Goal: Task Accomplishment & Management: Complete application form

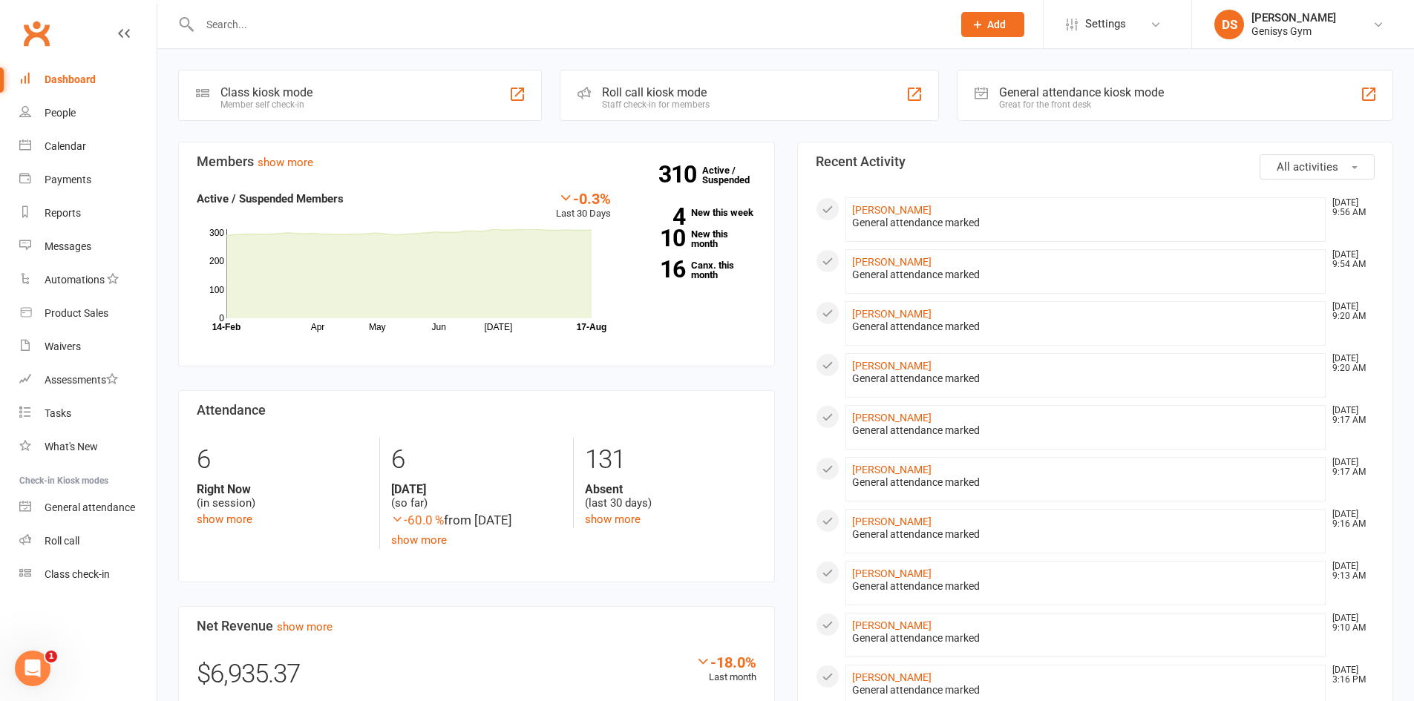
click at [996, 34] on button "Add" at bounding box center [992, 24] width 63 height 25
click at [965, 96] on link "Member" at bounding box center [977, 101] width 132 height 34
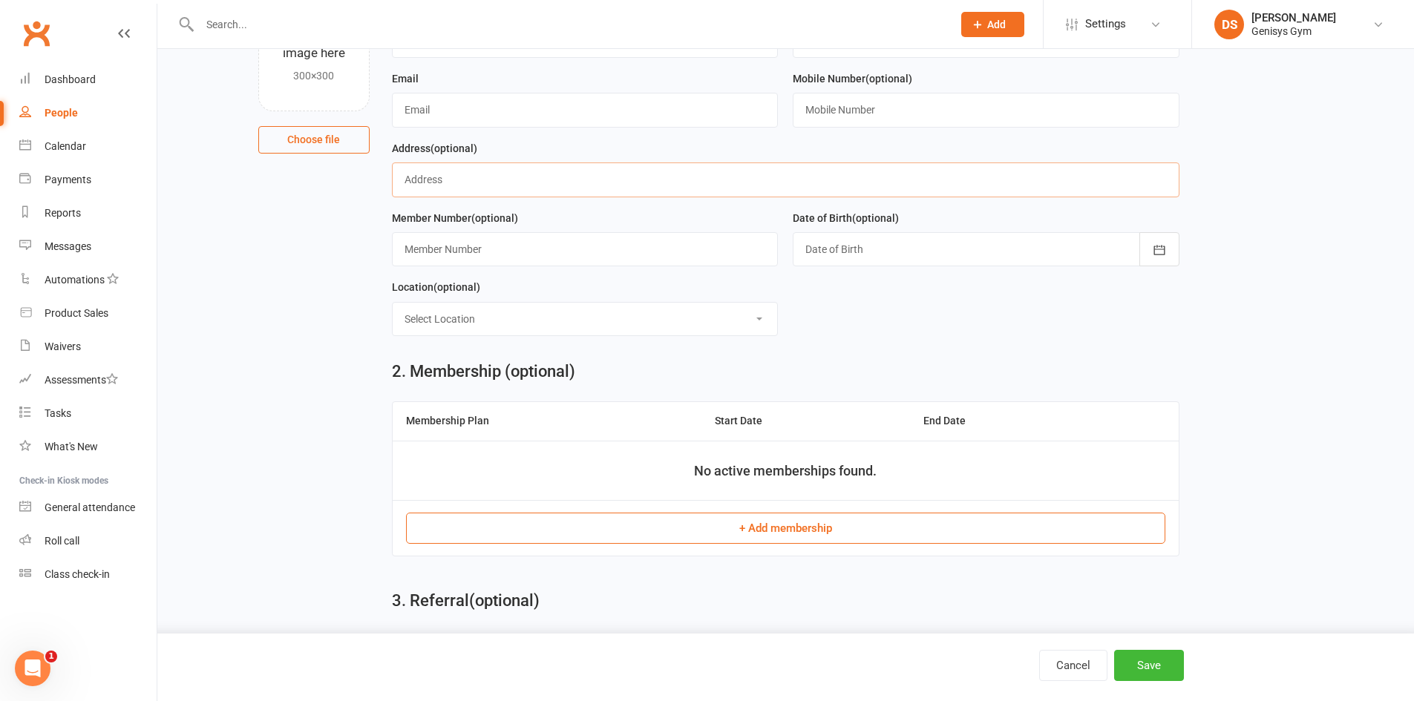
scroll to position [148, 0]
click at [514, 256] on input "text" at bounding box center [585, 248] width 387 height 34
click at [683, 301] on div "Location (optional) Select Location Example Room (Rename me!) Gym Floor Learnin…" at bounding box center [585, 306] width 387 height 58
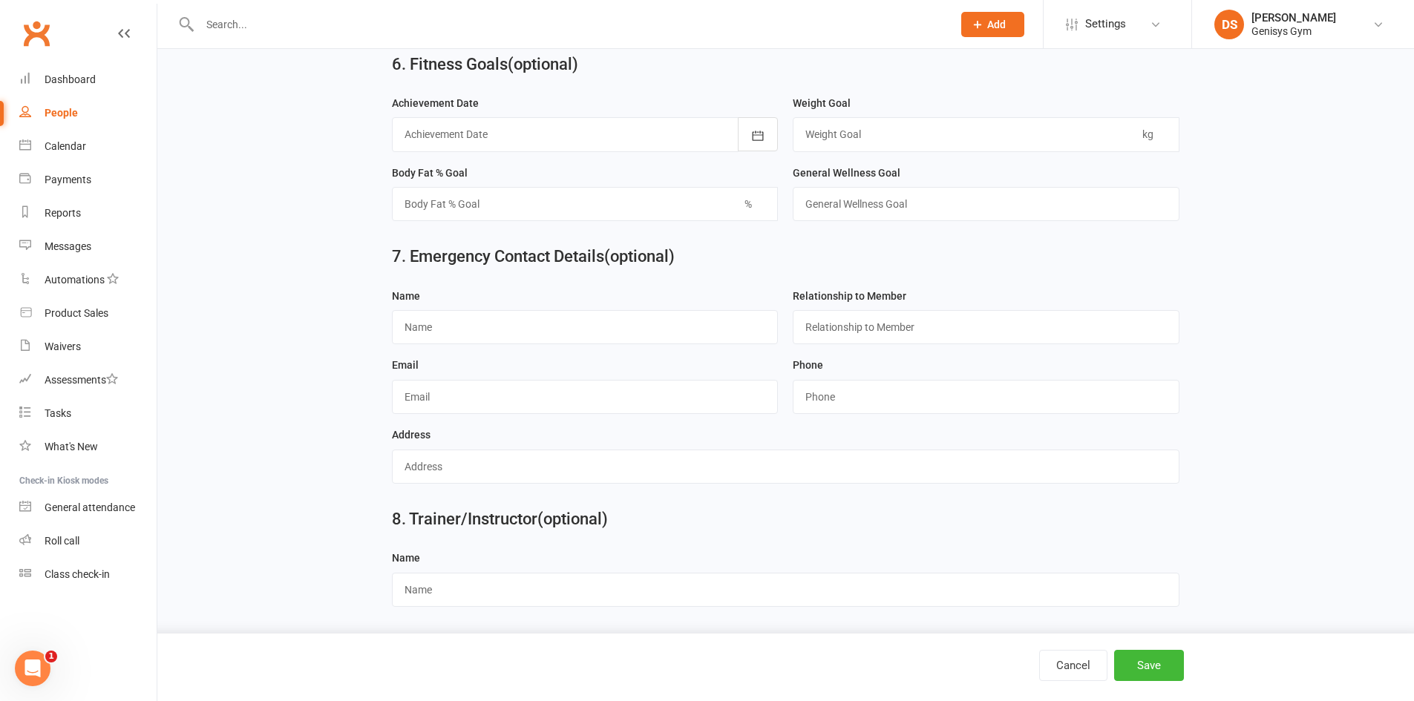
scroll to position [1275, 0]
click at [1159, 666] on button "Save" at bounding box center [1149, 665] width 70 height 31
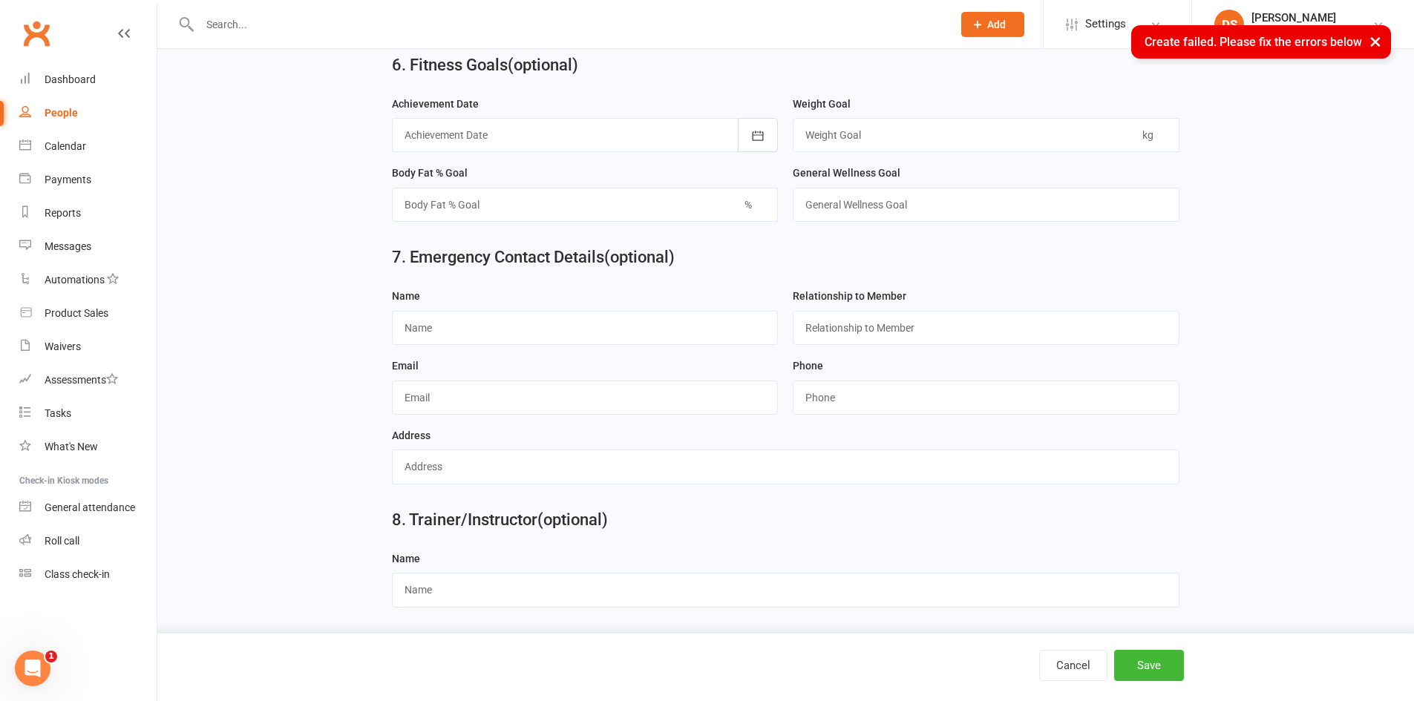
scroll to position [1332, 0]
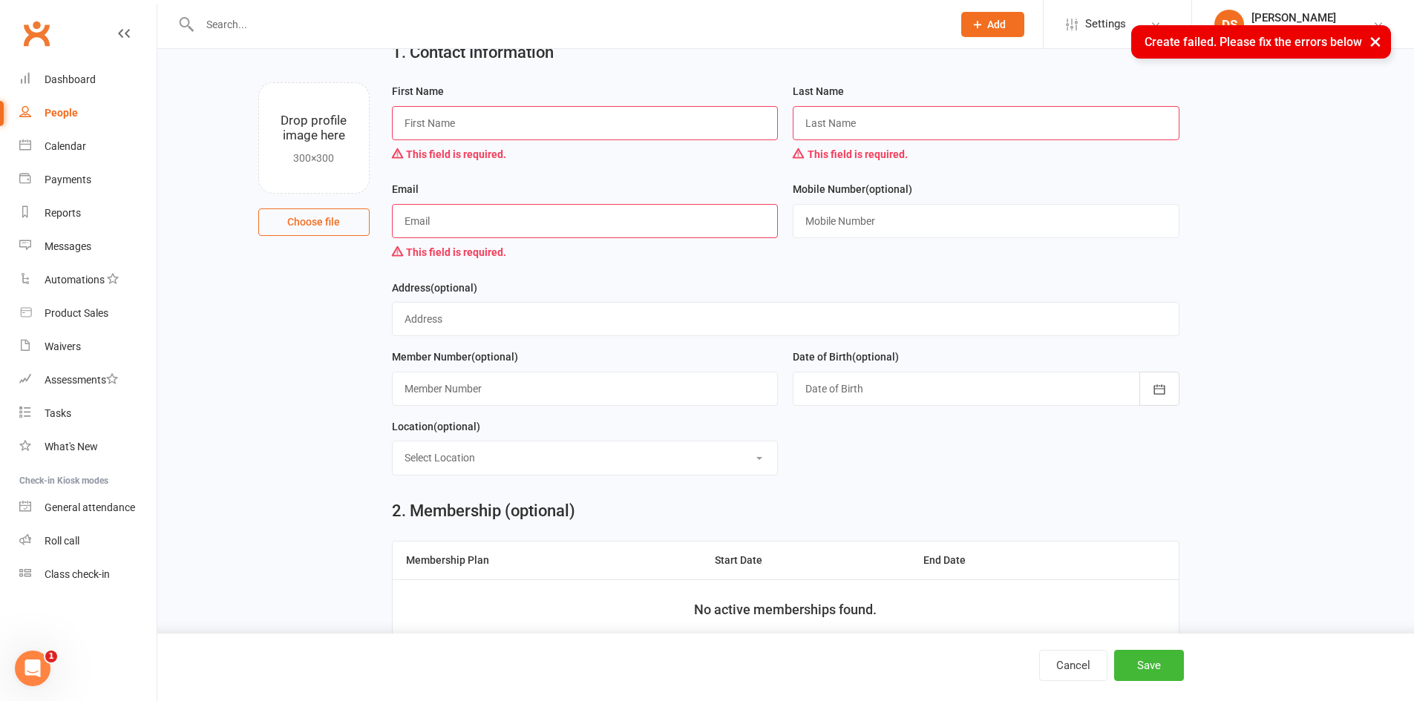
scroll to position [0, 0]
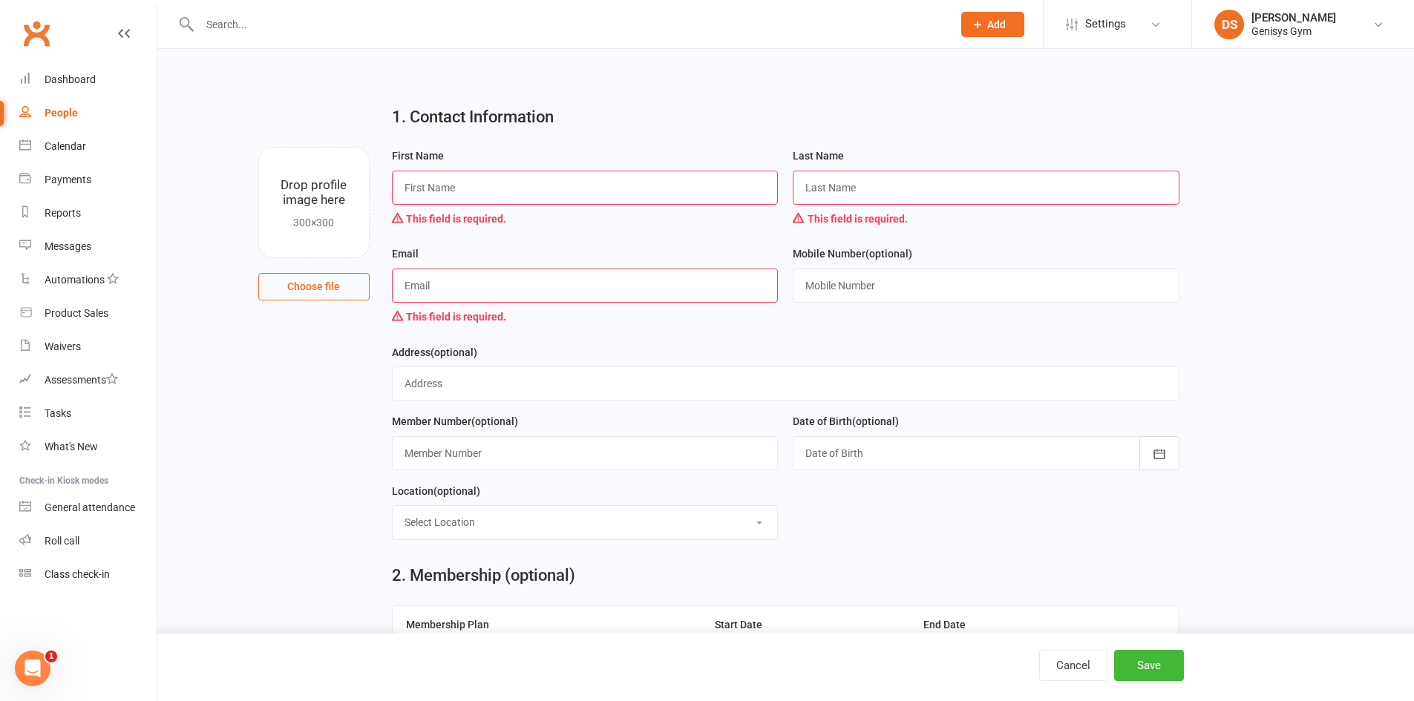
click at [485, 168] on div "First Name This field is required." at bounding box center [585, 190] width 387 height 86
click at [481, 193] on input "text" at bounding box center [585, 188] width 387 height 34
type input "[PERSON_NAME]"
click at [907, 194] on input "text" at bounding box center [986, 188] width 387 height 34
type input "Hull"
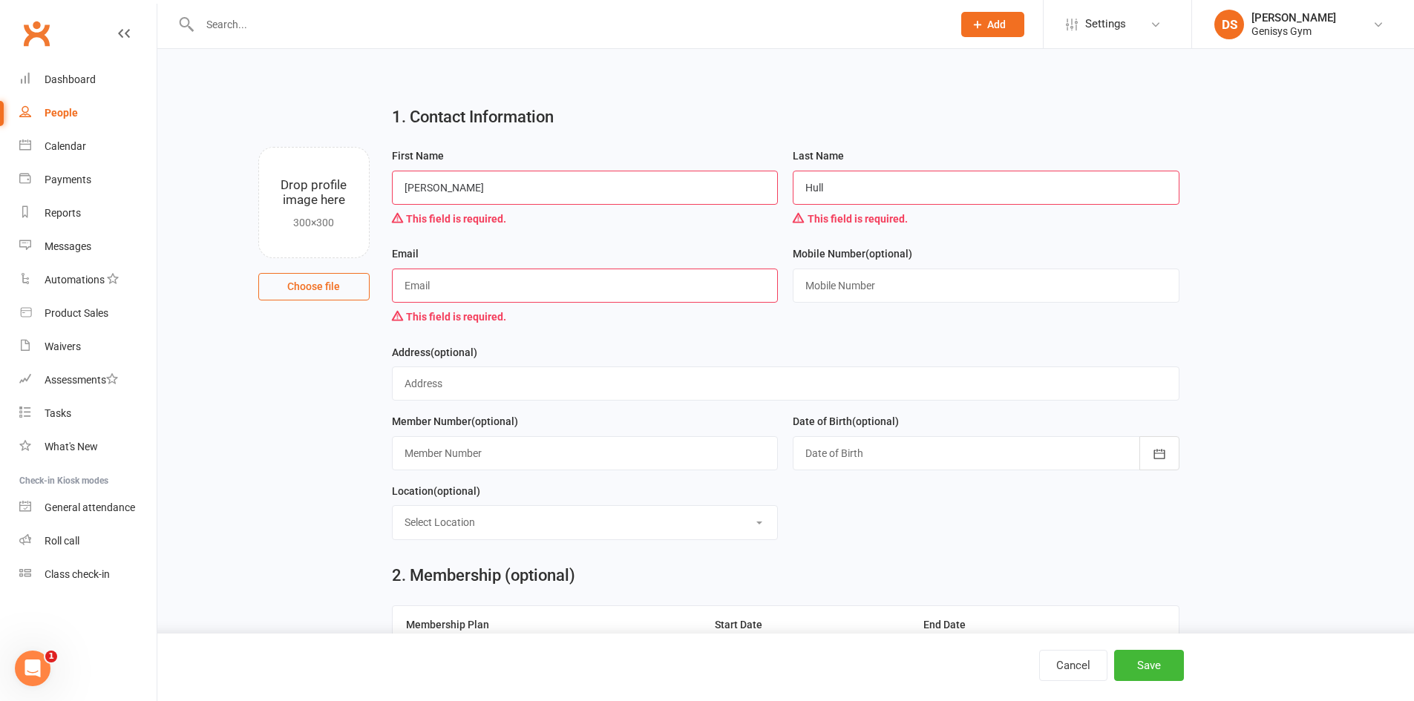
click at [617, 287] on input "text" at bounding box center [585, 286] width 387 height 34
type input "[EMAIL_ADDRESS][DOMAIN_NAME]"
click at [849, 333] on div "Mobile Number (optional)" at bounding box center [985, 294] width 401 height 98
drag, startPoint x: 875, startPoint y: 295, endPoint x: 832, endPoint y: 310, distance: 45.8
click at [875, 295] on input "text" at bounding box center [986, 286] width 387 height 34
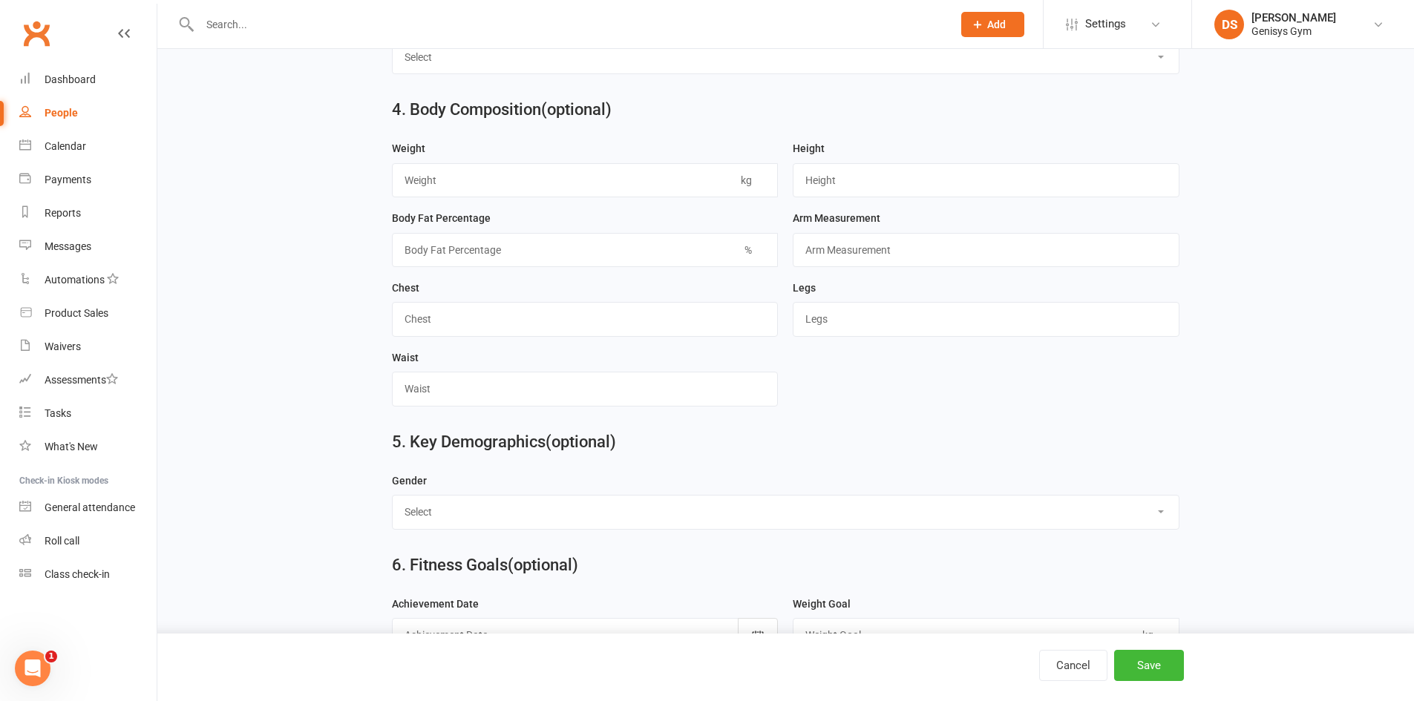
scroll to position [1113, 0]
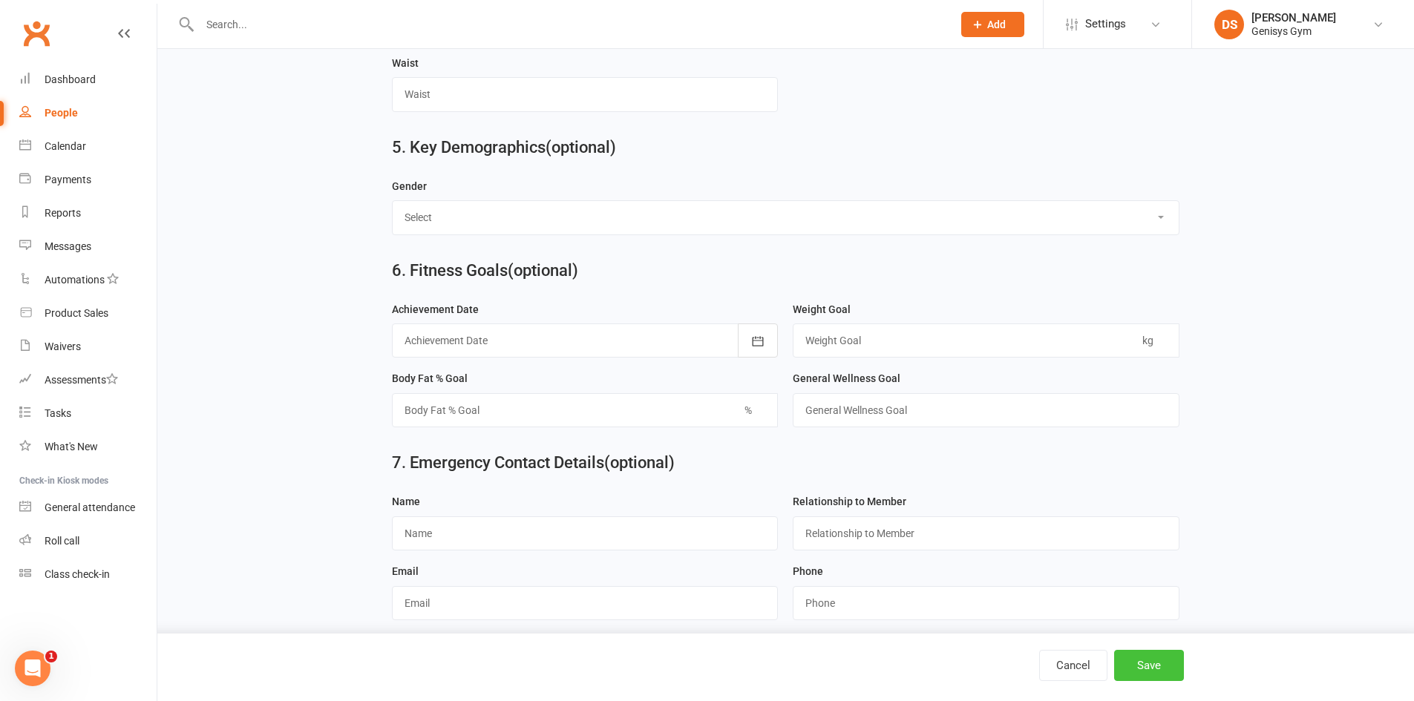
type input "0490 370 122"
click at [1132, 659] on button "Save" at bounding box center [1149, 665] width 70 height 31
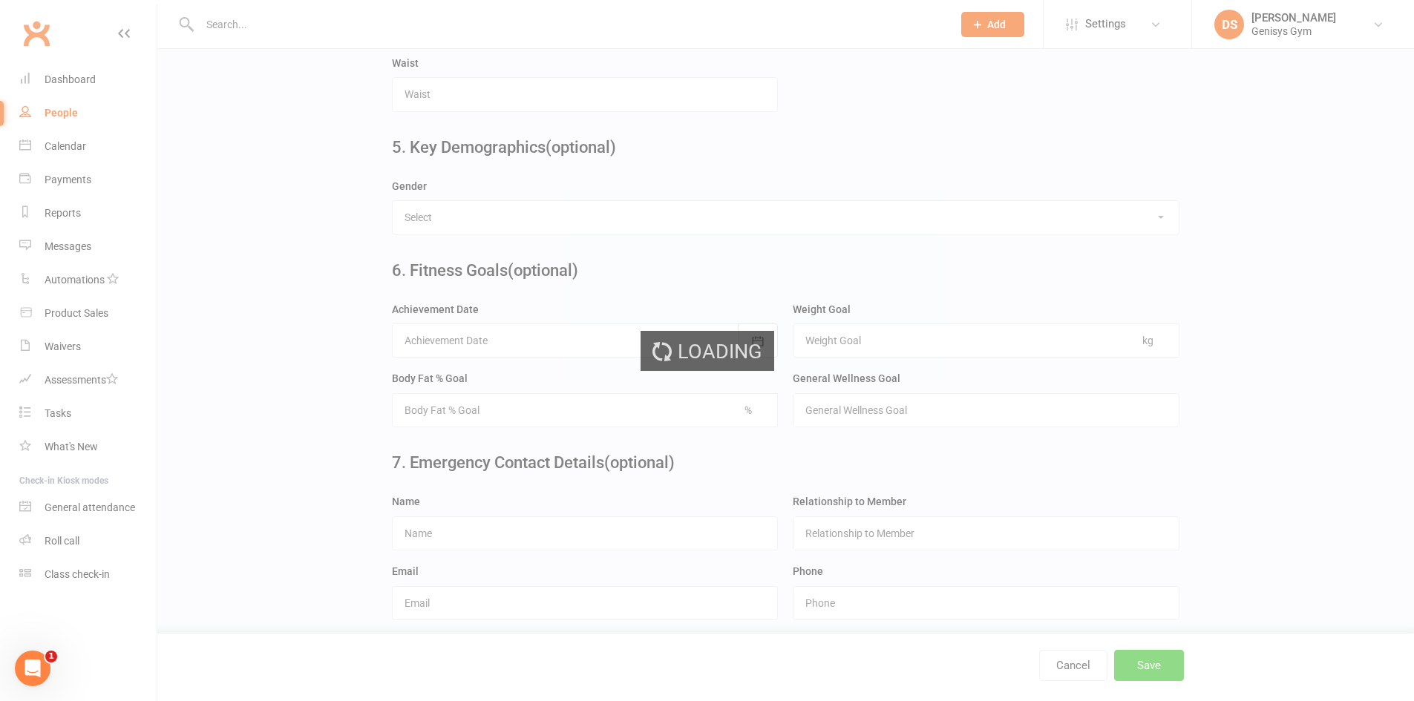
scroll to position [0, 0]
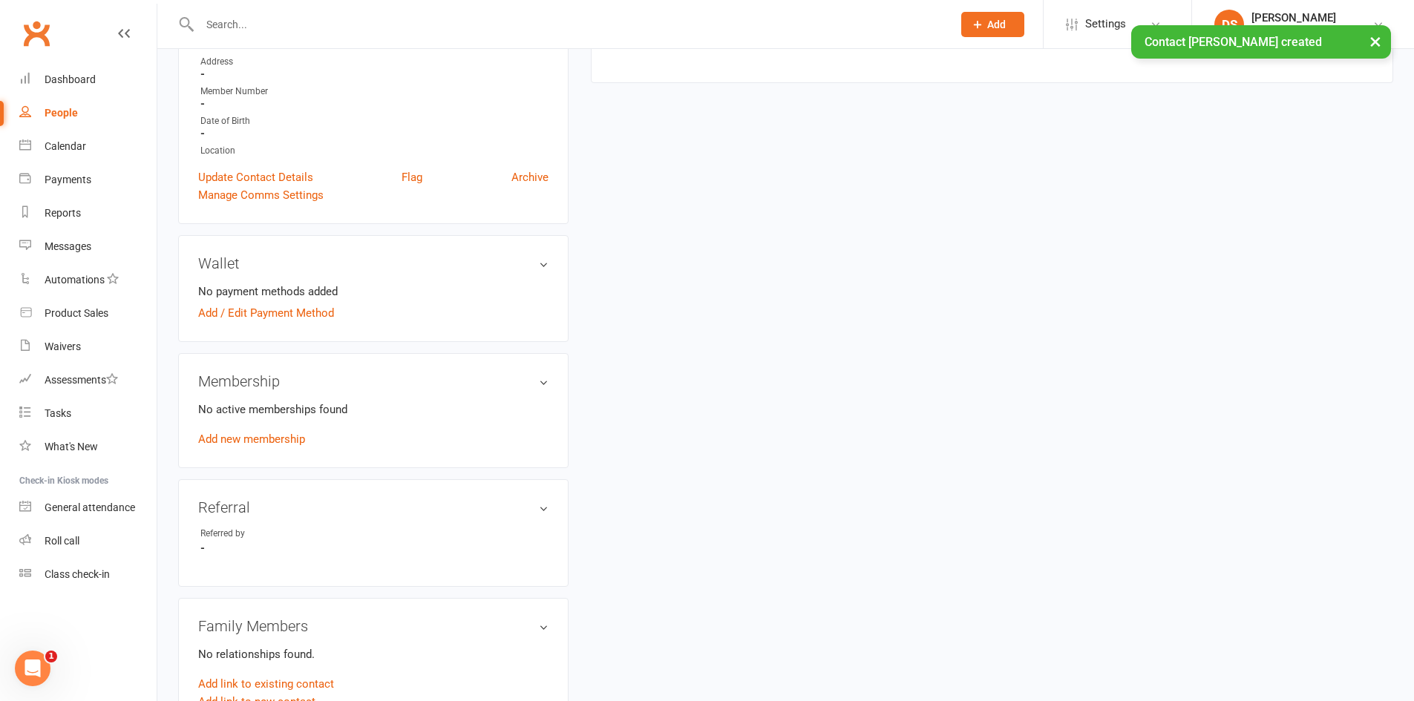
scroll to position [297, 0]
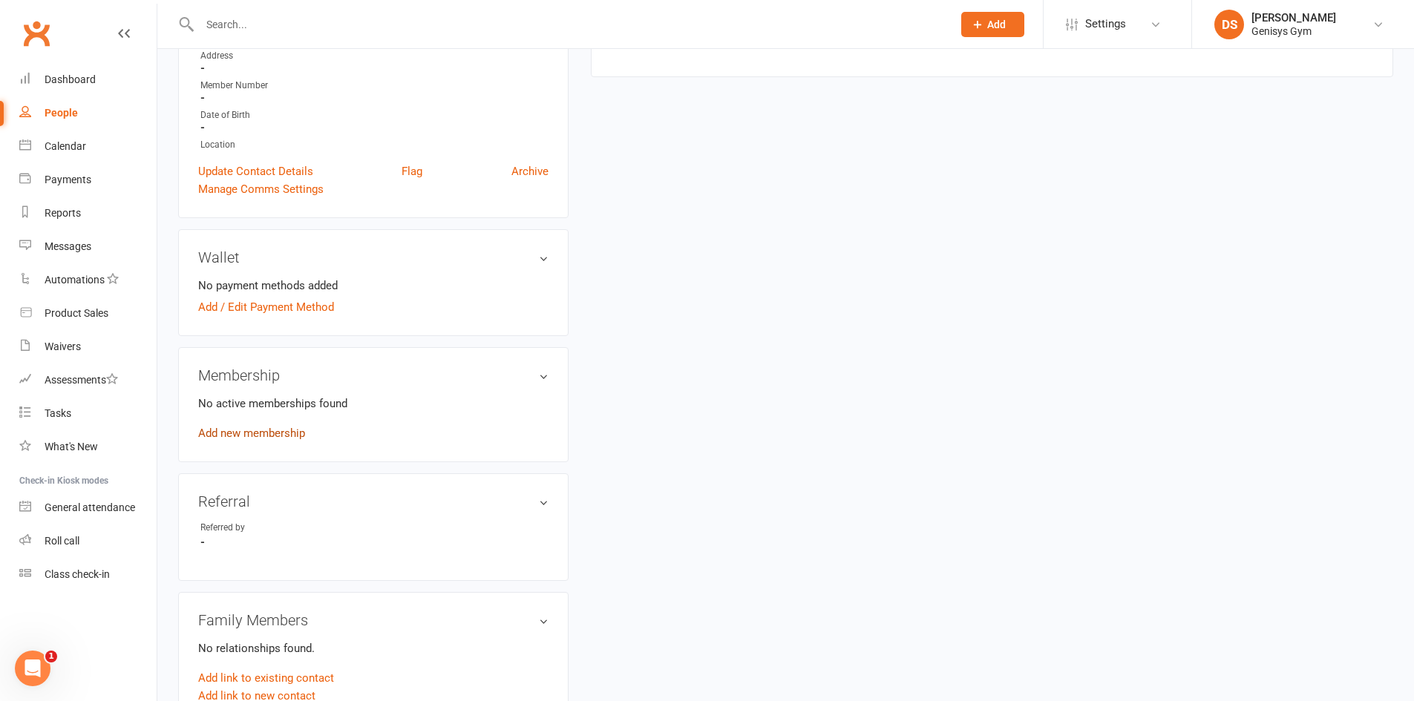
click at [245, 430] on link "Add new membership" at bounding box center [251, 433] width 107 height 13
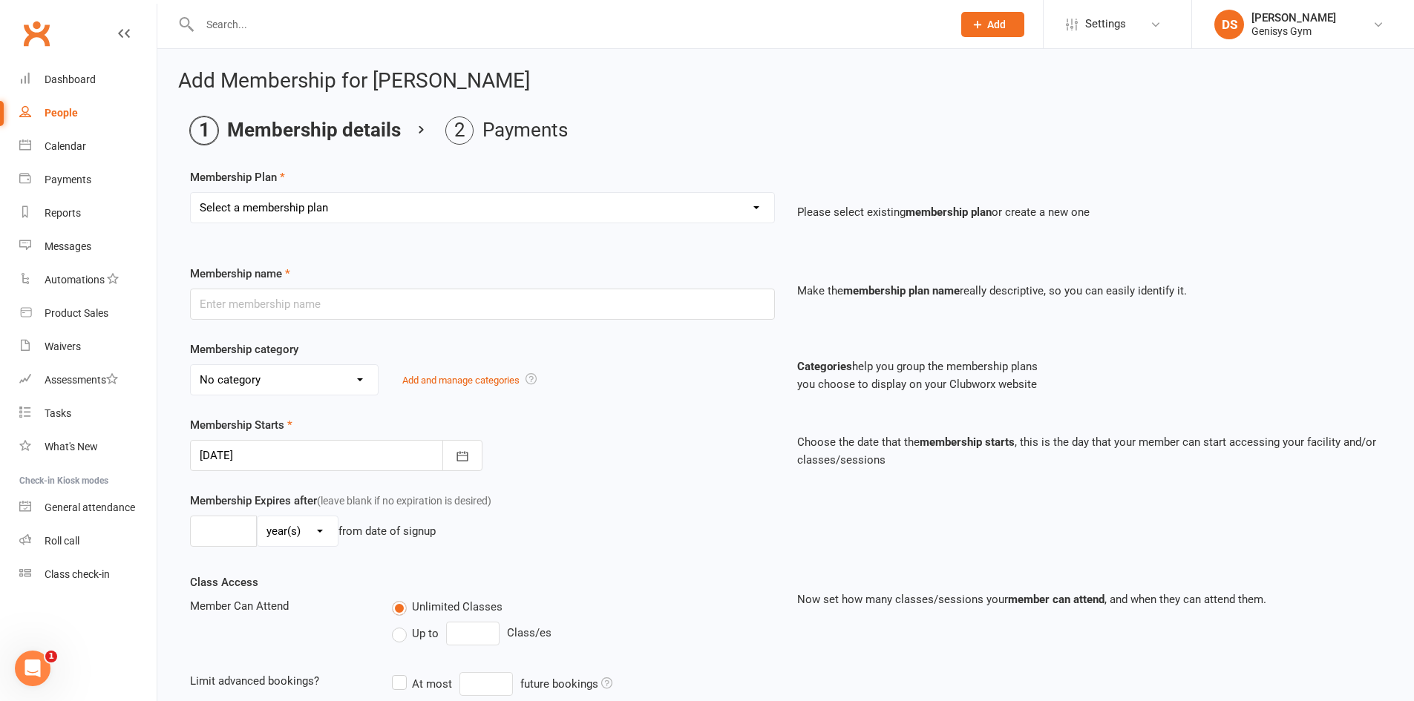
click at [240, 202] on select "Select a membership plan Create new Membership Plan 12 Month Membership Christm…" at bounding box center [482, 208] width 583 height 30
select select "33"
click at [191, 193] on select "Select a membership plan Create new Membership Plan 12 Month Membership Christm…" at bounding box center [482, 208] width 583 height 30
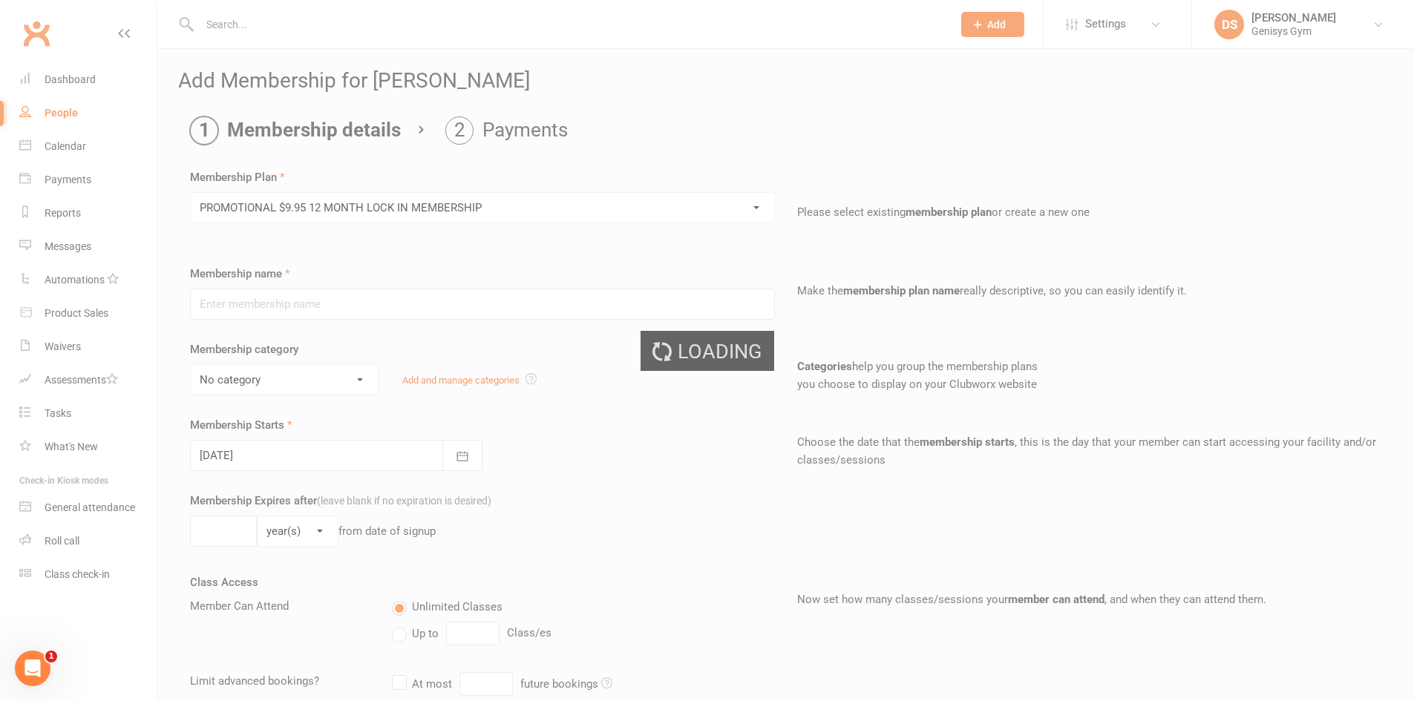
type input "PROMOTIONAL $9.95 12 MONTH LOCK IN MEMBERSHIP"
select select "1"
type input "1"
type input "0"
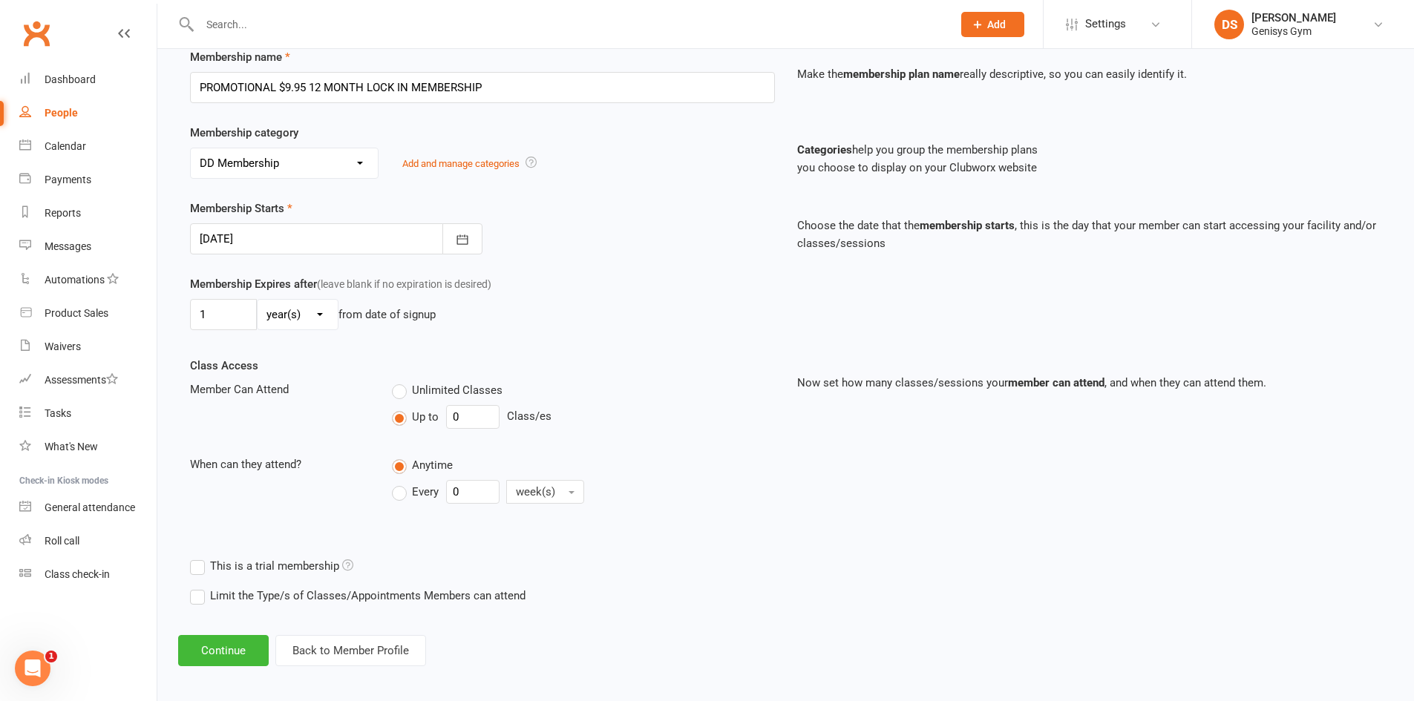
scroll to position [223, 0]
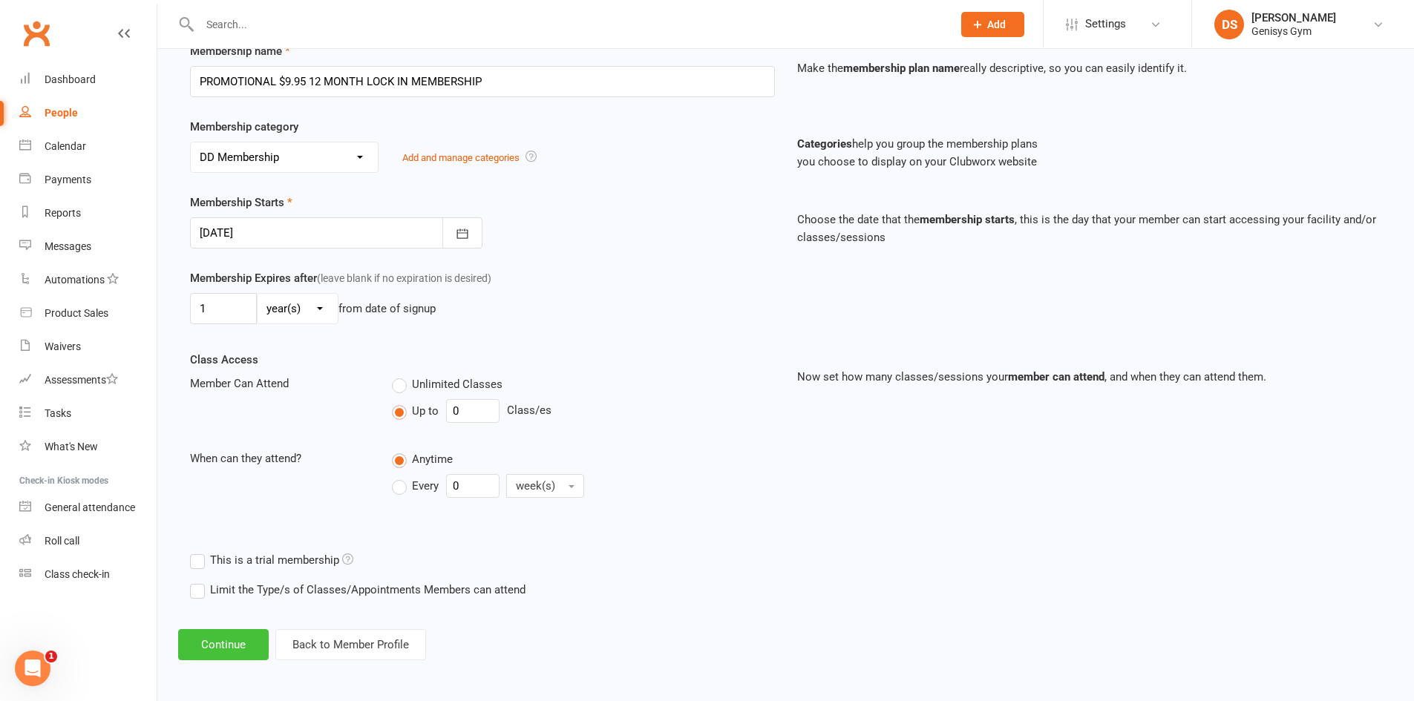
click at [220, 640] on button "Continue" at bounding box center [223, 644] width 91 height 31
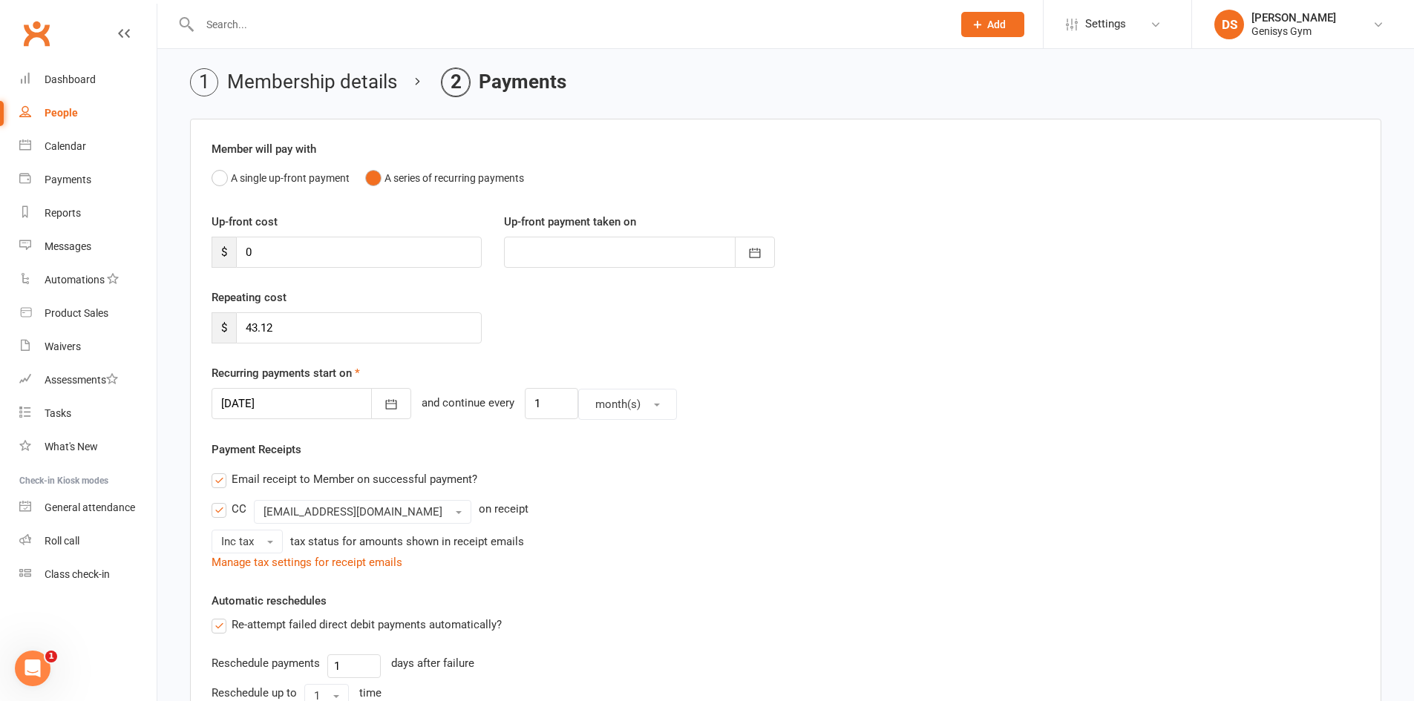
scroll to position [74, 0]
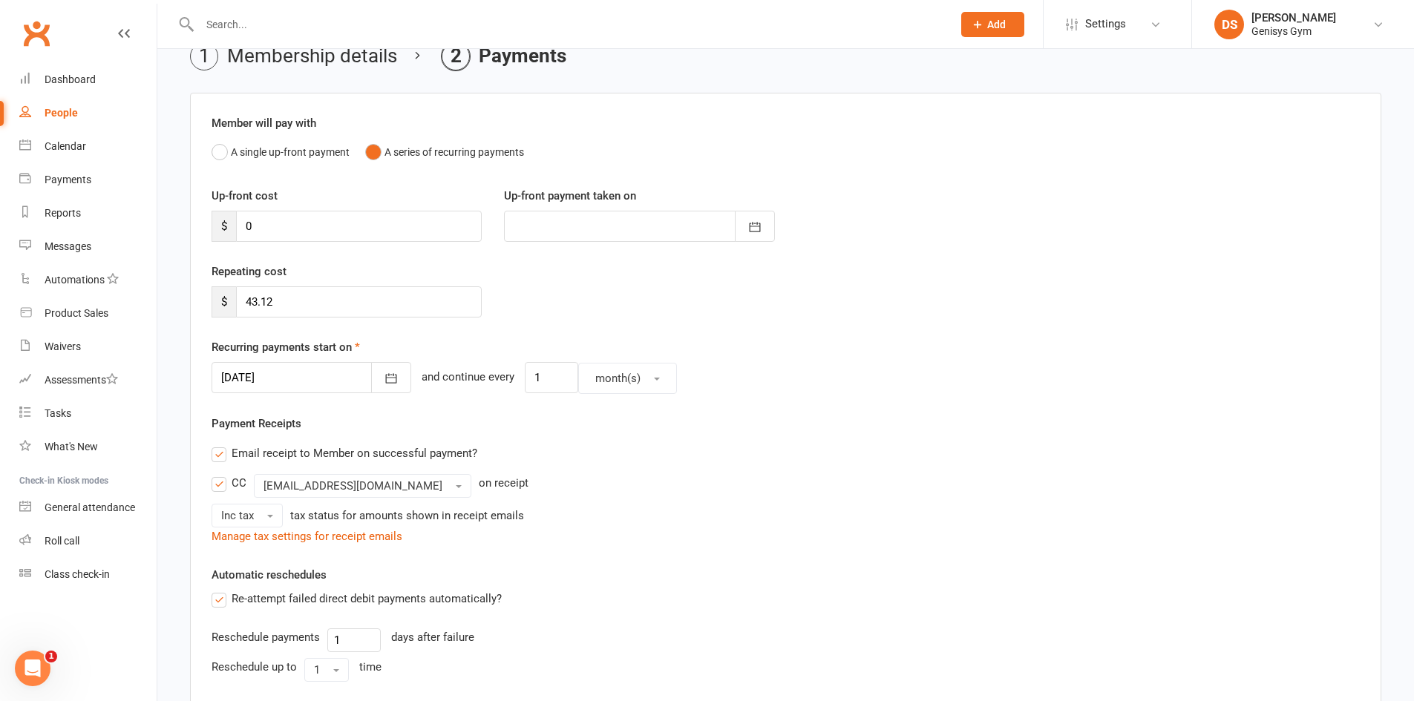
drag, startPoint x: 234, startPoint y: 393, endPoint x: 234, endPoint y: 381, distance: 11.1
click at [234, 385] on div at bounding box center [311, 377] width 200 height 31
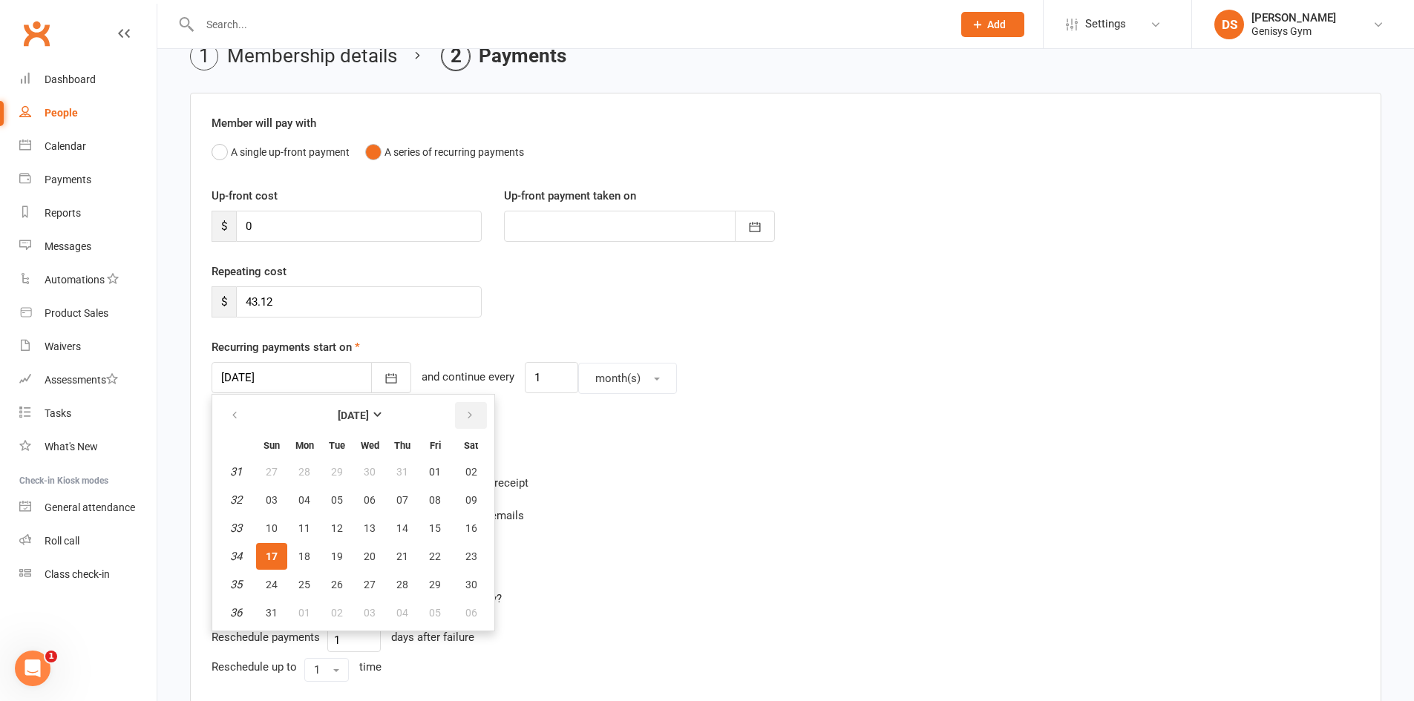
click at [466, 409] on button "button" at bounding box center [471, 415] width 32 height 27
click at [299, 476] on span "01" at bounding box center [304, 472] width 12 height 12
type input "[DATE]"
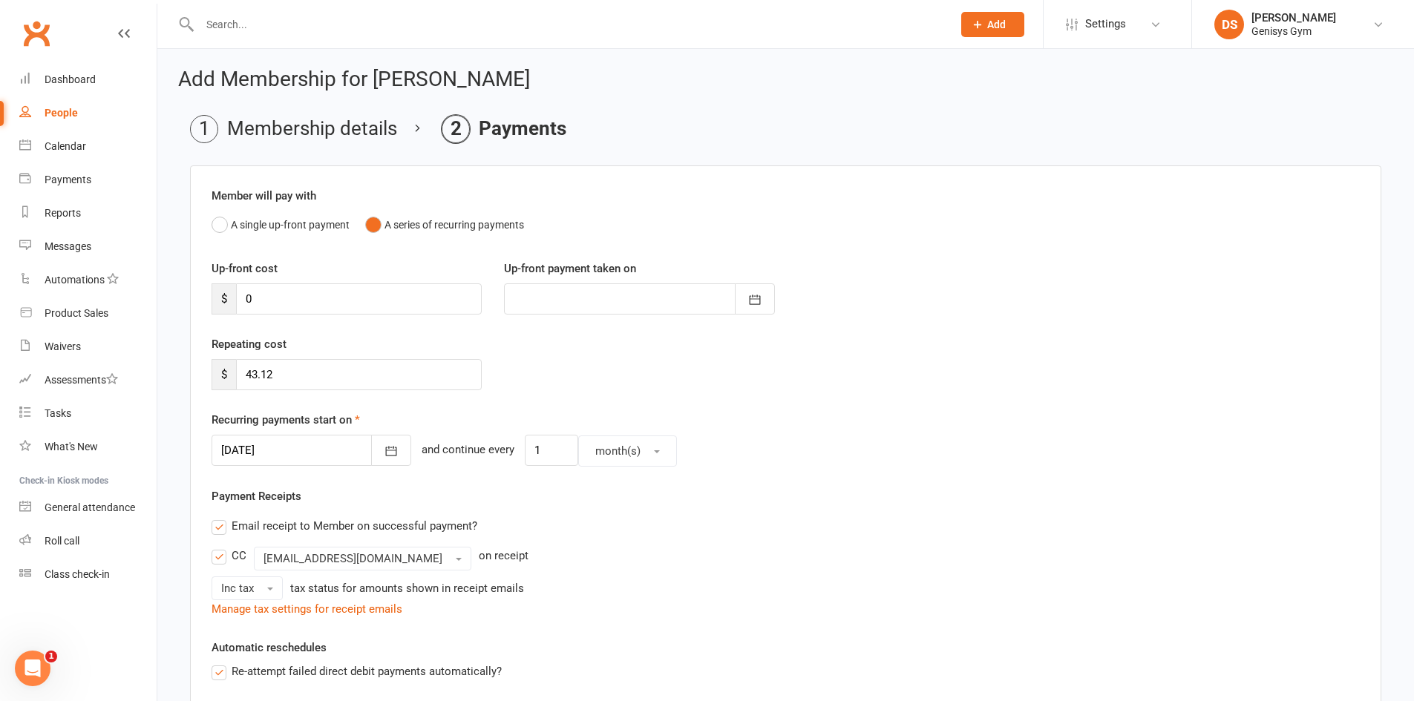
scroll to position [0, 0]
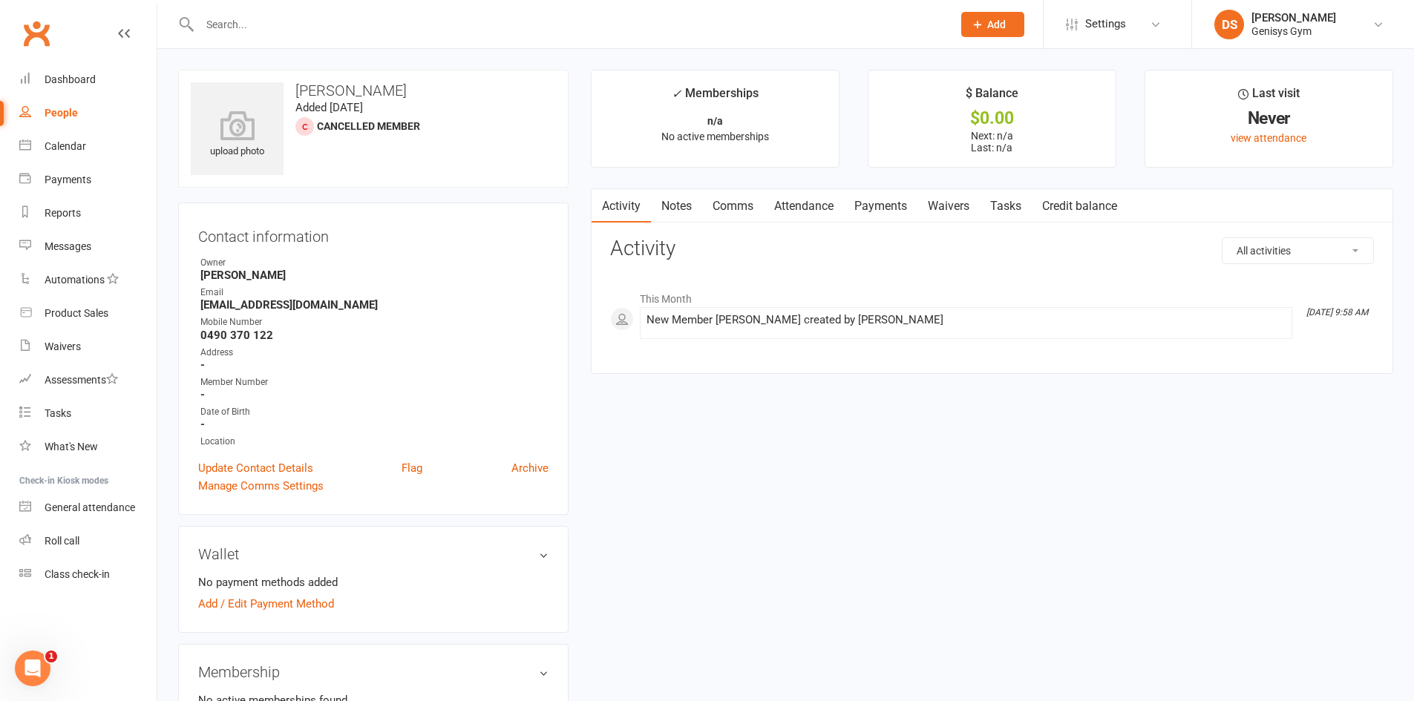
drag, startPoint x: 856, startPoint y: 478, endPoint x: 801, endPoint y: 396, distance: 98.4
click at [891, 204] on link "Payments" at bounding box center [880, 206] width 73 height 34
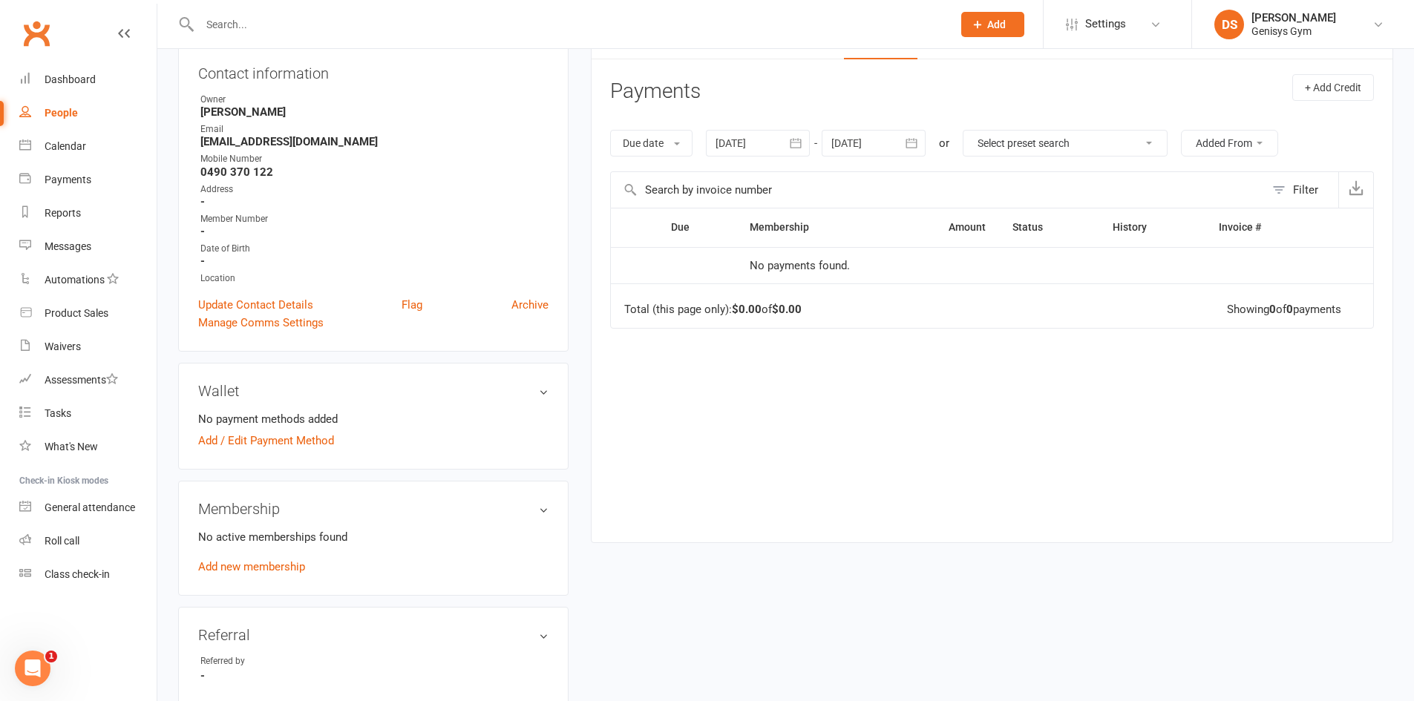
scroll to position [297, 0]
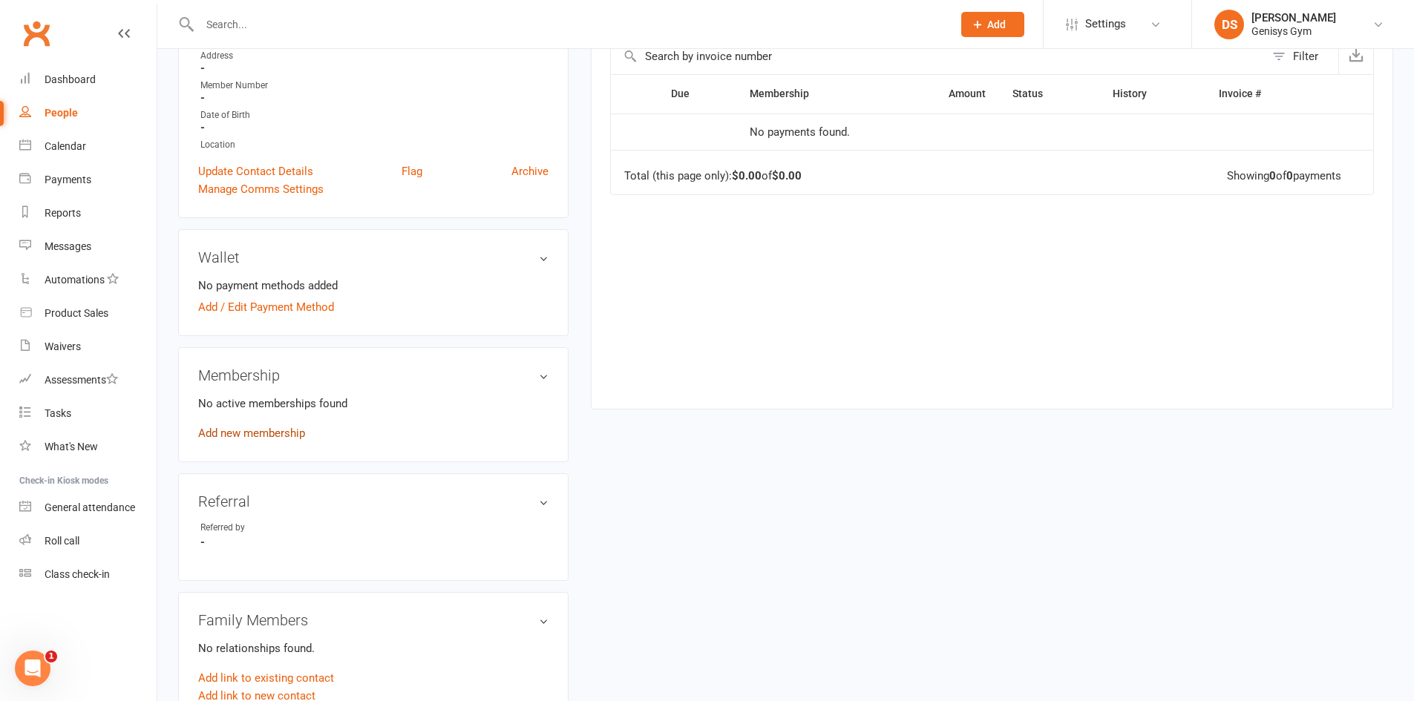
click at [251, 436] on link "Add new membership" at bounding box center [251, 433] width 107 height 13
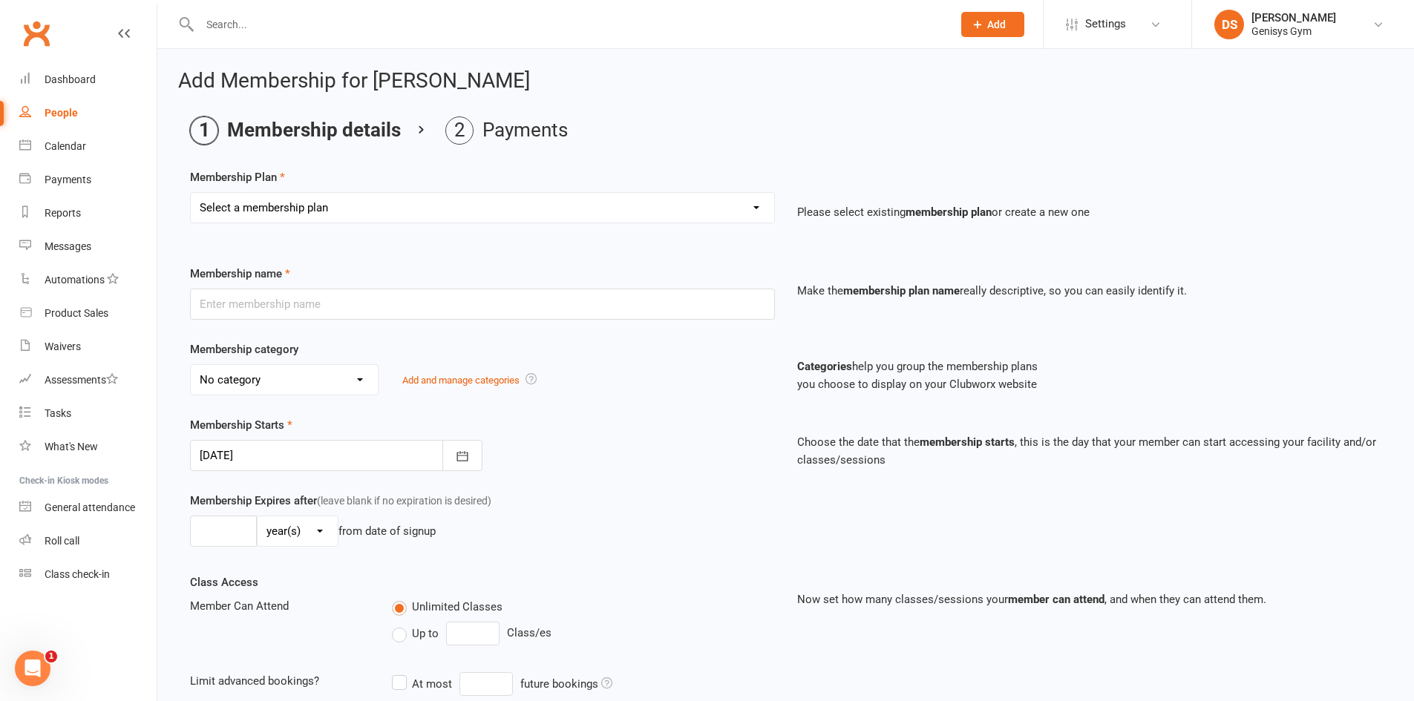
click at [283, 218] on select "Select a membership plan Create new Membership Plan 12 Month Membership Christm…" at bounding box center [482, 208] width 583 height 30
select select "33"
click at [191, 193] on select "Select a membership plan Create new Membership Plan 12 Month Membership Christm…" at bounding box center [482, 208] width 583 height 30
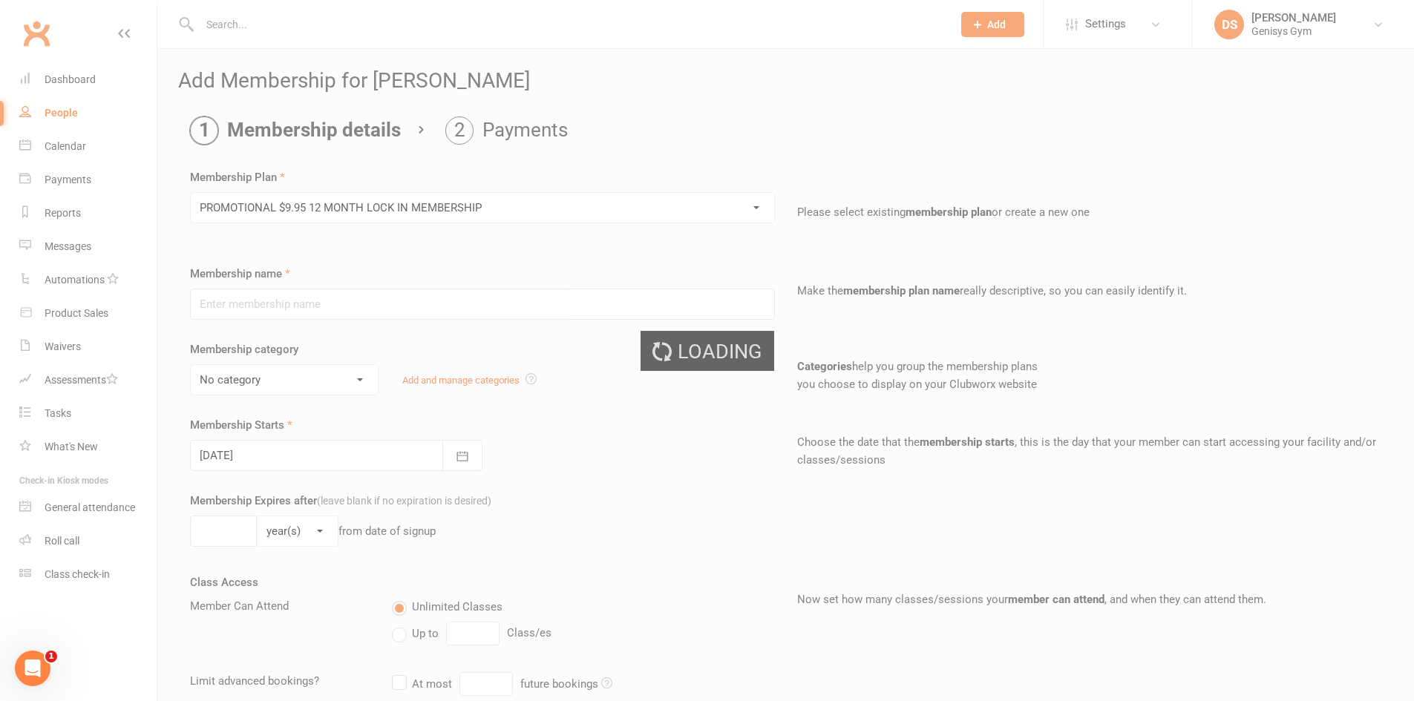
type input "PROMOTIONAL $9.95 12 MONTH LOCK IN MEMBERSHIP"
select select "1"
type input "1"
type input "0"
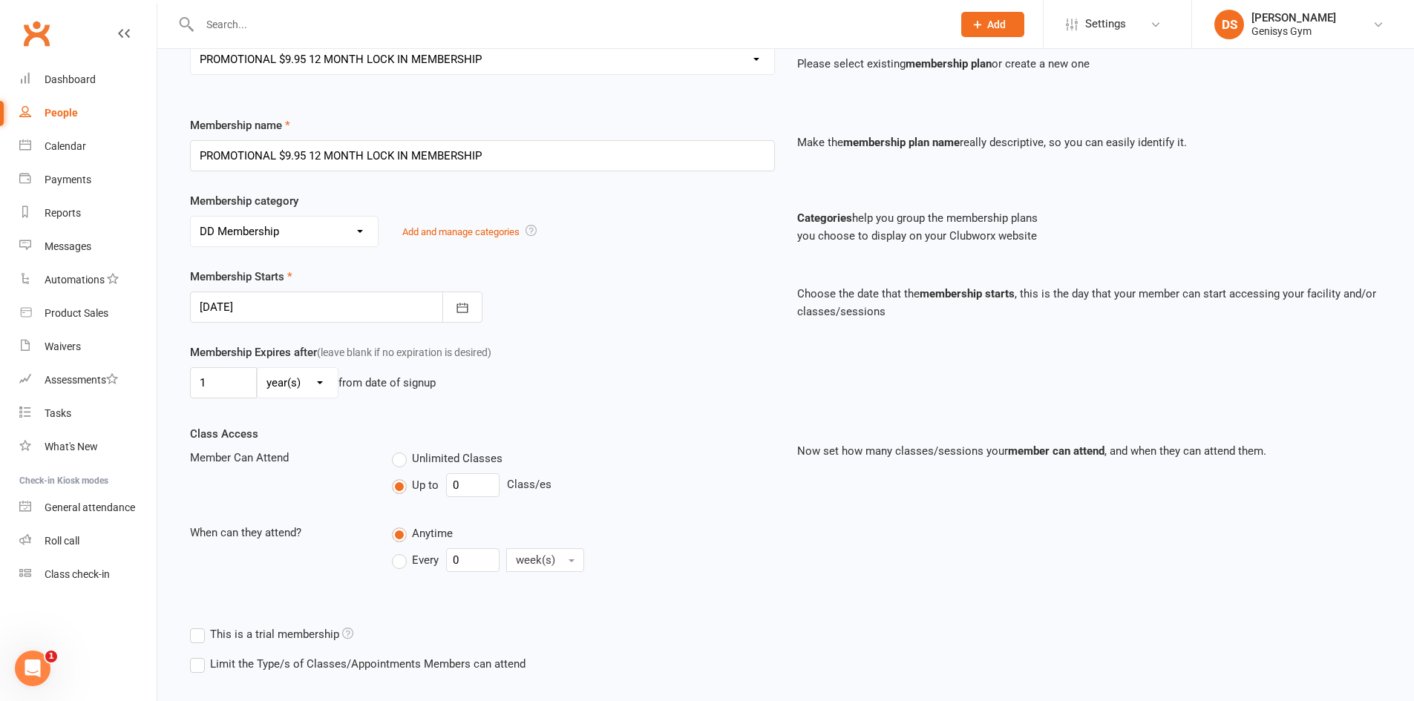
scroll to position [224, 0]
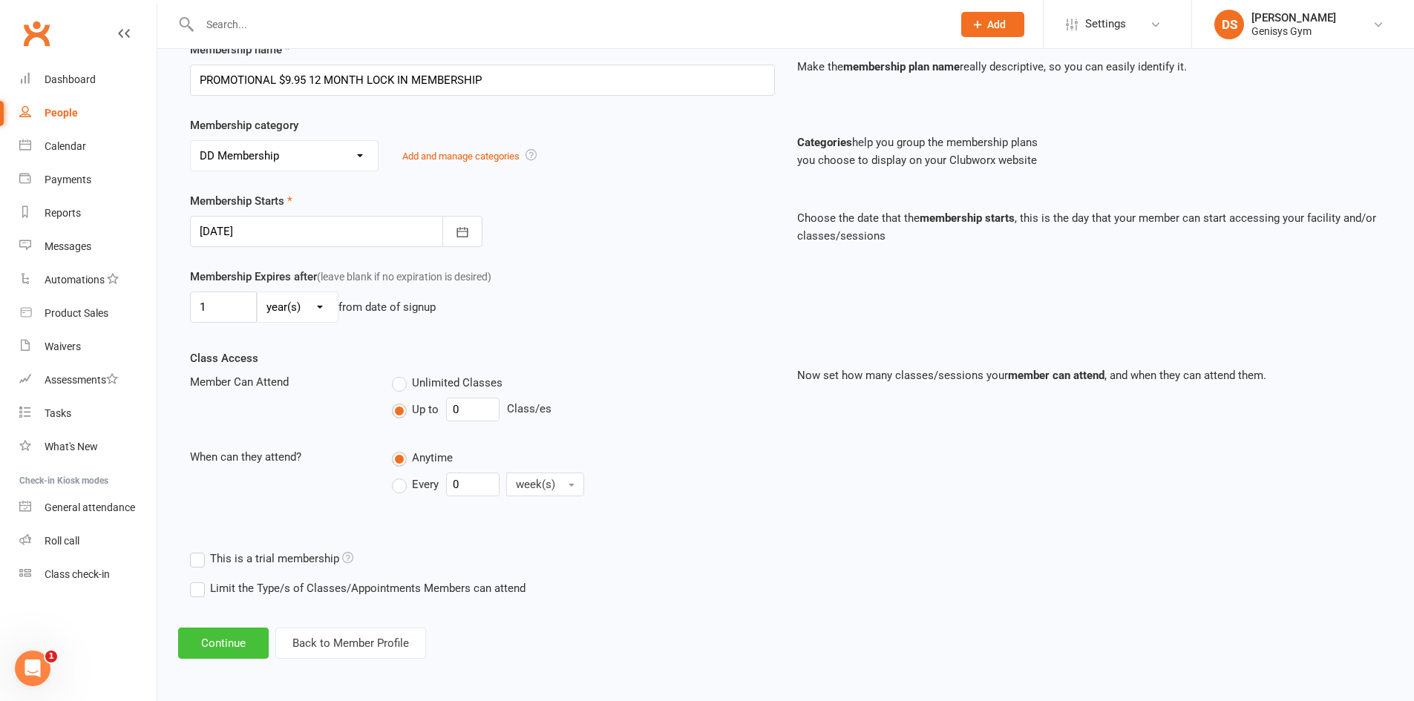
click at [220, 640] on button "Continue" at bounding box center [223, 643] width 91 height 31
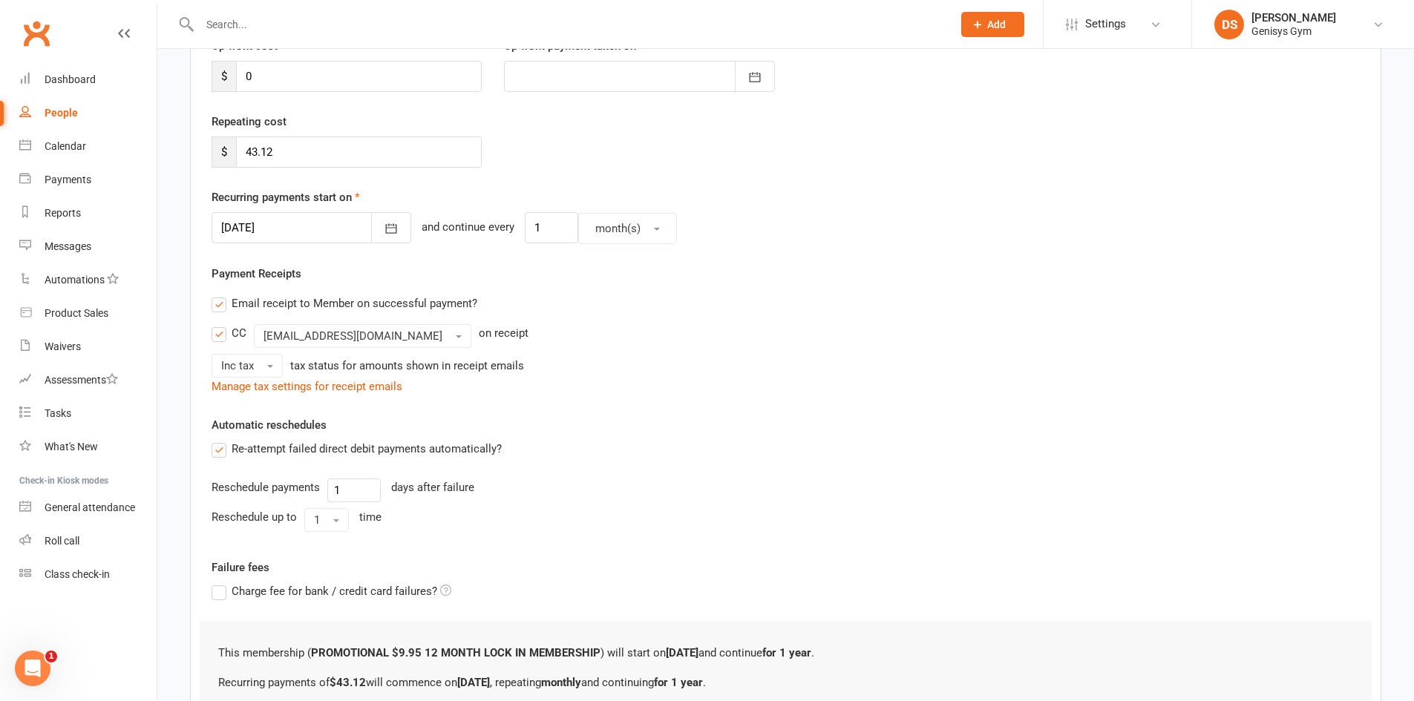
scroll to position [0, 0]
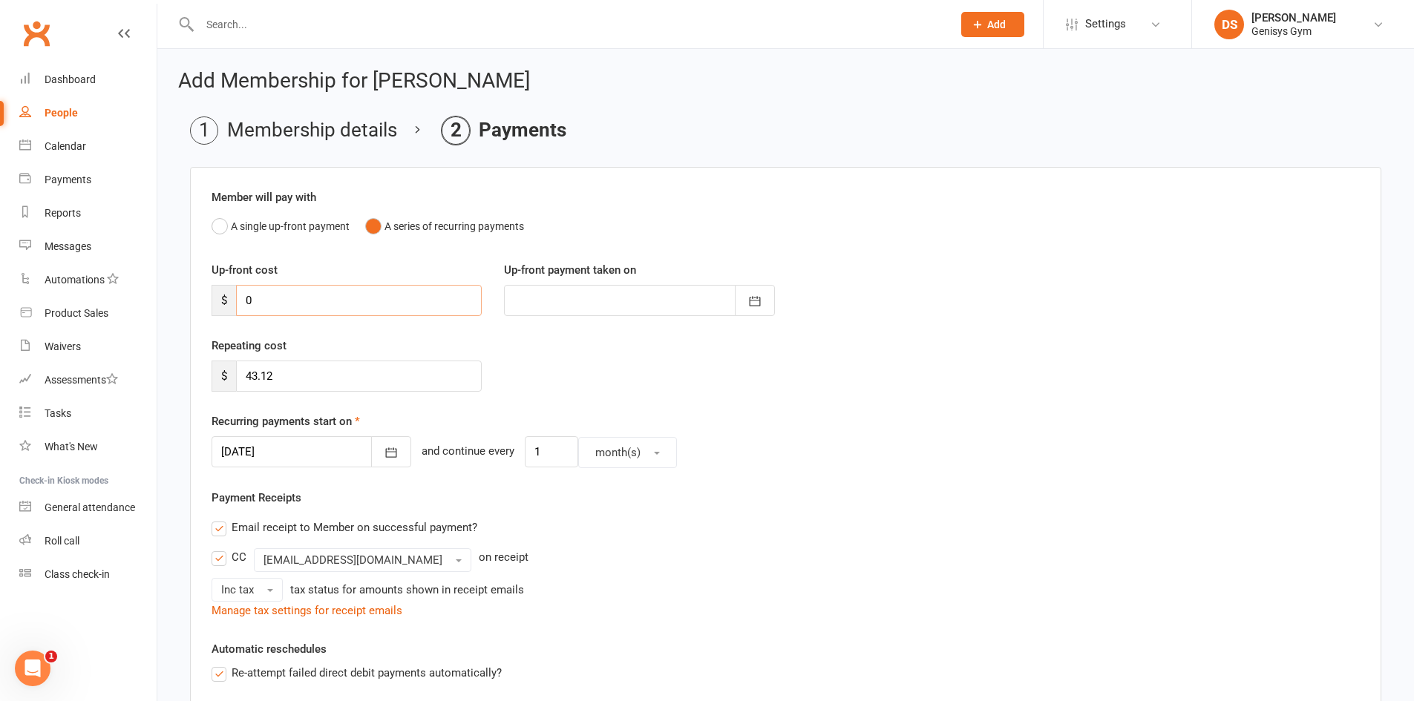
click at [263, 295] on input "0" at bounding box center [359, 300] width 246 height 31
click at [260, 301] on input "0" at bounding box center [359, 300] width 246 height 31
drag, startPoint x: 260, startPoint y: 301, endPoint x: 234, endPoint y: 303, distance: 26.0
click at [234, 303] on div "$ 0" at bounding box center [346, 300] width 270 height 31
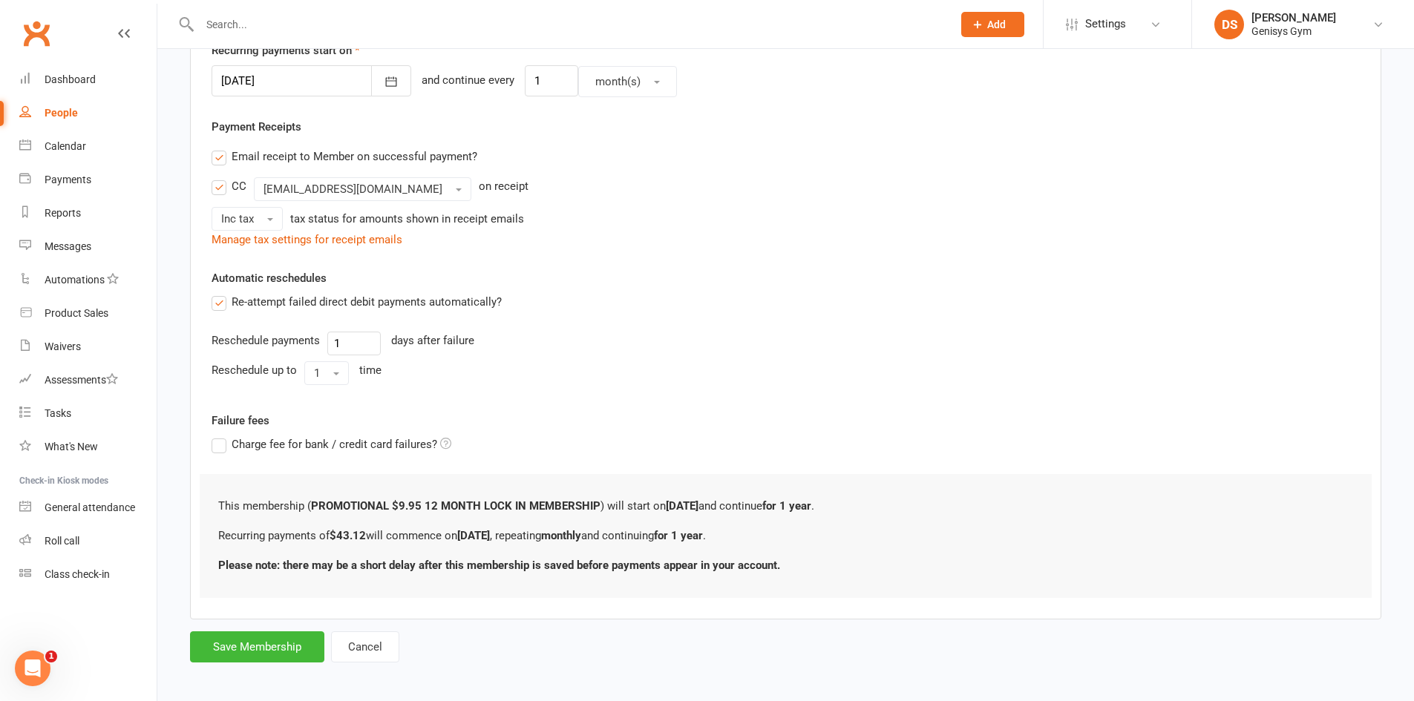
scroll to position [378, 0]
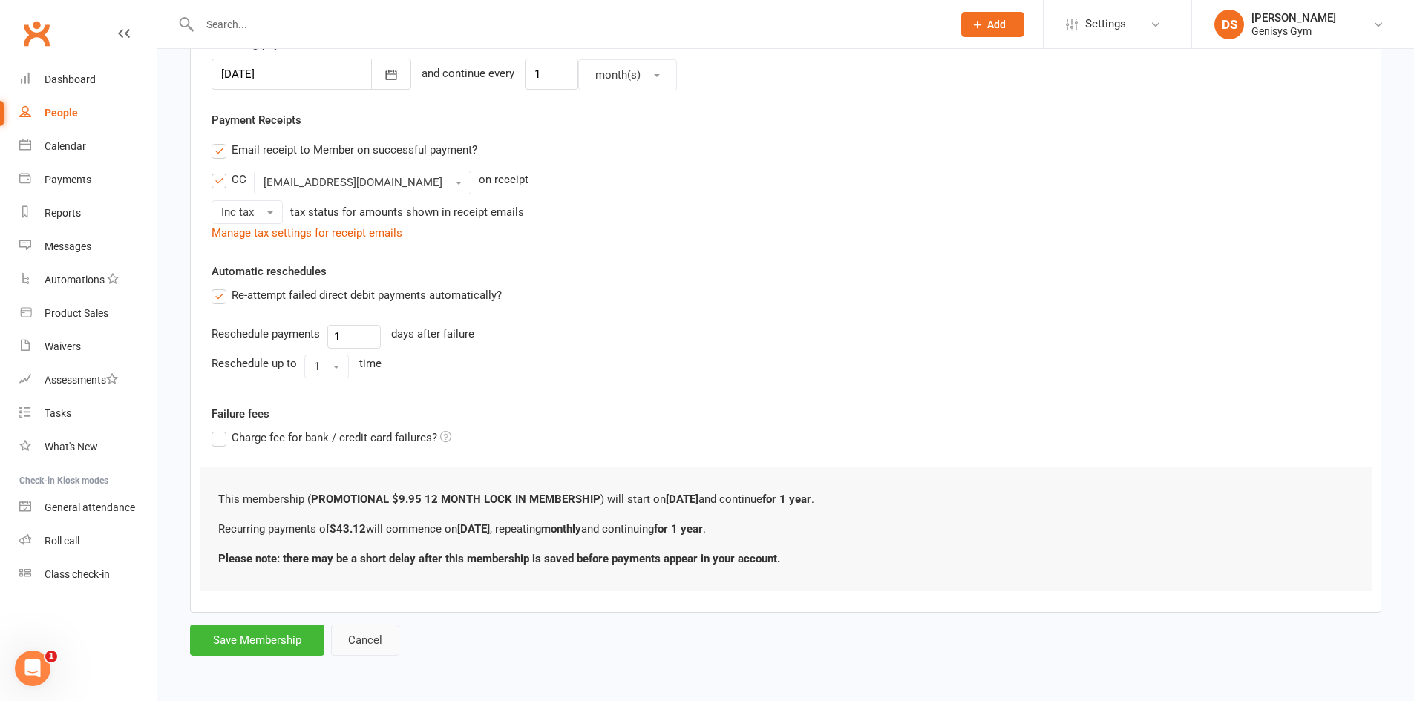
click at [353, 635] on button "Cancel" at bounding box center [365, 640] width 68 height 31
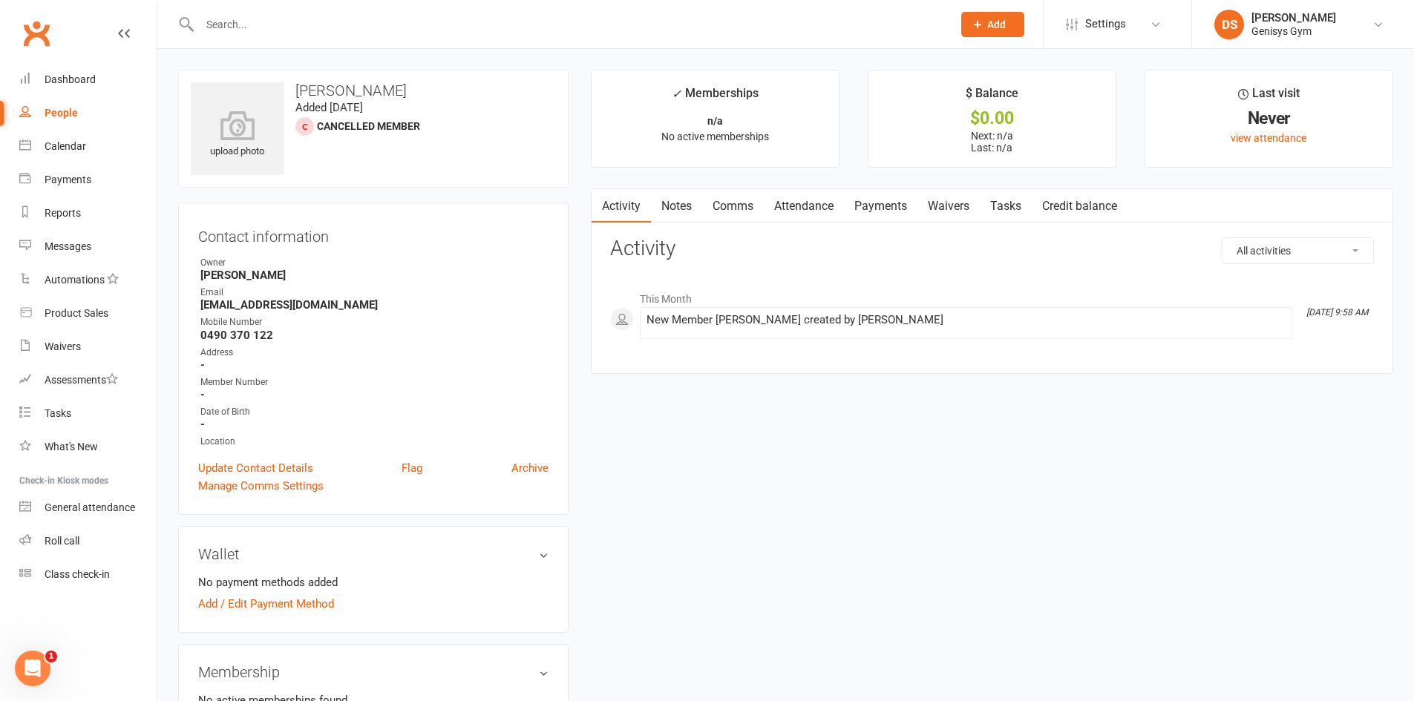
click at [884, 201] on link "Payments" at bounding box center [880, 206] width 73 height 34
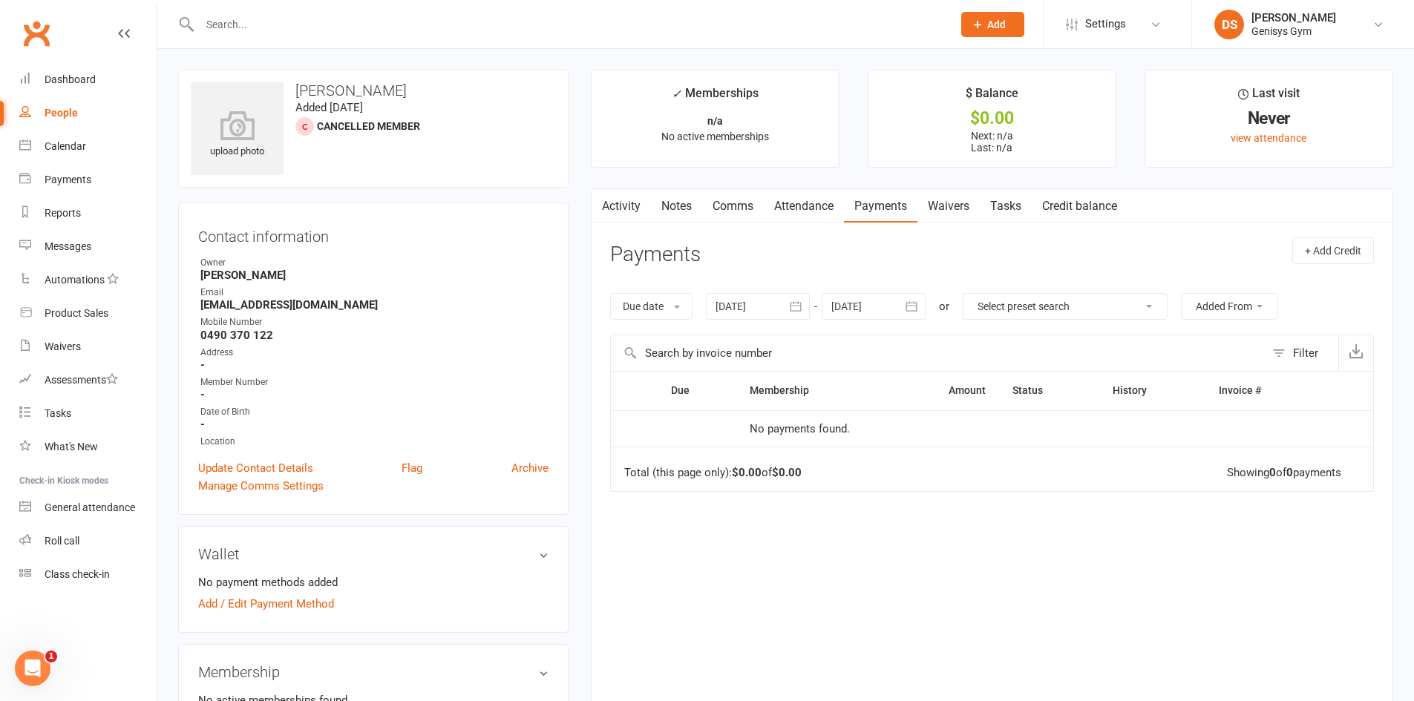
click at [1285, 415] on td at bounding box center [1186, 428] width 374 height 37
drag, startPoint x: 24, startPoint y: 122, endPoint x: 66, endPoint y: 102, distance: 46.1
click at [64, 103] on ul "Dashboard People Calendar Payments Reports Messages Automations Product Sales W…" at bounding box center [78, 327] width 157 height 528
click at [66, 102] on link "People" at bounding box center [87, 112] width 137 height 33
select select "100"
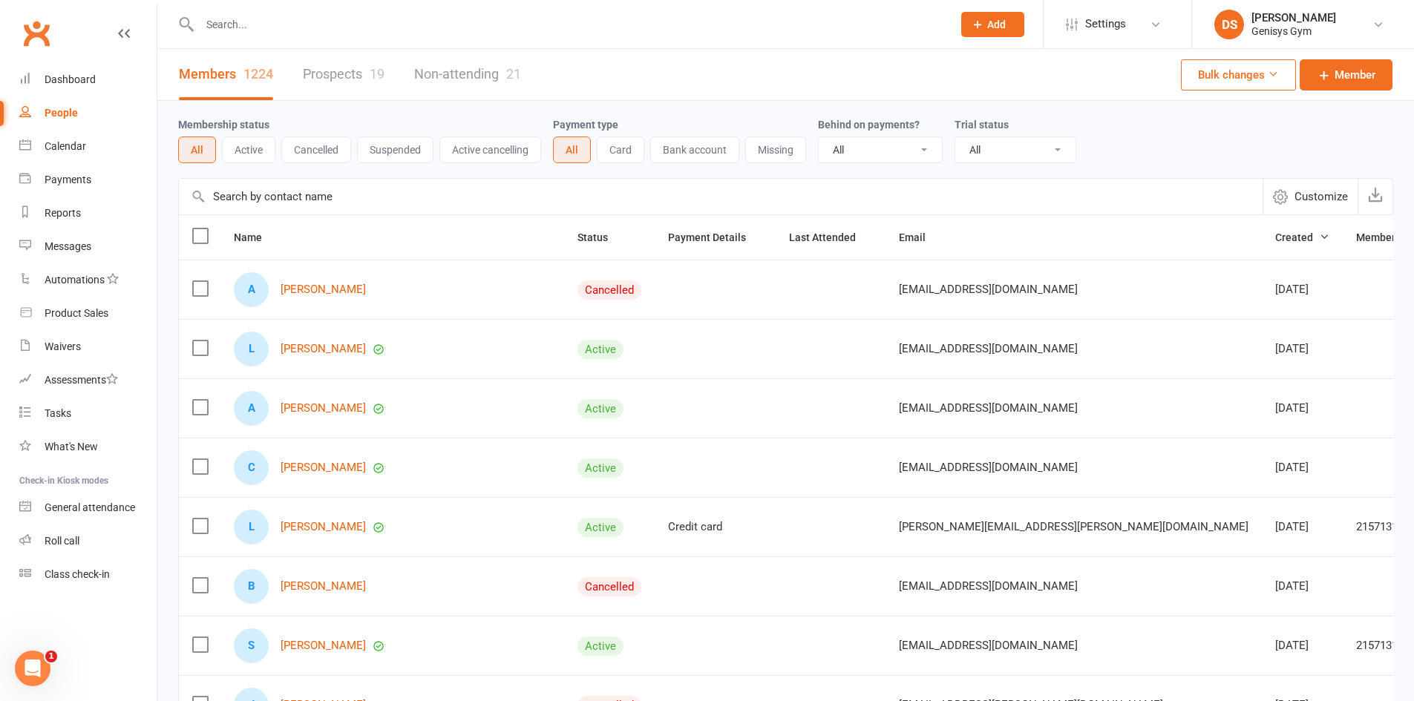
click at [278, 351] on div "L [PERSON_NAME]" at bounding box center [392, 349] width 317 height 35
click at [293, 350] on link "[PERSON_NAME]" at bounding box center [322, 349] width 85 height 13
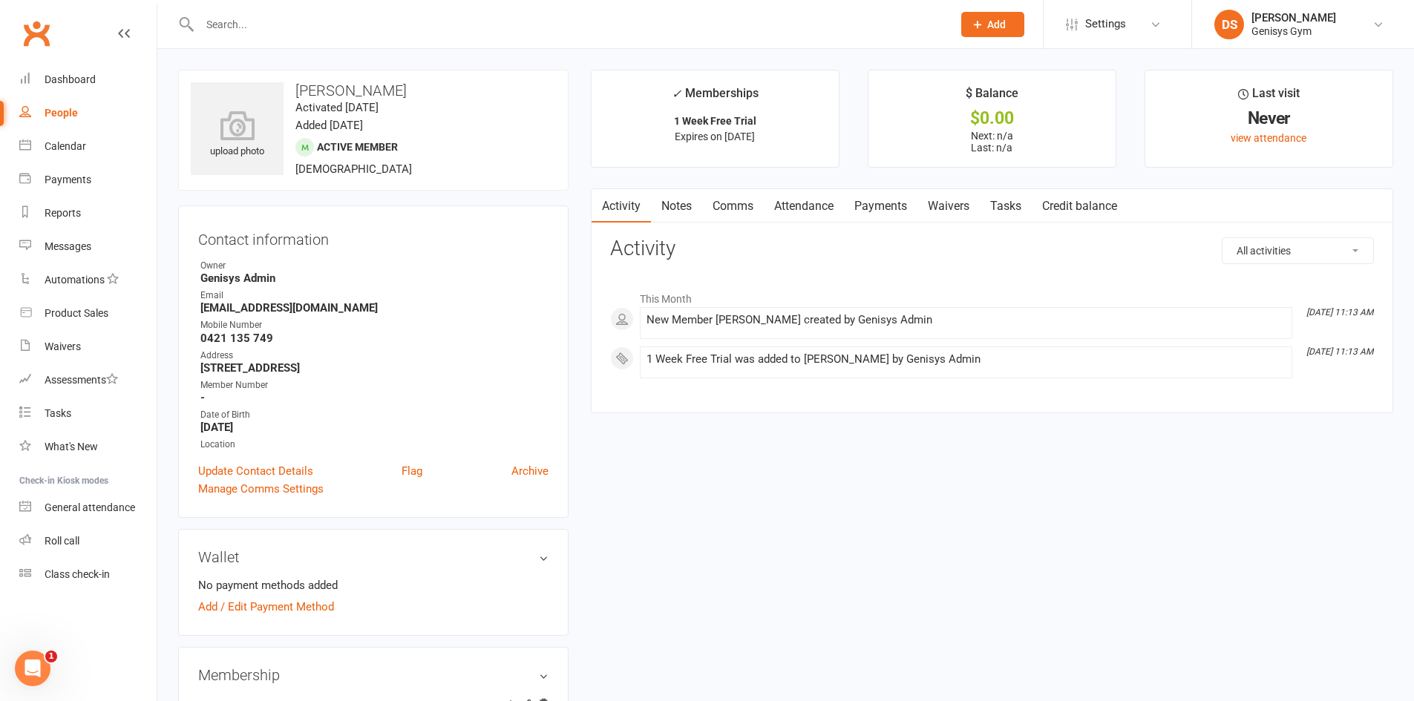
select select "100"
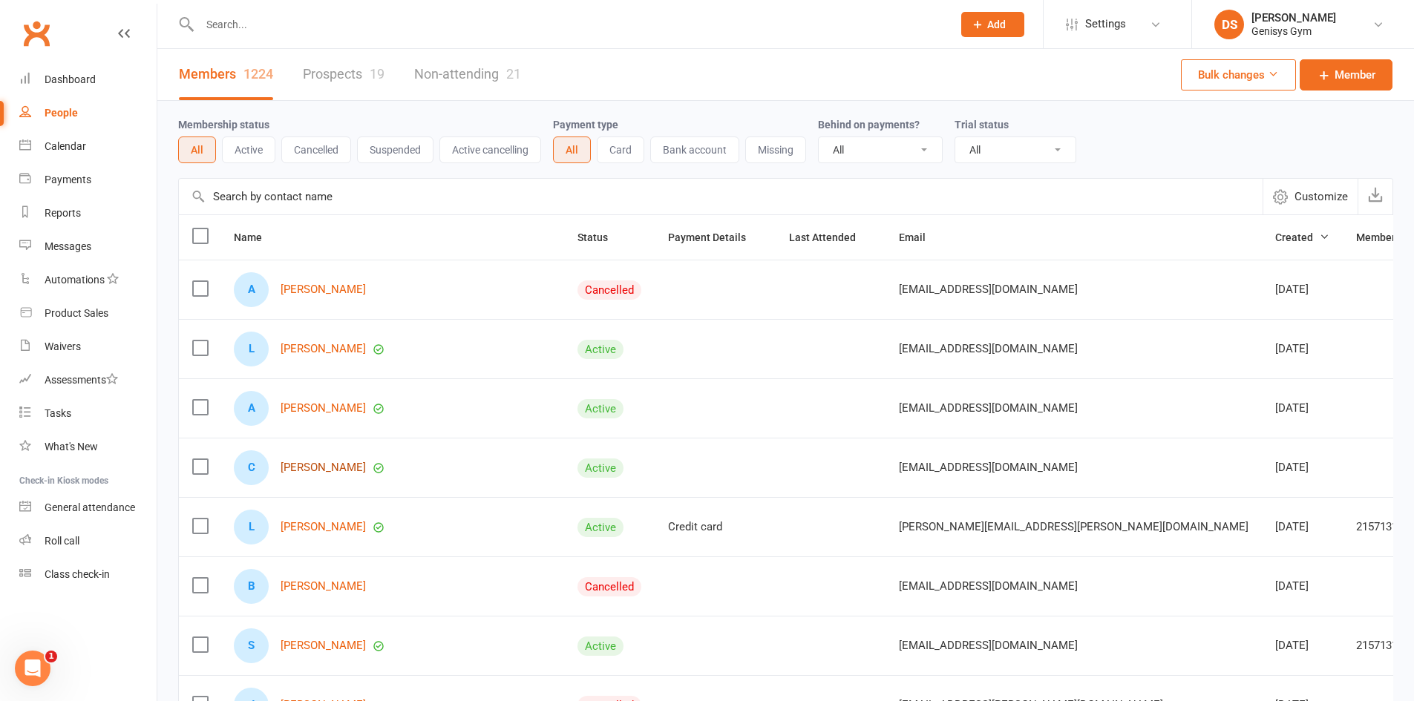
click at [315, 464] on link "[PERSON_NAME]" at bounding box center [322, 468] width 85 height 13
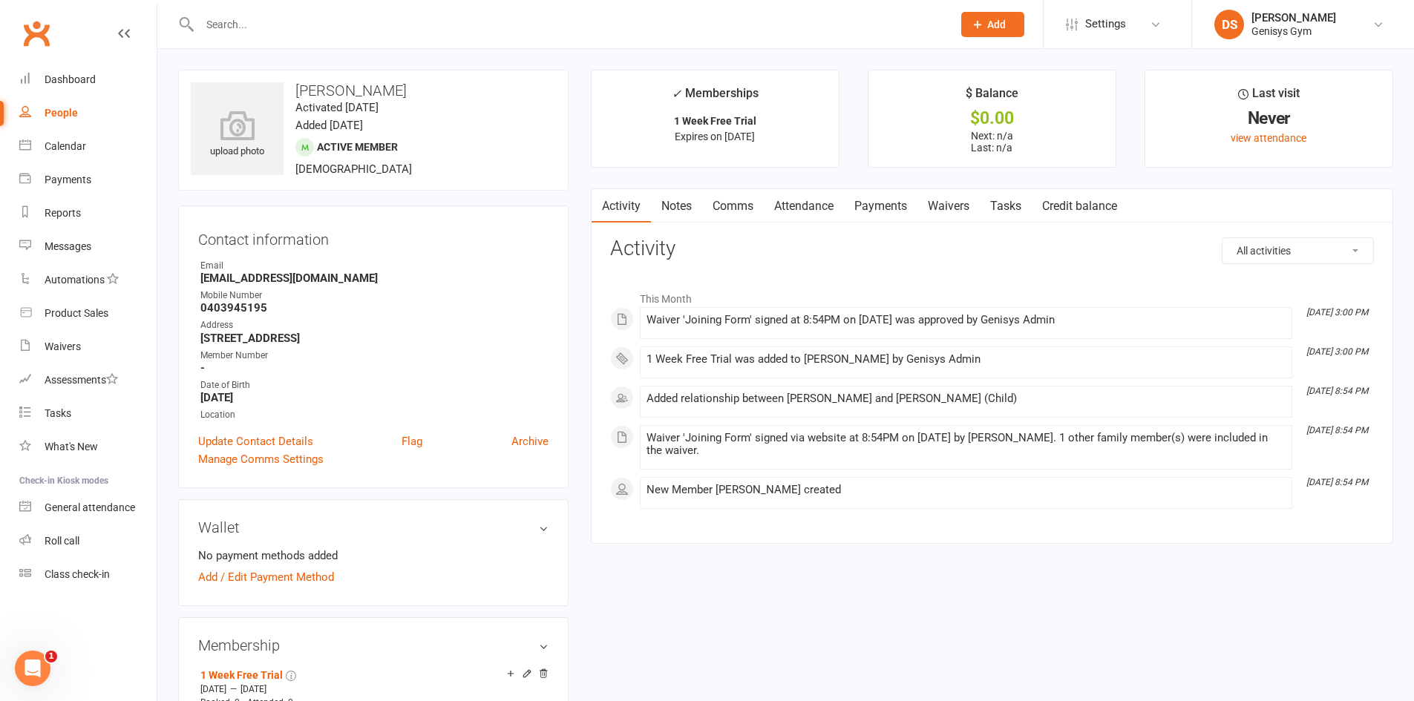
click at [911, 206] on link "Payments" at bounding box center [880, 206] width 73 height 34
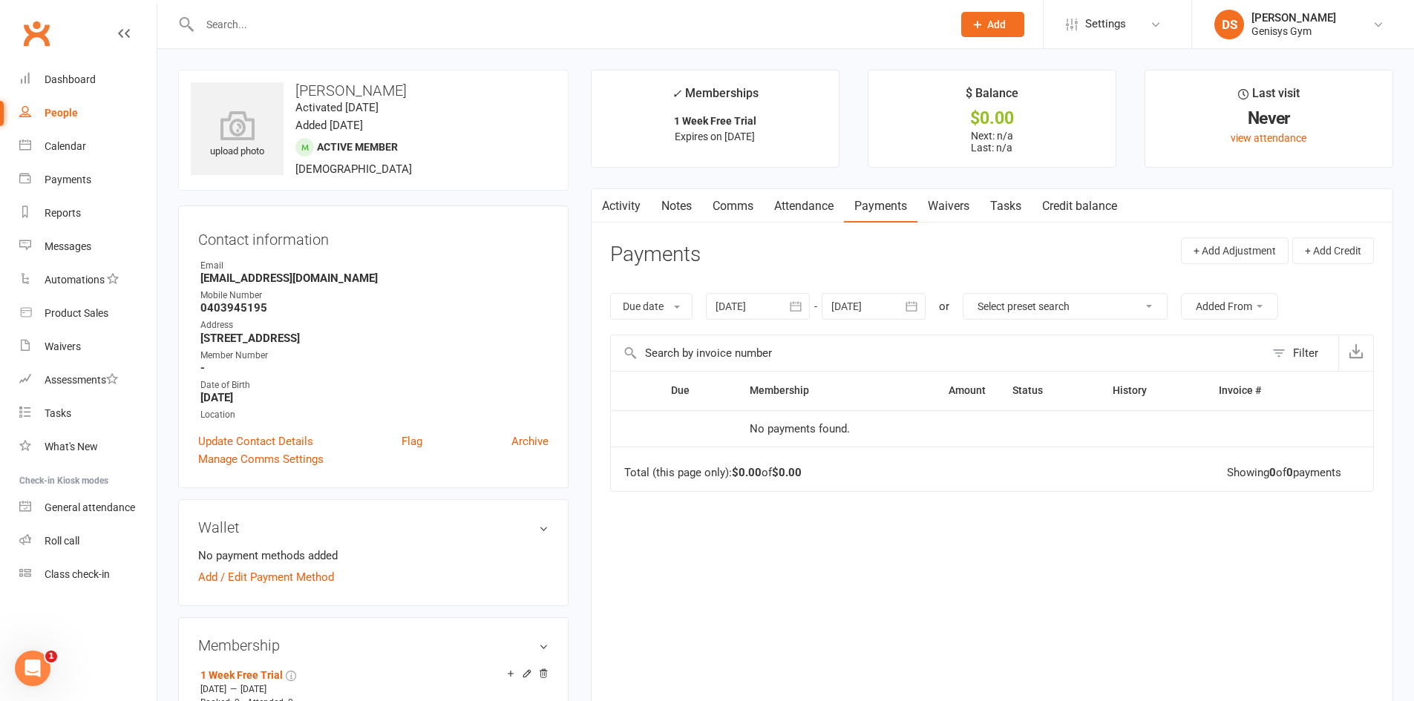
click at [783, 301] on div at bounding box center [758, 306] width 104 height 27
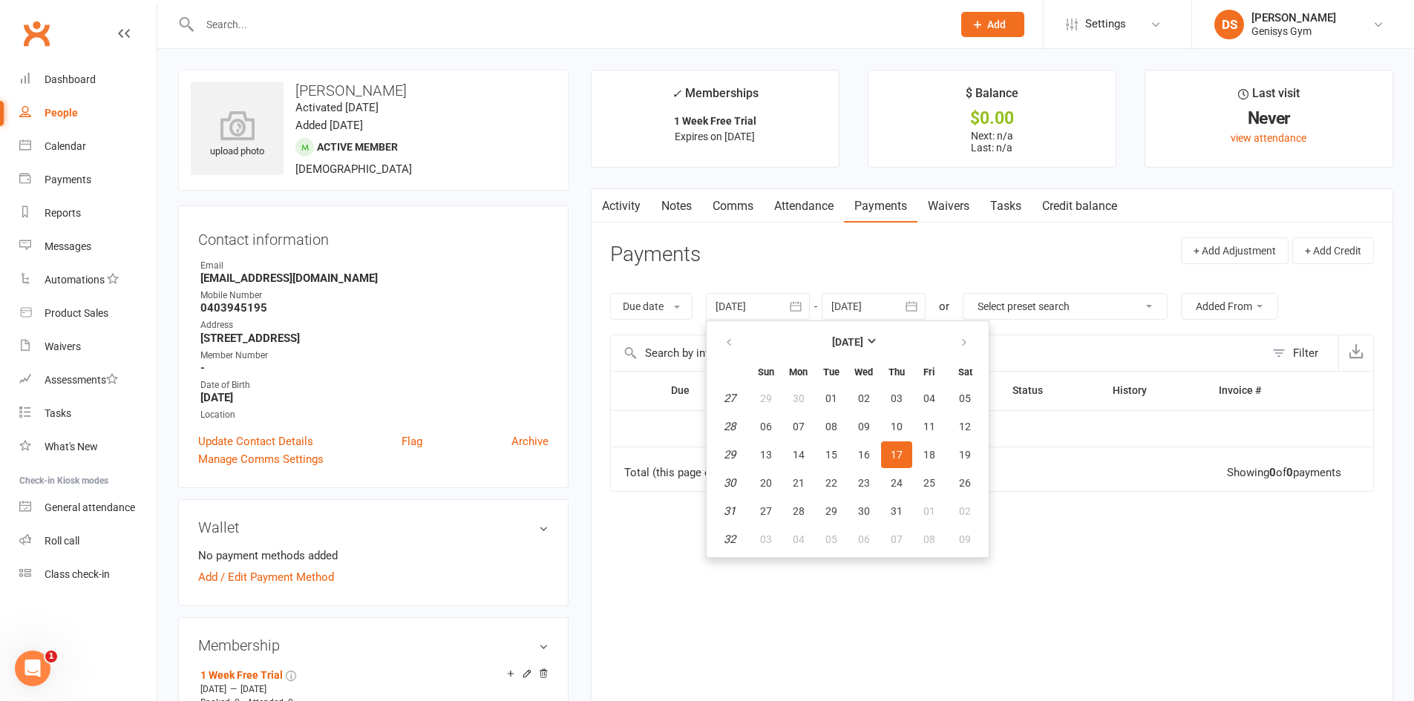
click at [869, 303] on div at bounding box center [873, 306] width 104 height 27
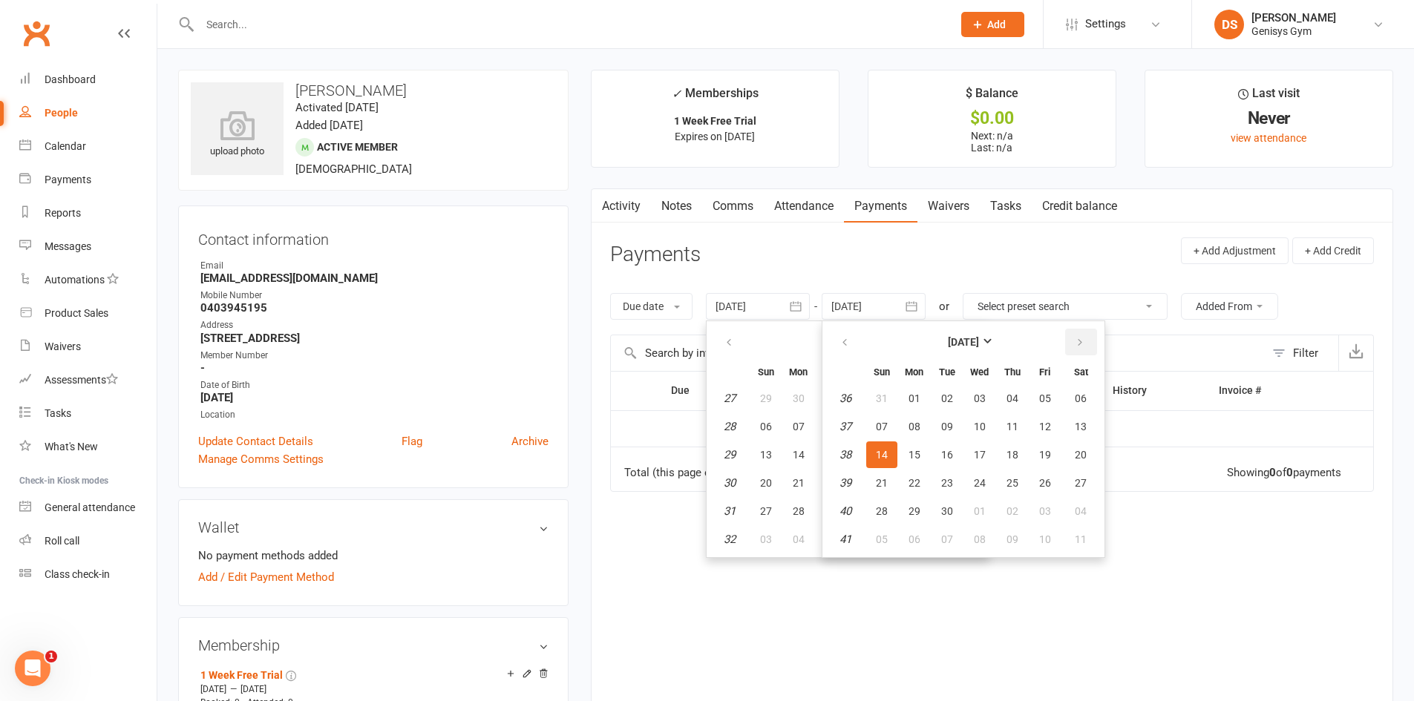
click at [1083, 332] on button "button" at bounding box center [1081, 342] width 32 height 27
click at [1037, 456] on button "16" at bounding box center [1044, 455] width 31 height 27
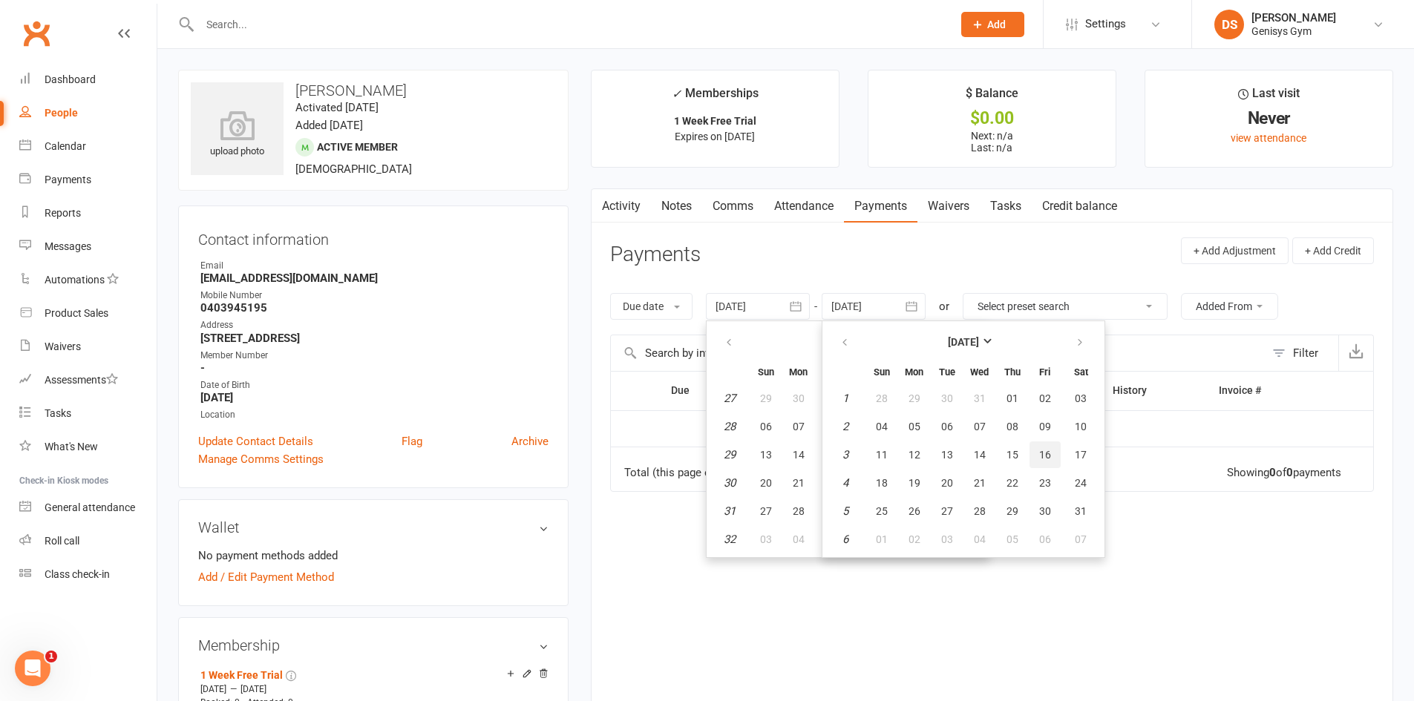
type input "[DATE]"
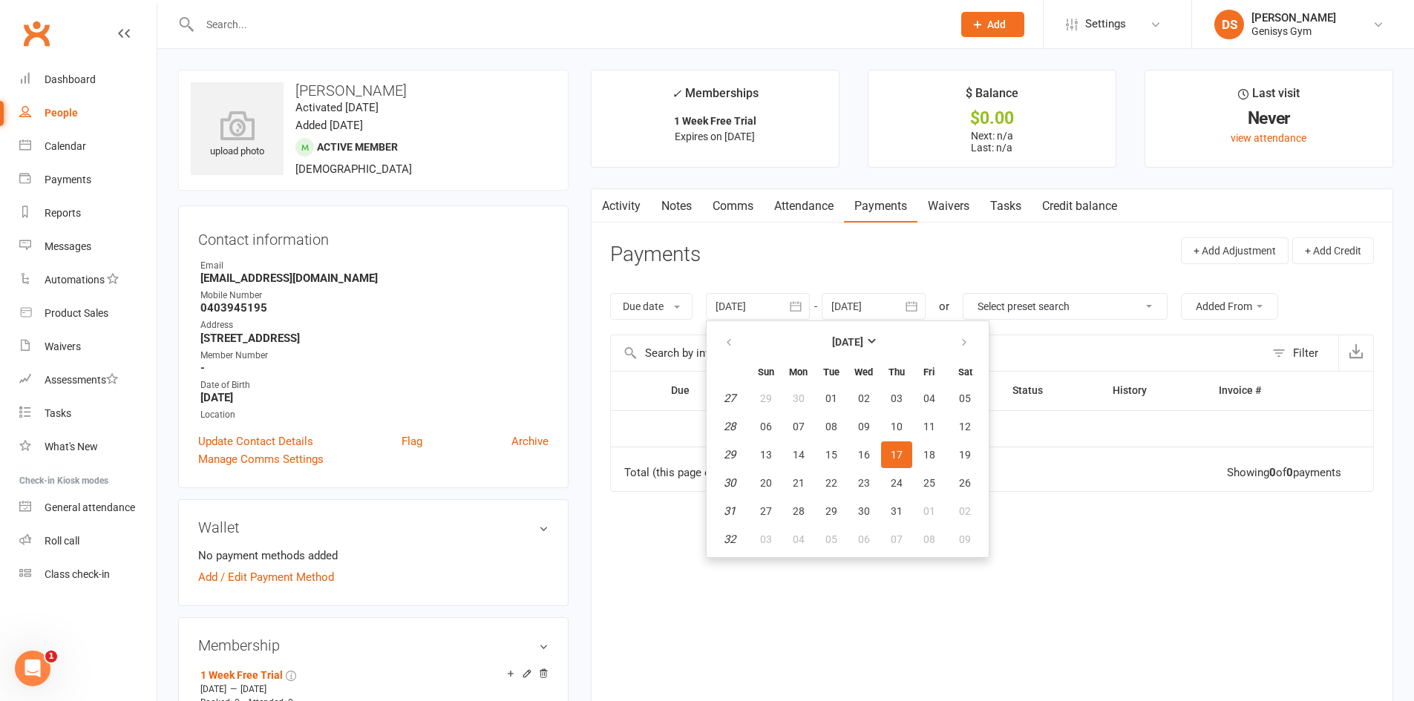
drag, startPoint x: 1114, startPoint y: 427, endPoint x: 1032, endPoint y: 407, distance: 84.0
click at [1067, 419] on td at bounding box center [1186, 428] width 374 height 37
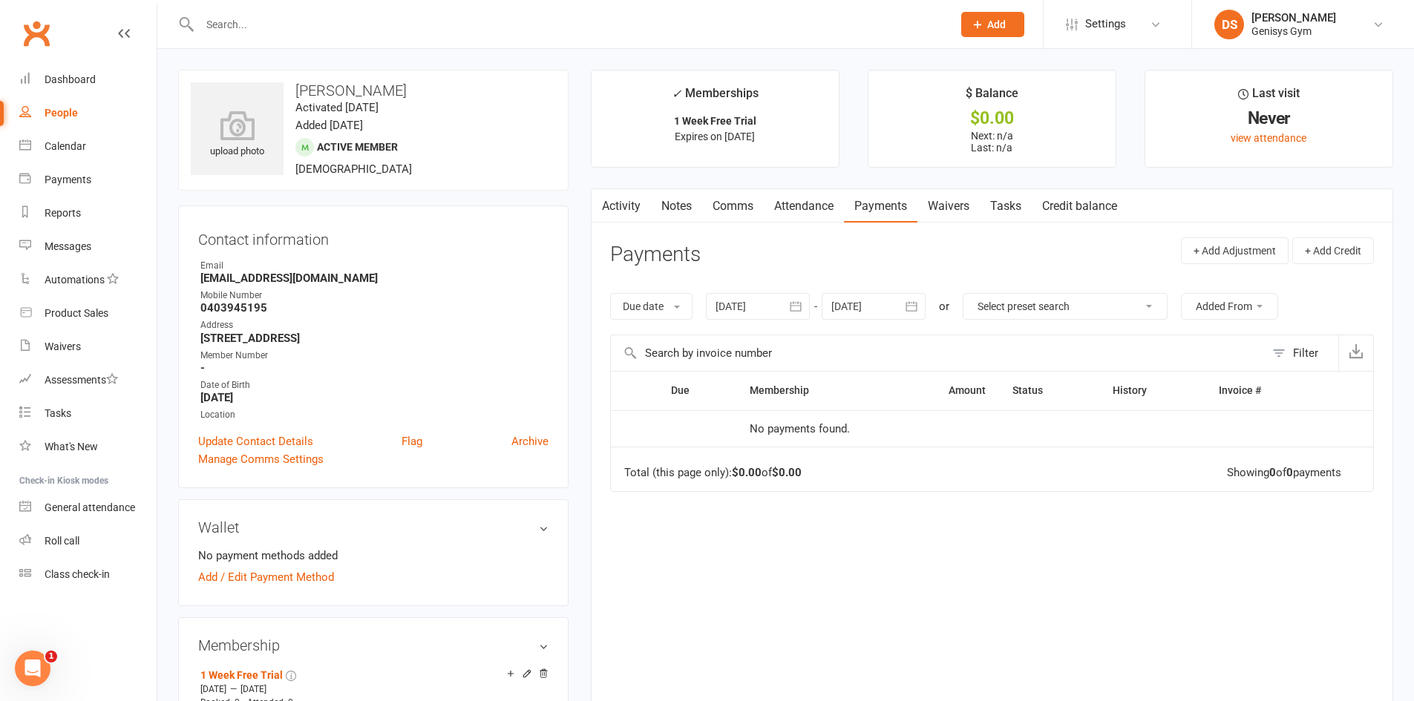
click at [749, 301] on div at bounding box center [758, 306] width 104 height 27
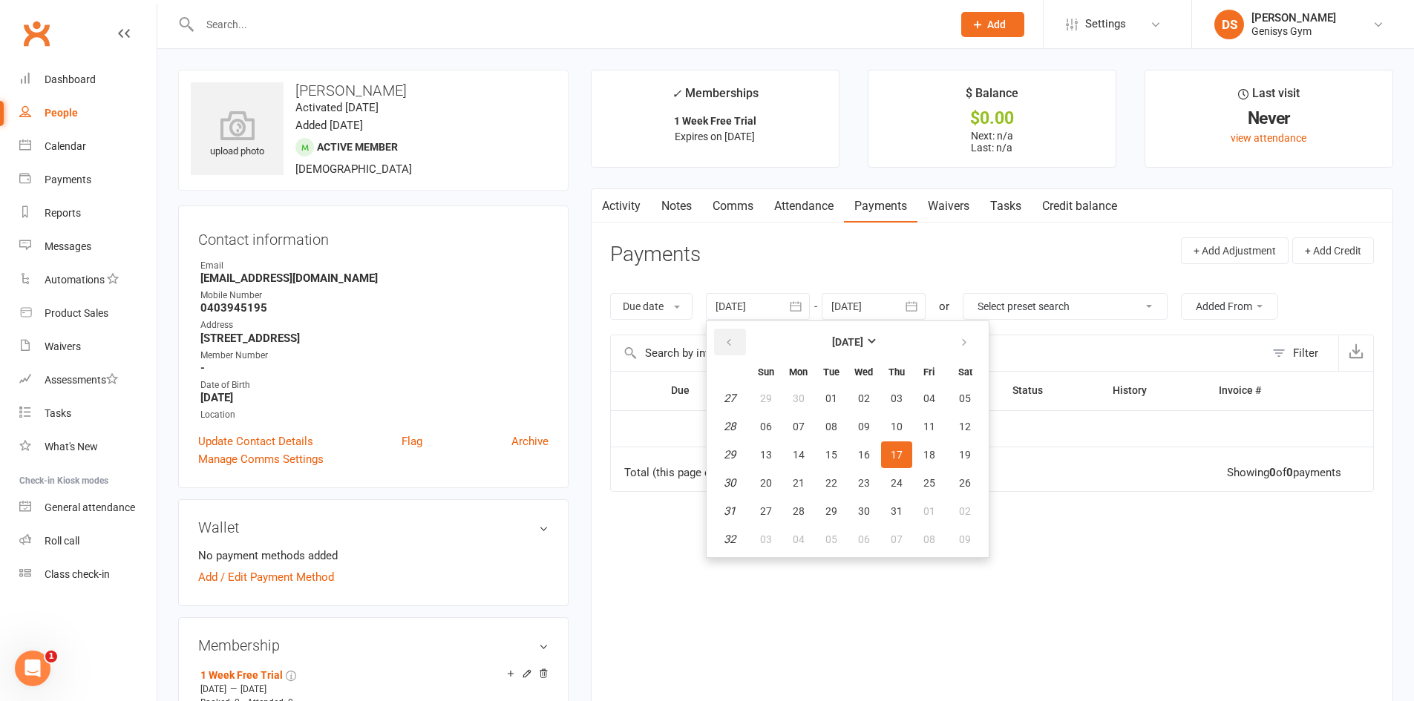
click at [718, 341] on button "button" at bounding box center [730, 342] width 32 height 27
click at [719, 340] on button "button" at bounding box center [730, 342] width 32 height 27
click at [720, 340] on button "button" at bounding box center [730, 342] width 32 height 27
click at [789, 426] on button "03" at bounding box center [798, 426] width 31 height 27
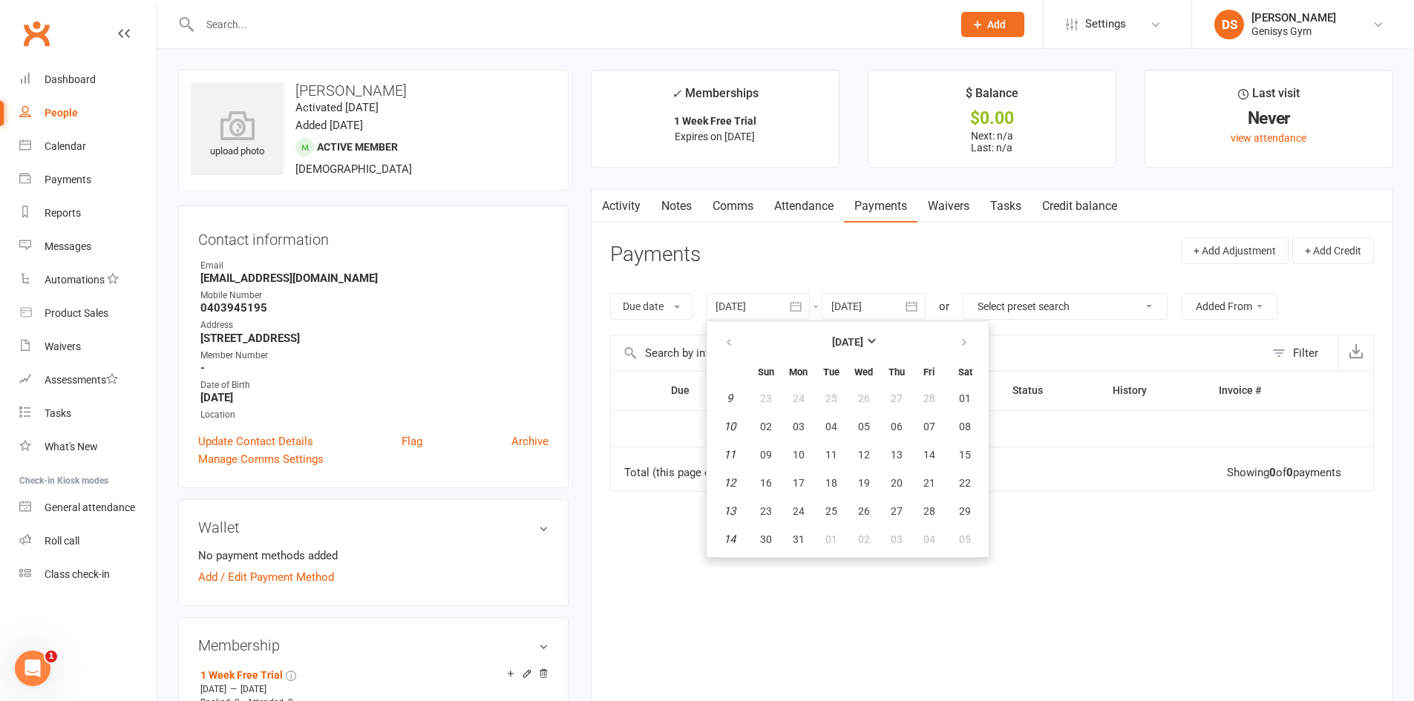
type input "[DATE]"
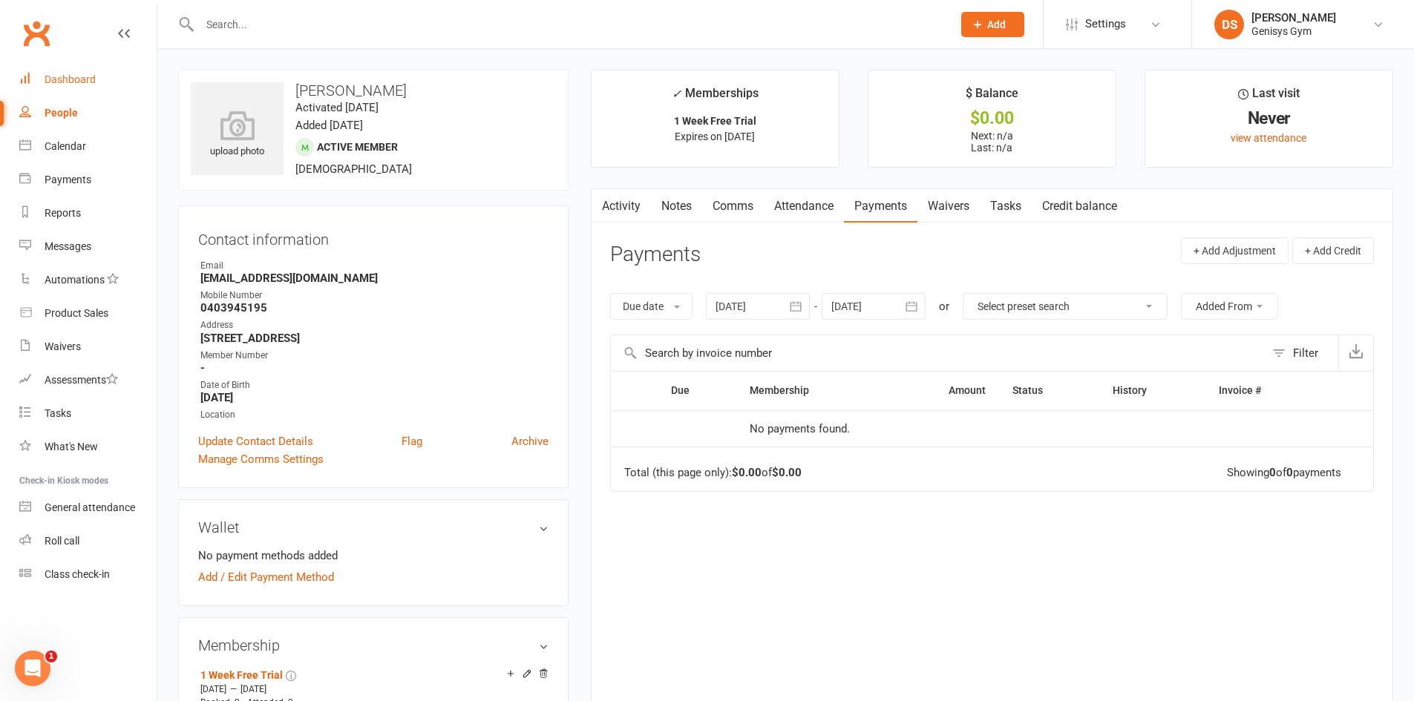
click at [65, 82] on div "Dashboard" at bounding box center [70, 79] width 51 height 12
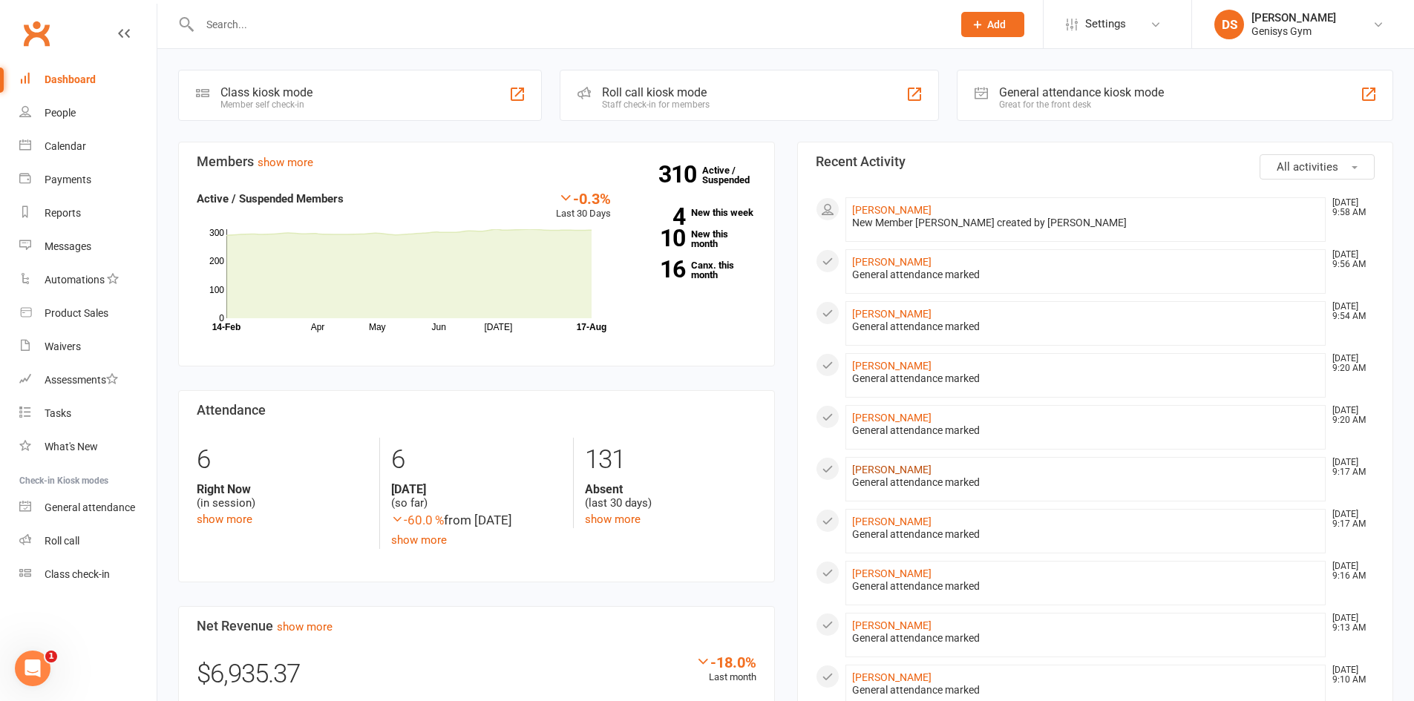
click at [879, 464] on link "[PERSON_NAME]" at bounding box center [891, 470] width 79 height 12
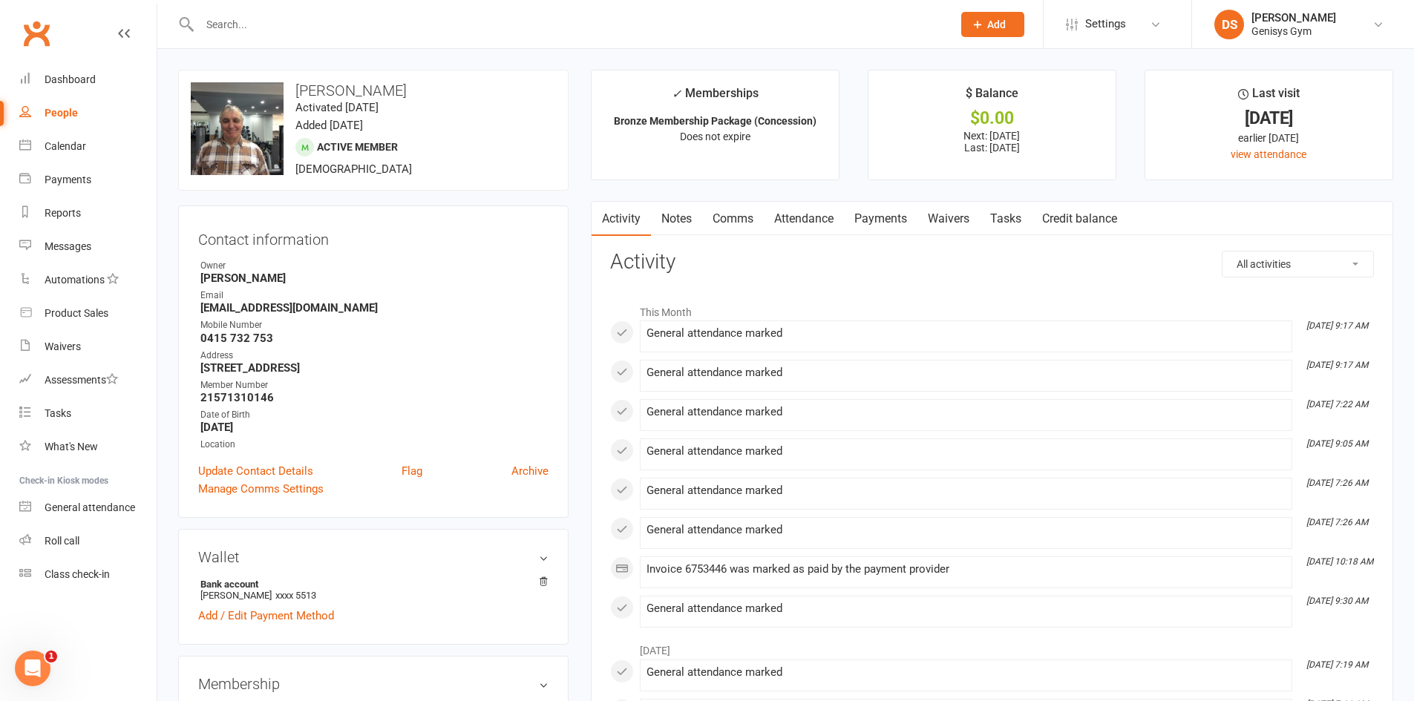
click at [883, 224] on link "Payments" at bounding box center [880, 219] width 73 height 34
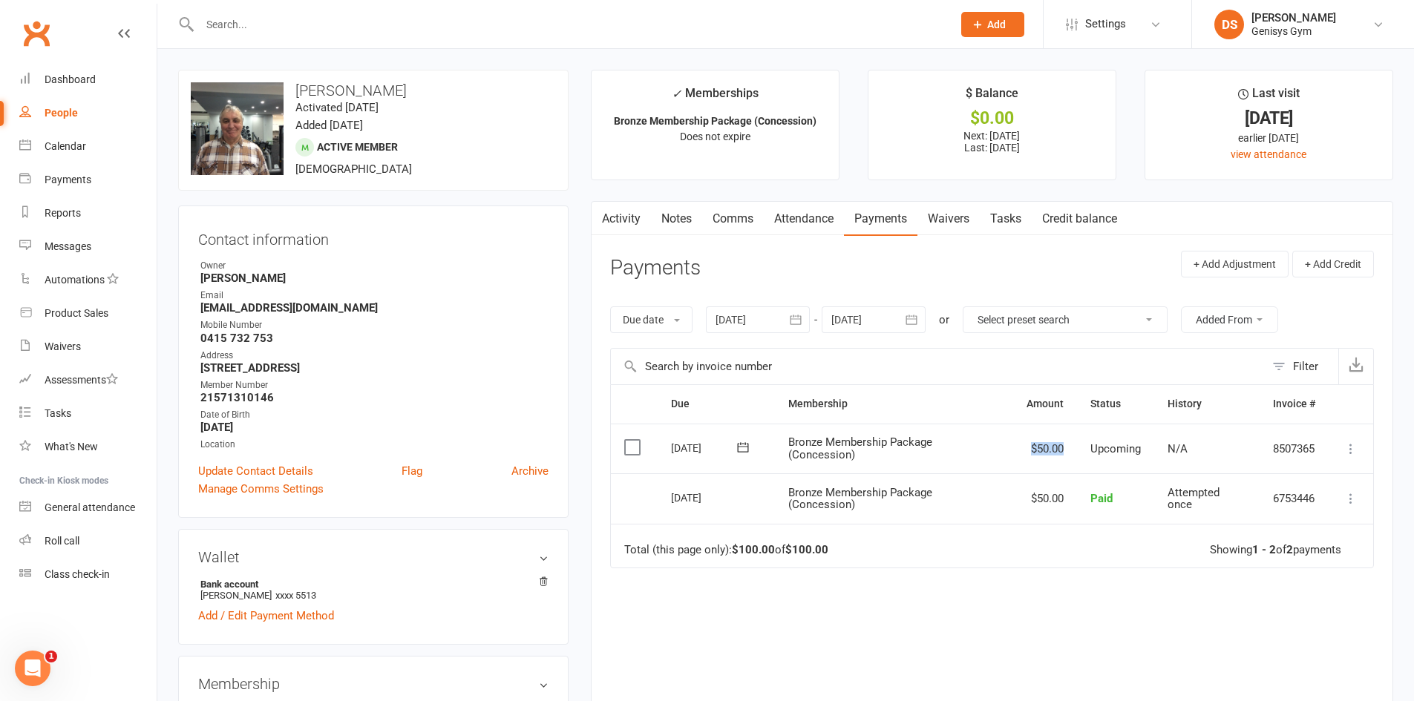
drag, startPoint x: 994, startPoint y: 450, endPoint x: 1079, endPoint y: 453, distance: 84.6
click at [1079, 453] on tr "Select this [DATE] [PERSON_NAME] Bronze Membership Package (Concession) $50.00 …" at bounding box center [992, 449] width 762 height 50
click at [1353, 447] on icon at bounding box center [1350, 449] width 15 height 15
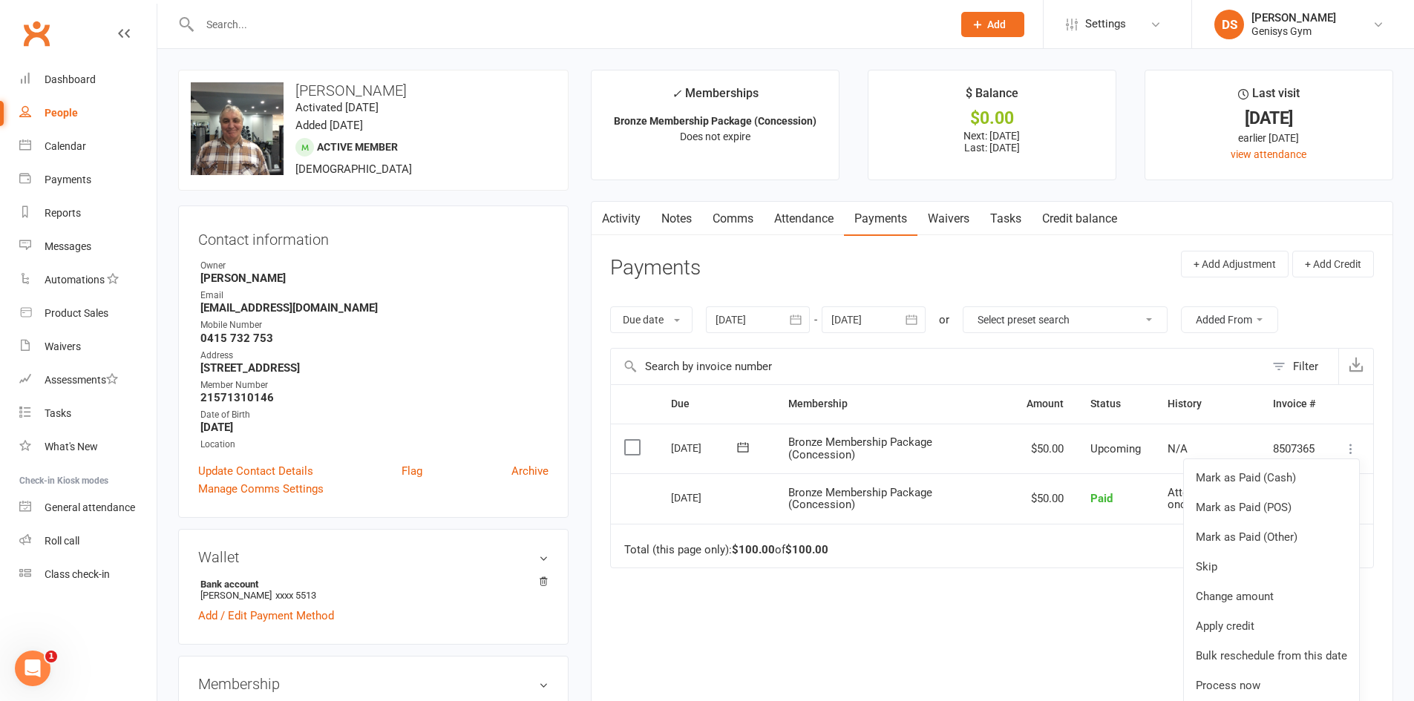
click at [880, 536] on td "Total (this page only): $100.00 of $100.00 Showing 1 - 2 of 2 payments" at bounding box center [992, 546] width 762 height 45
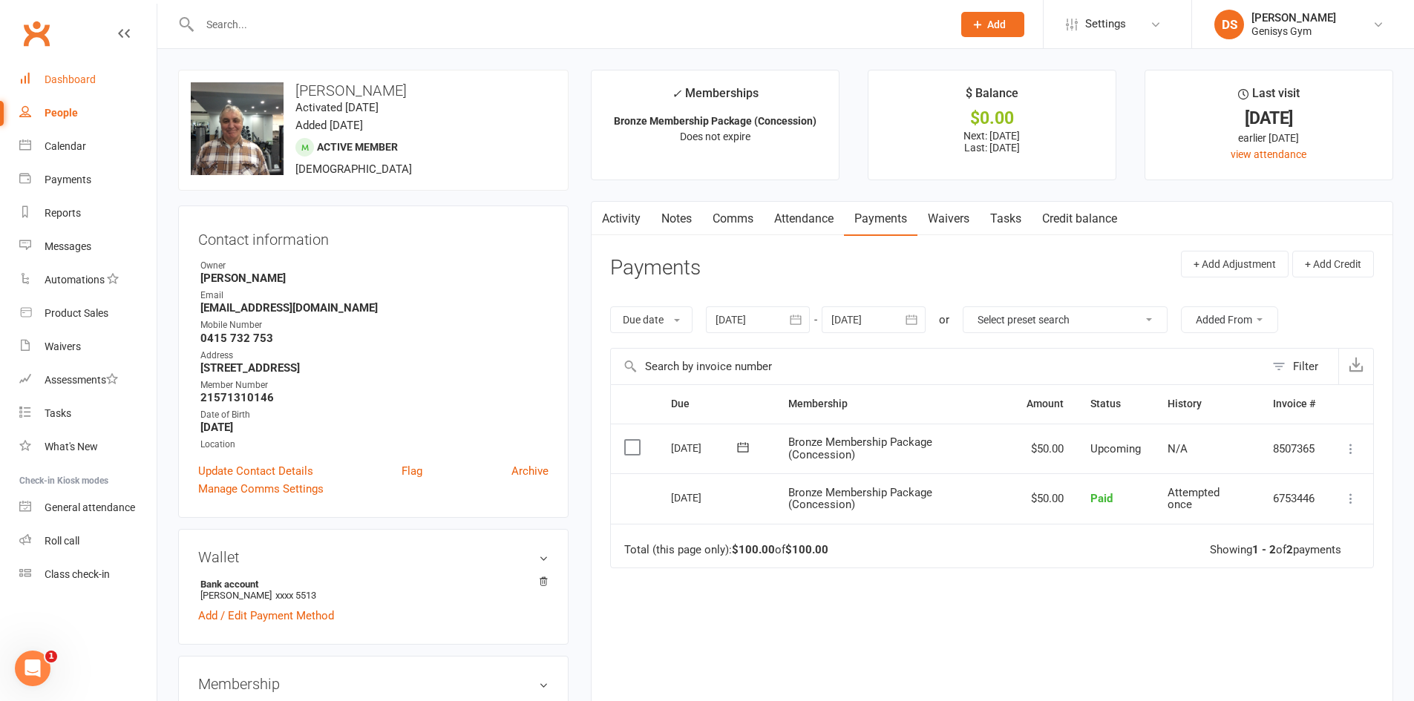
click at [82, 80] on div "Dashboard" at bounding box center [70, 79] width 51 height 12
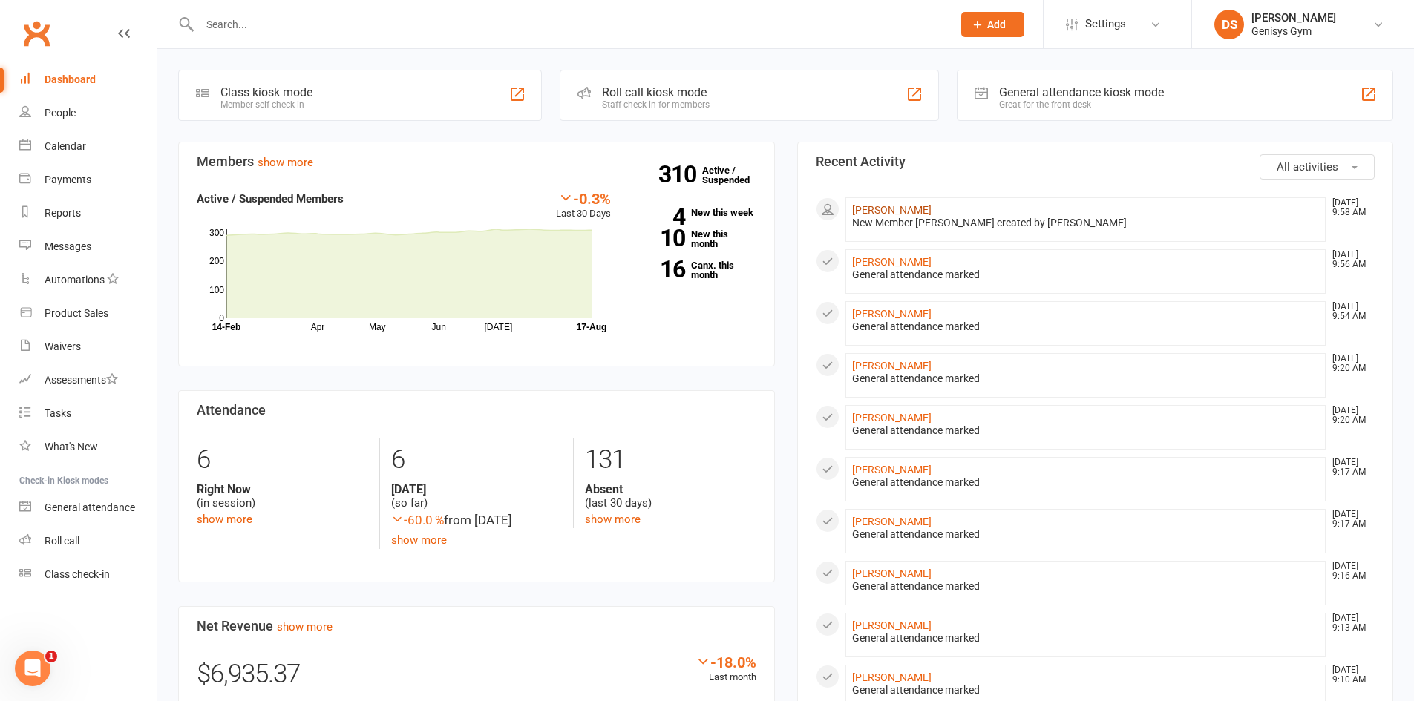
click at [879, 211] on link "[PERSON_NAME]" at bounding box center [891, 210] width 79 height 12
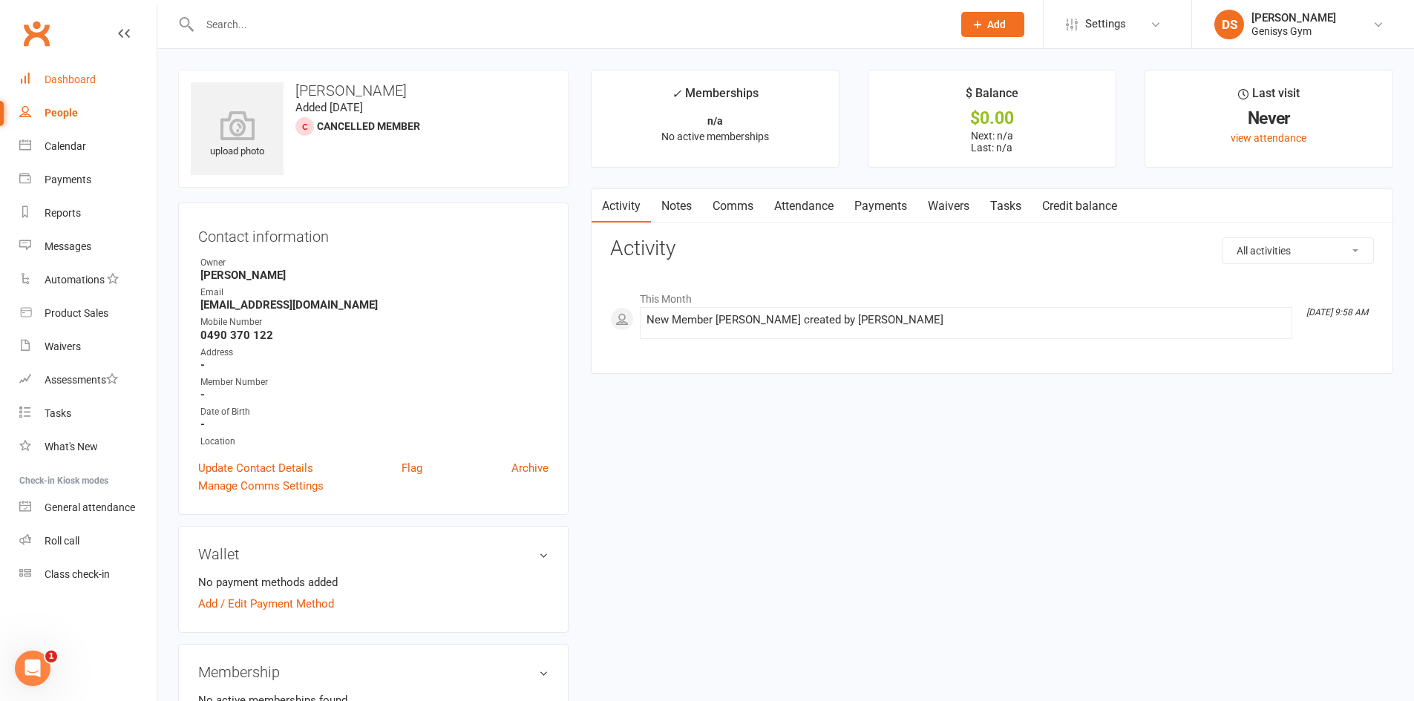
click at [73, 70] on link "Dashboard" at bounding box center [87, 79] width 137 height 33
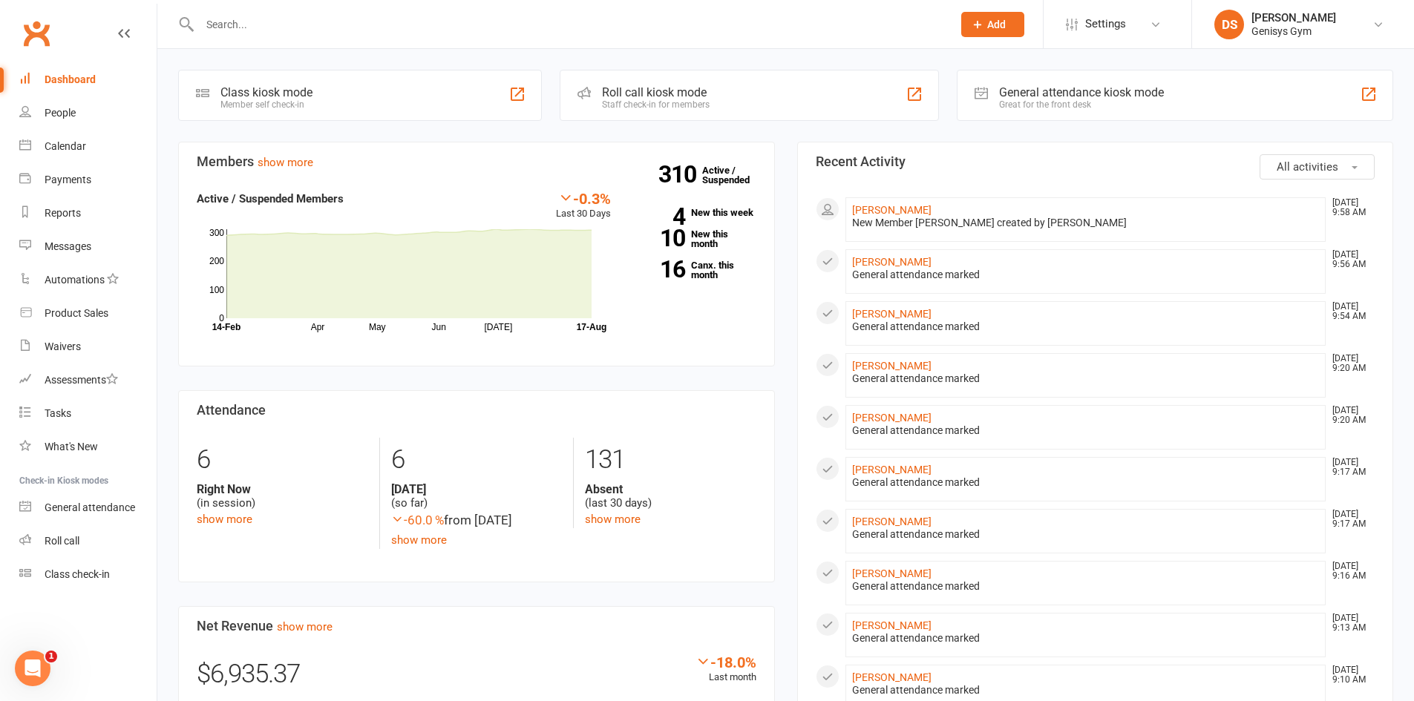
click at [87, 84] on div "Dashboard" at bounding box center [70, 79] width 51 height 12
click at [1116, 102] on div "Great for the front desk" at bounding box center [1081, 104] width 165 height 10
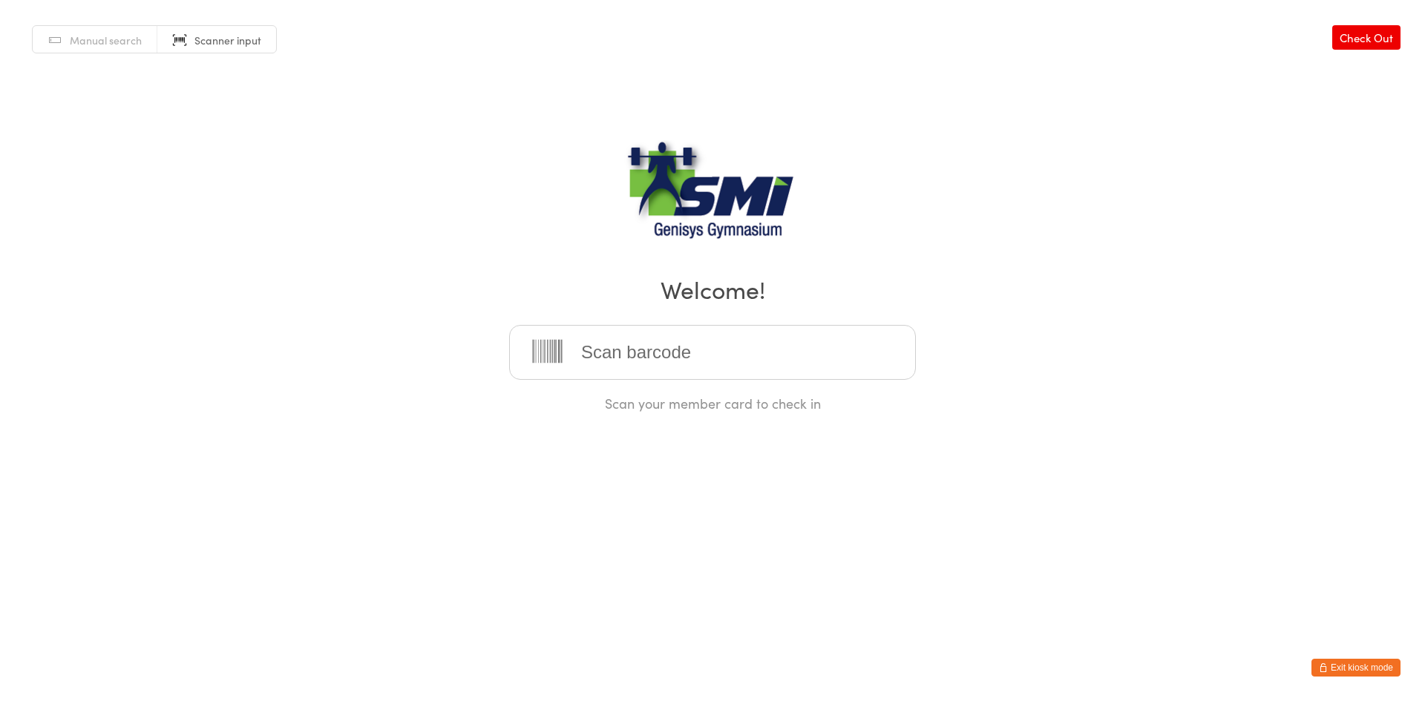
click at [114, 46] on span "Manual search" at bounding box center [106, 40] width 72 height 15
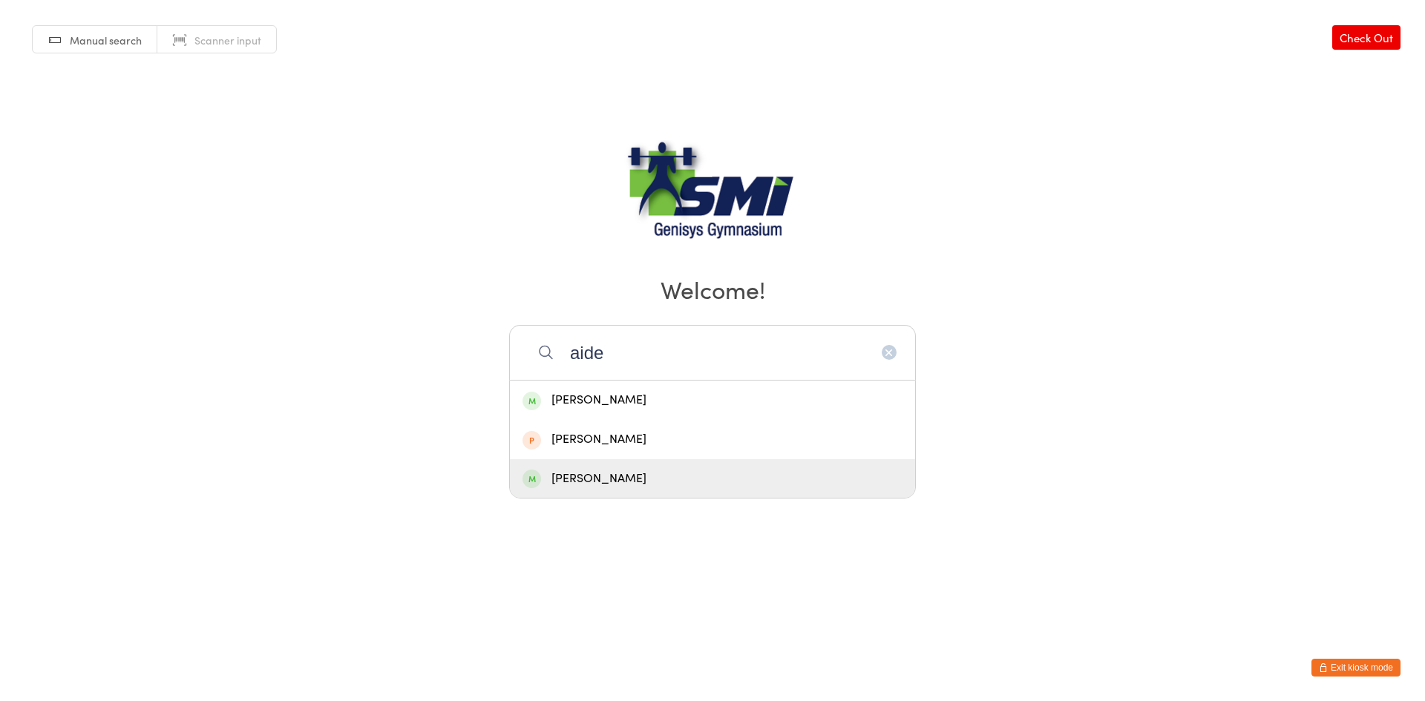
type input "aide"
click at [634, 477] on div "[PERSON_NAME]" at bounding box center [712, 479] width 380 height 20
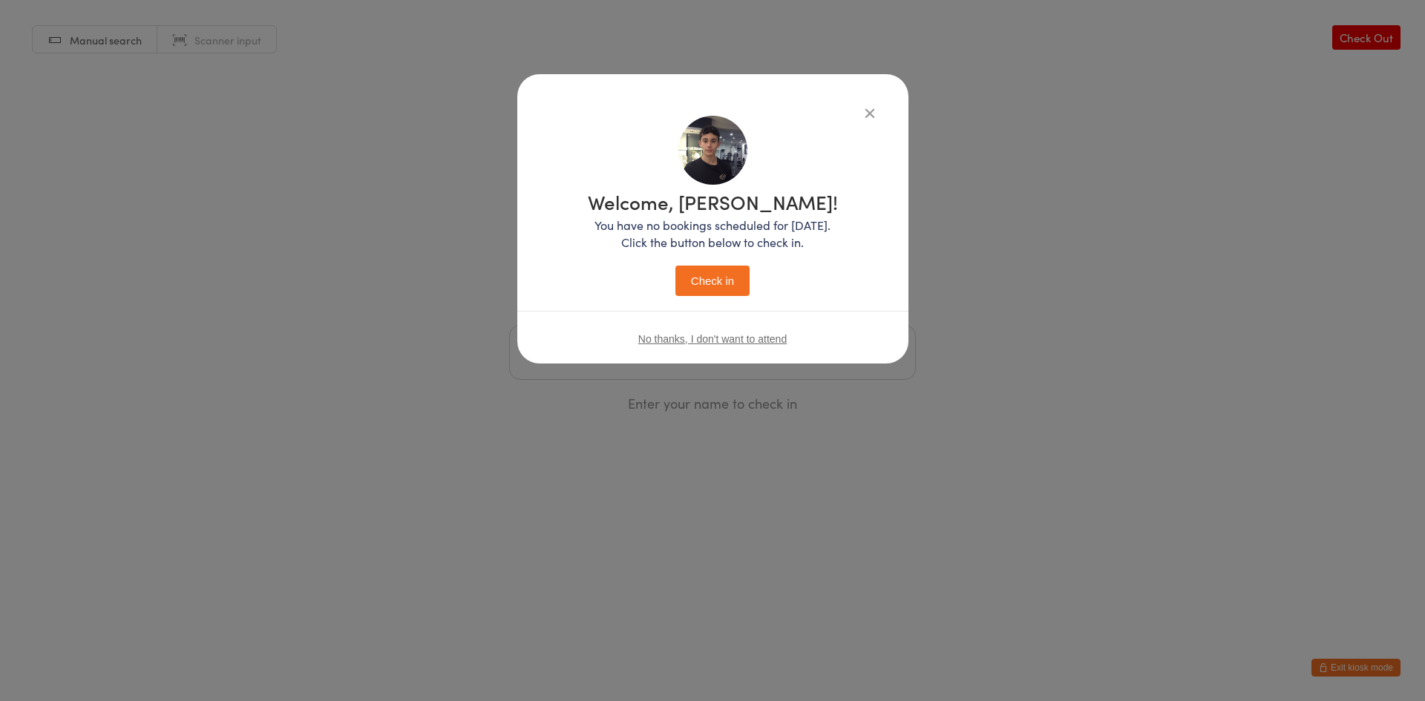
click at [729, 221] on p "You have no bookings scheduled for today. Click the button below to check in." at bounding box center [713, 234] width 250 height 34
click at [712, 285] on button "Check in" at bounding box center [712, 281] width 74 height 30
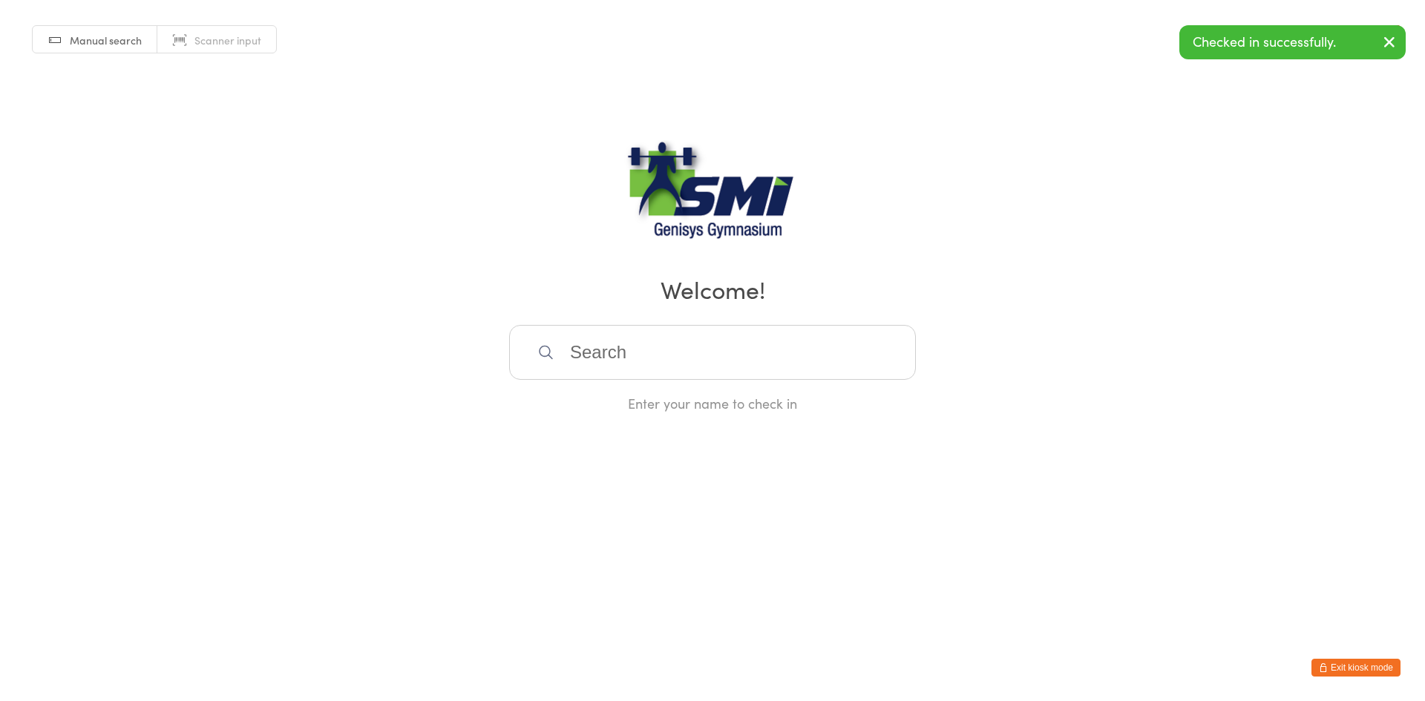
click at [1362, 665] on button "Exit kiosk mode" at bounding box center [1355, 668] width 89 height 18
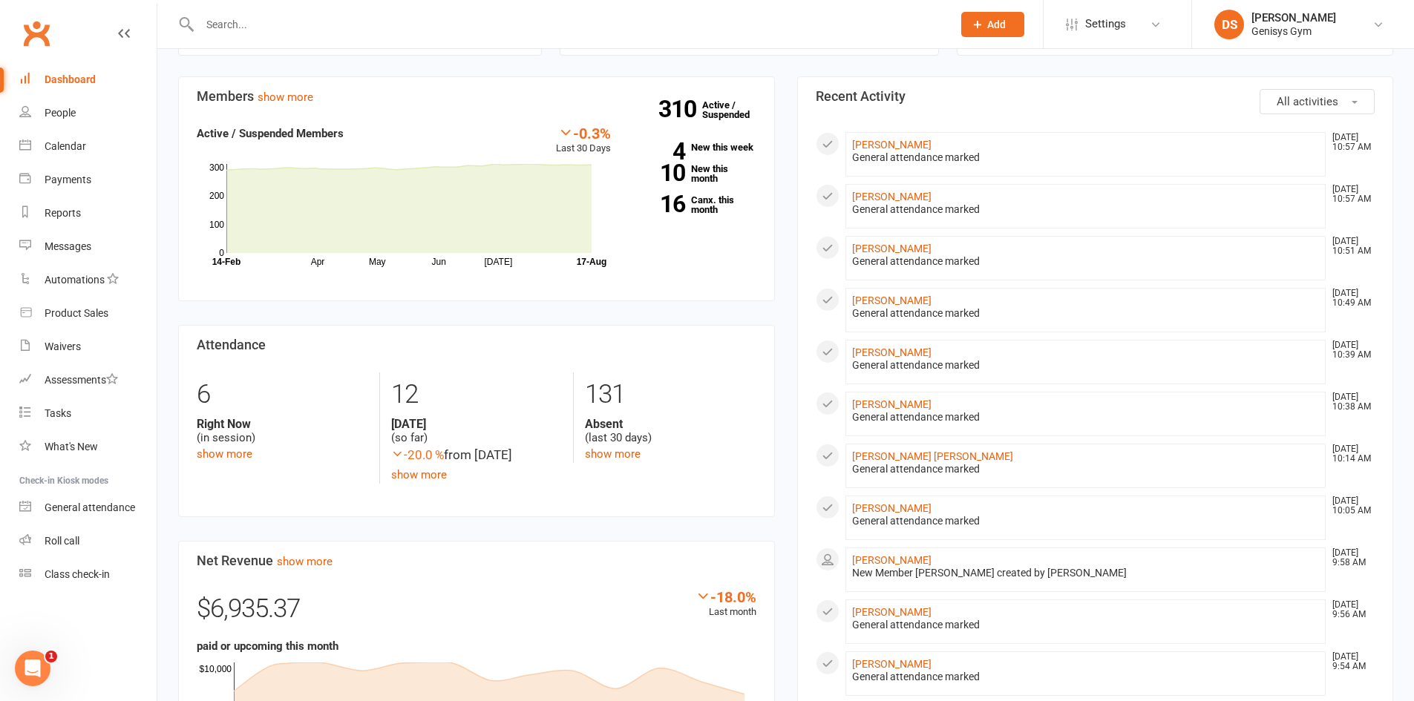
scroll to position [223, 0]
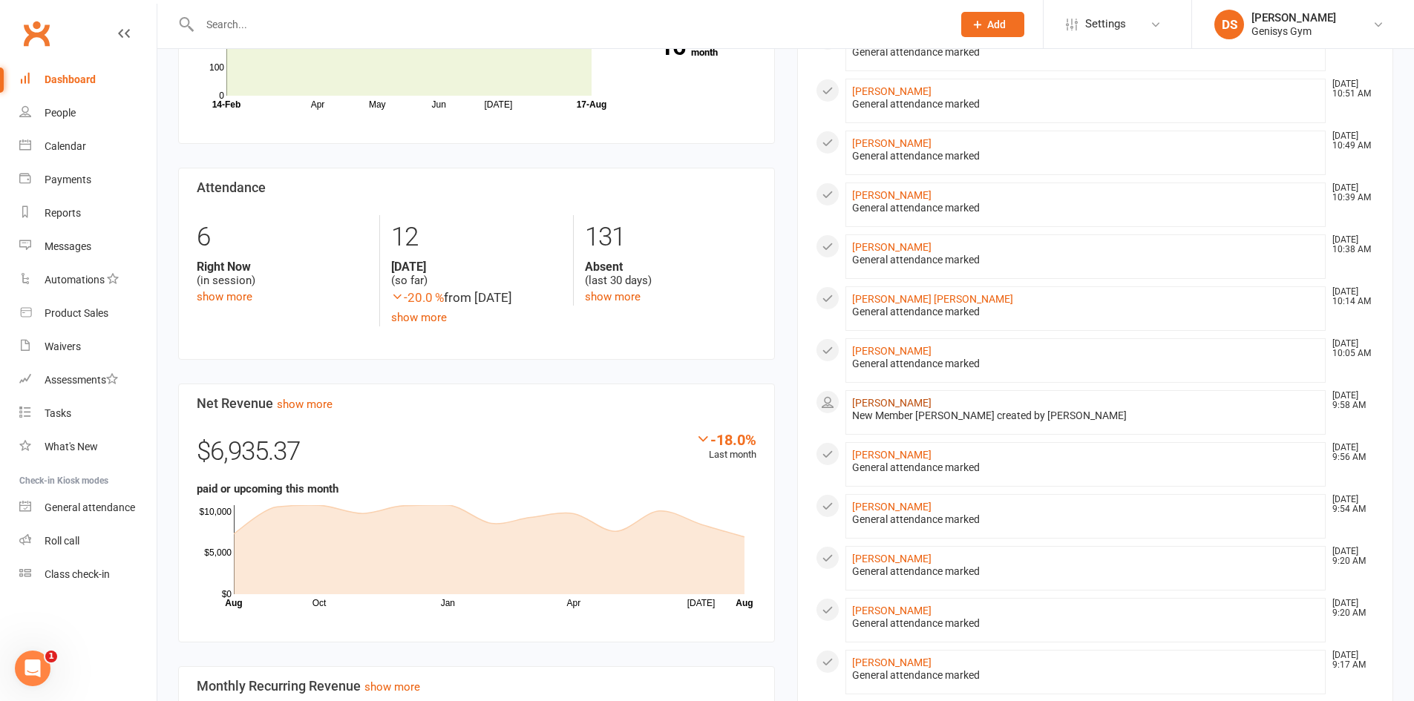
click at [881, 406] on link "[PERSON_NAME]" at bounding box center [891, 403] width 79 height 12
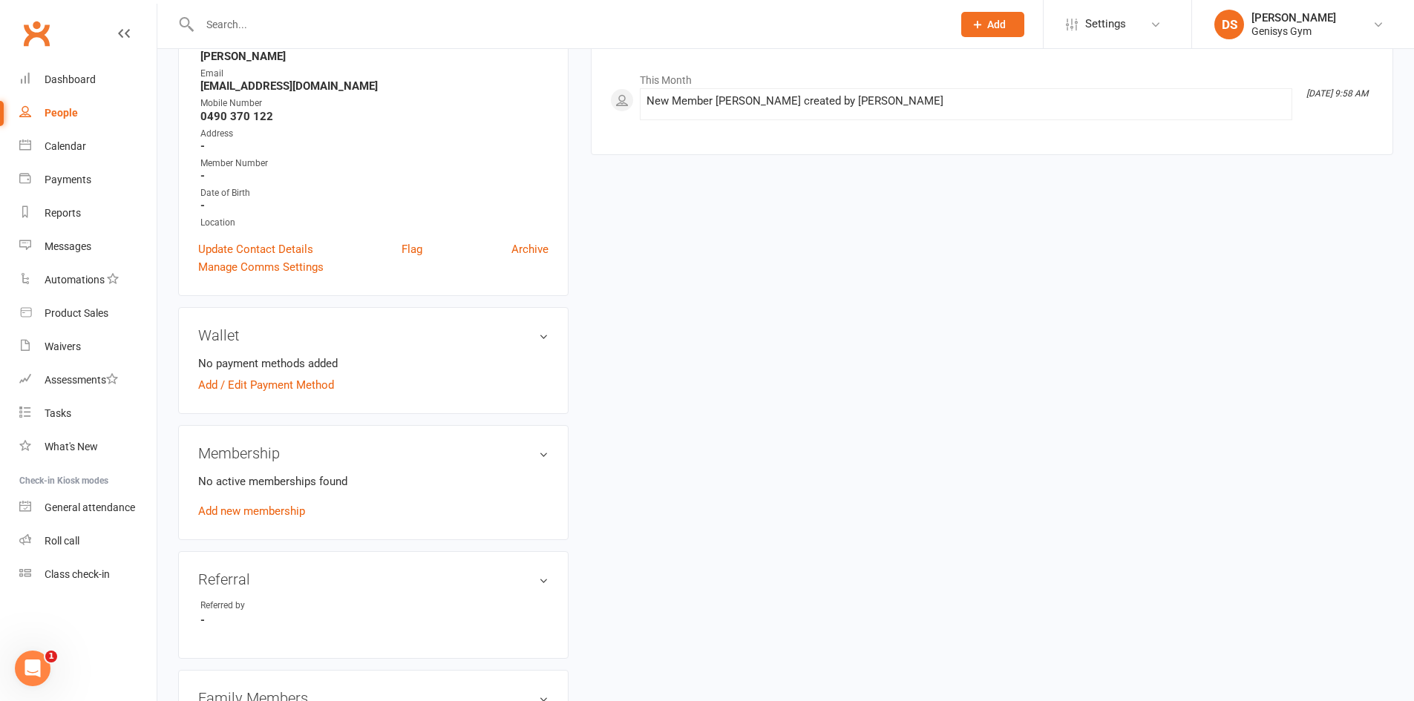
scroll to position [371, 0]
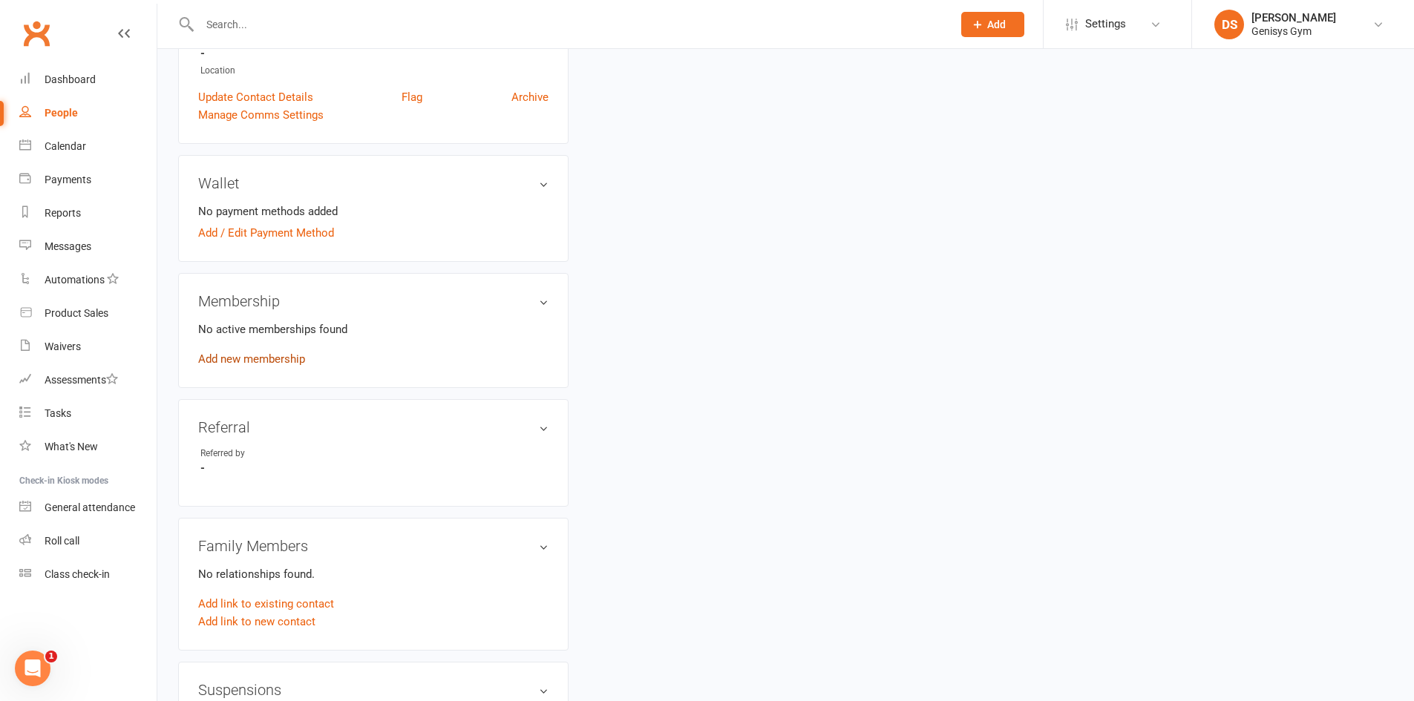
click at [245, 360] on link "Add new membership" at bounding box center [251, 358] width 107 height 13
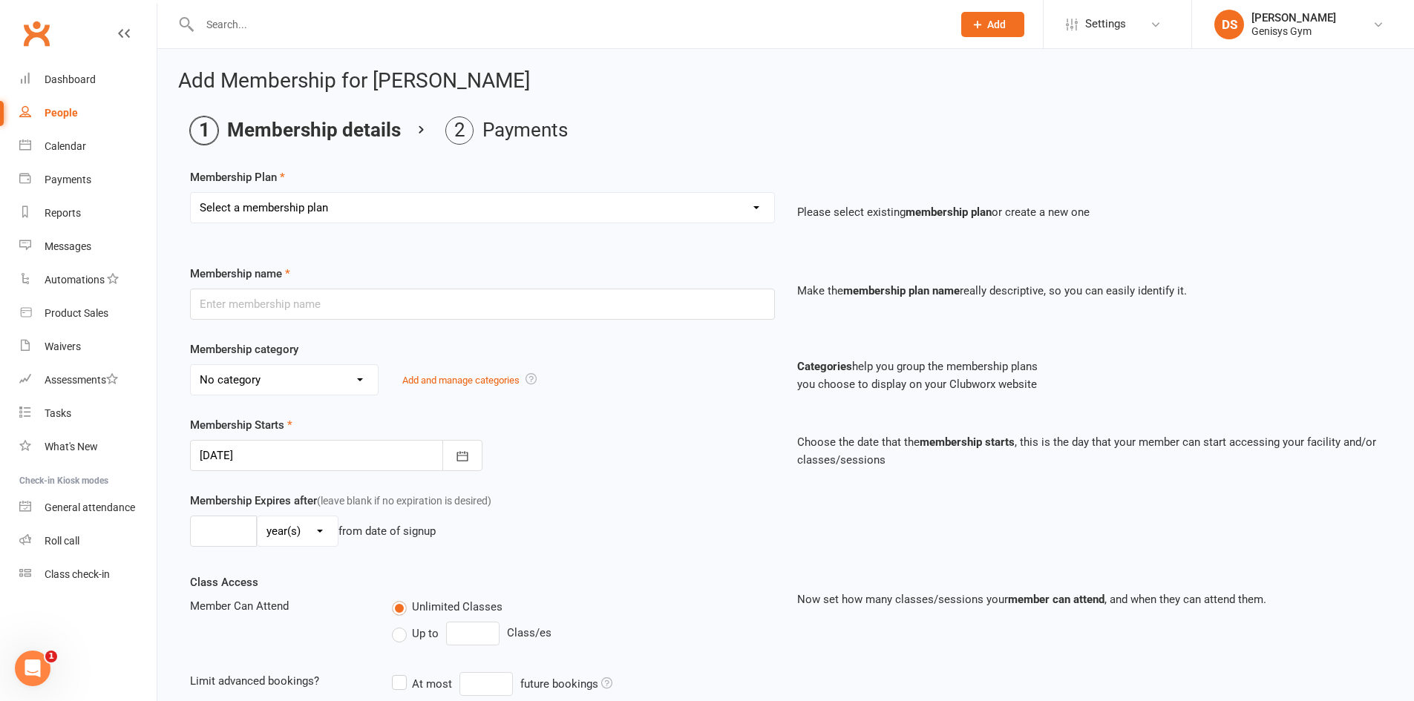
click at [325, 208] on select "Select a membership plan Create new Membership Plan 12 Month Membership Christm…" at bounding box center [482, 208] width 583 height 30
select select "11"
click at [191, 193] on select "Select a membership plan Create new Membership Plan 12 Month Membership Christm…" at bounding box center [482, 208] width 583 height 30
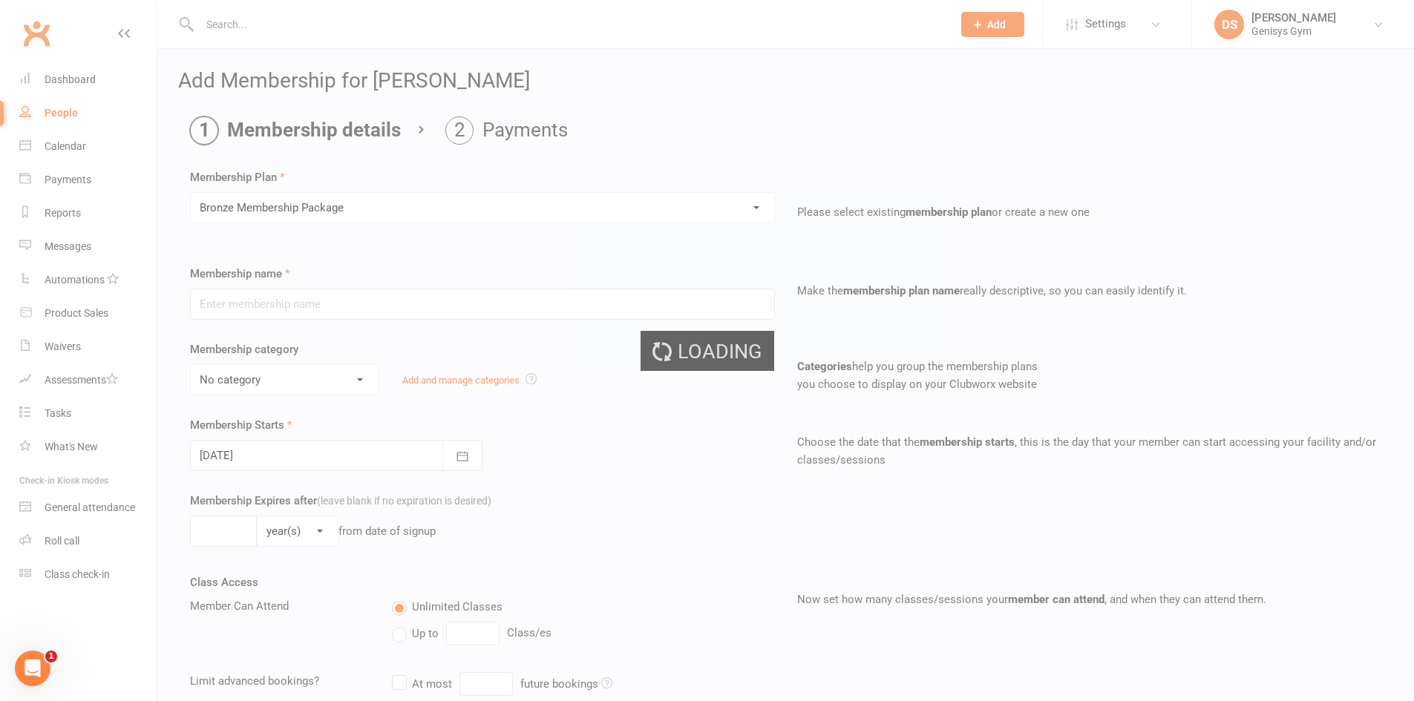
type input "Bronze Membership Package"
select select "1"
type input "1"
type input "0"
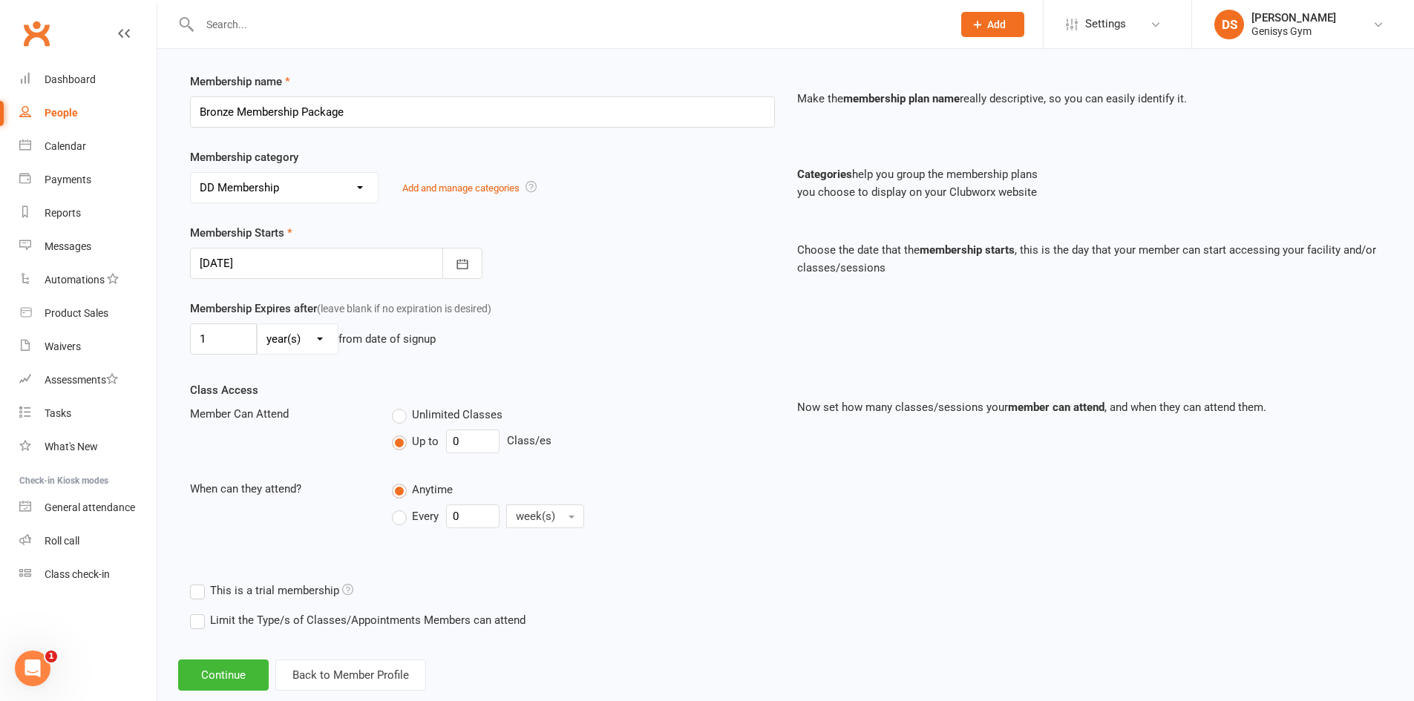
scroll to position [224, 0]
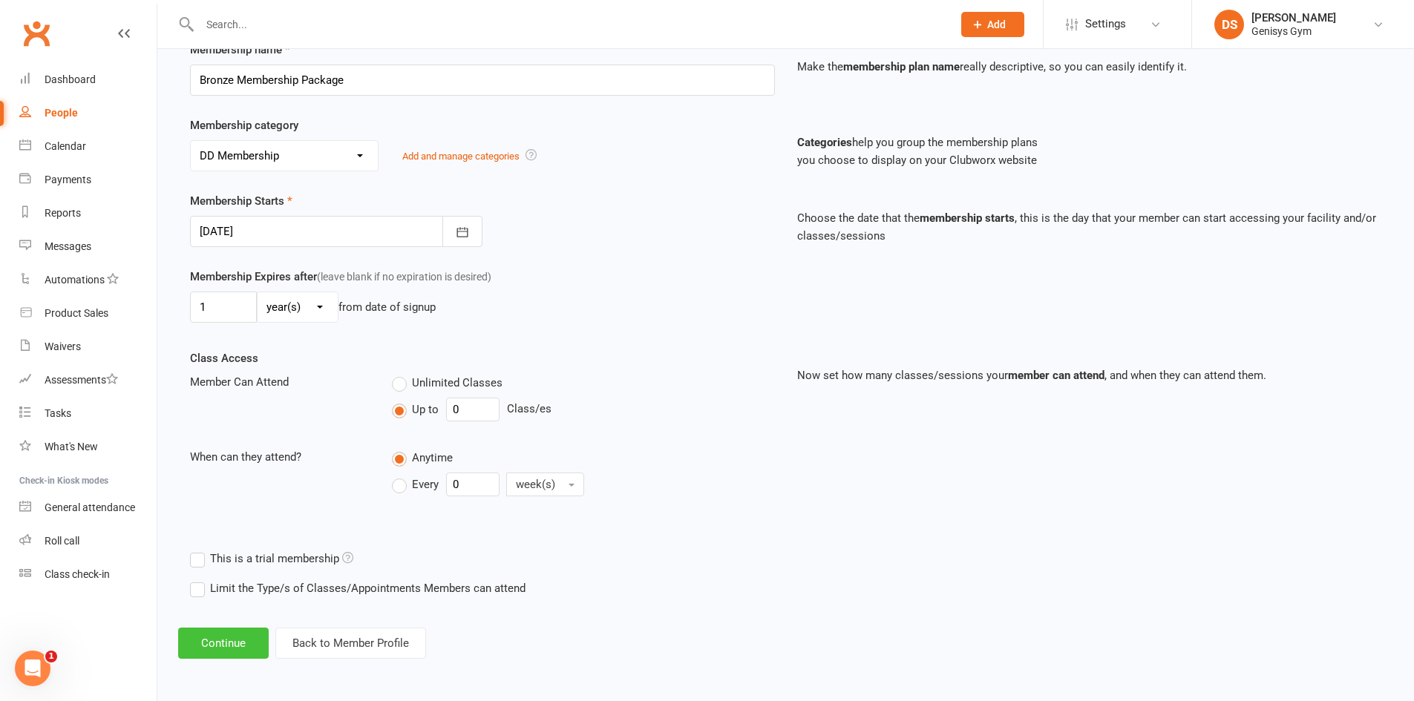
click at [243, 649] on button "Continue" at bounding box center [223, 643] width 91 height 31
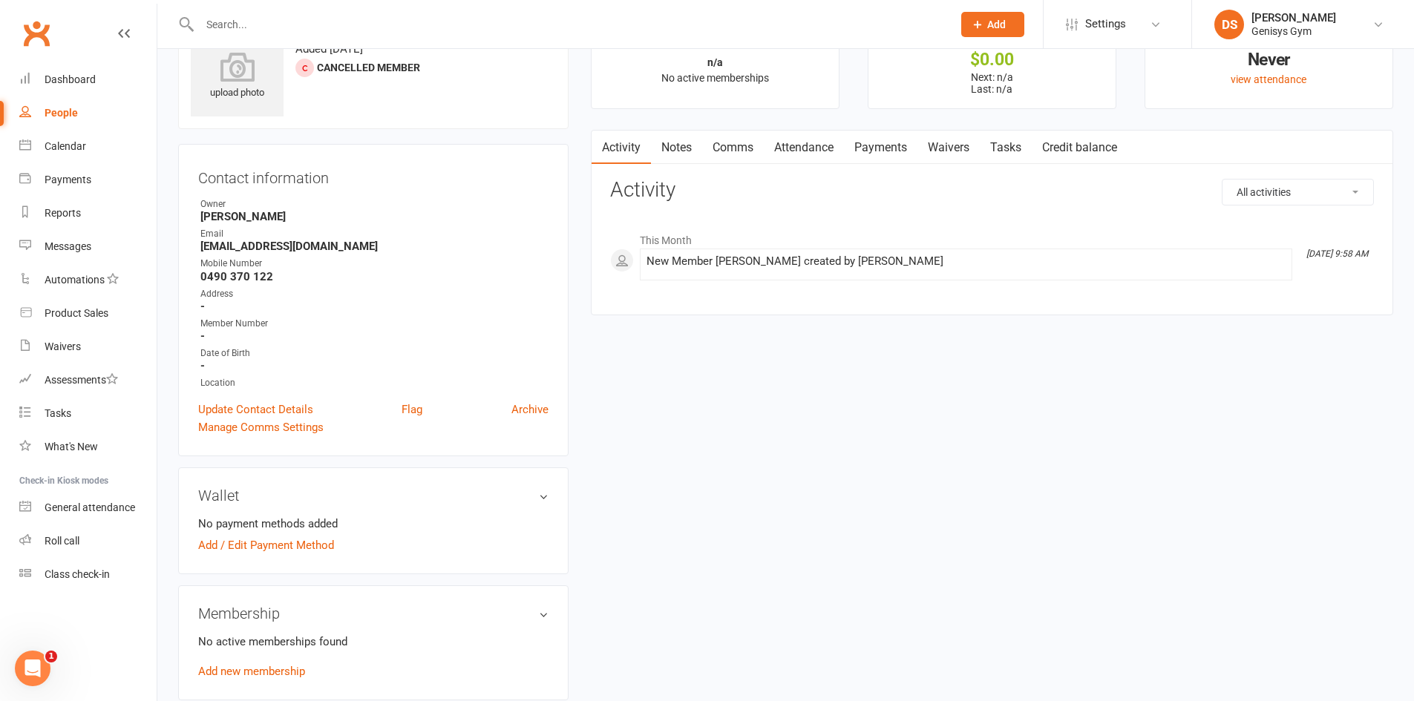
scroll to position [297, 0]
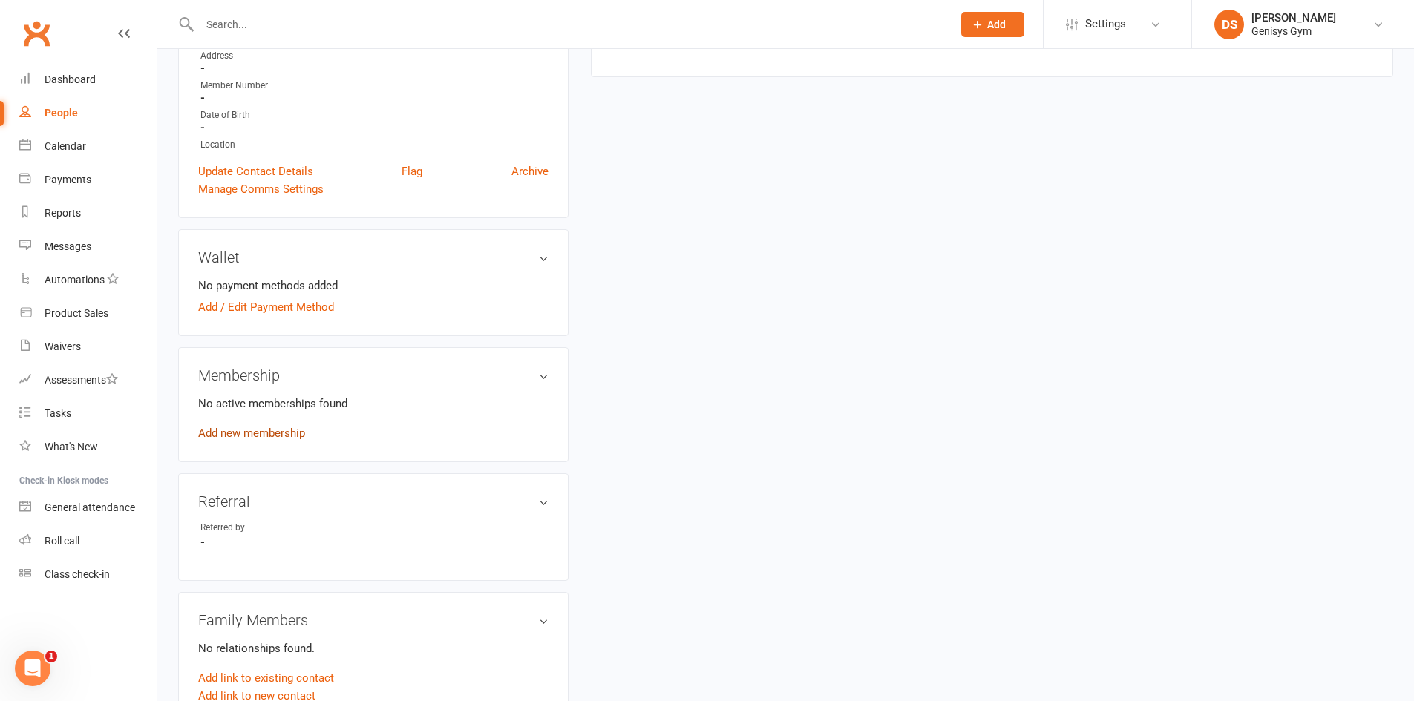
click at [277, 439] on link "Add new membership" at bounding box center [251, 433] width 107 height 13
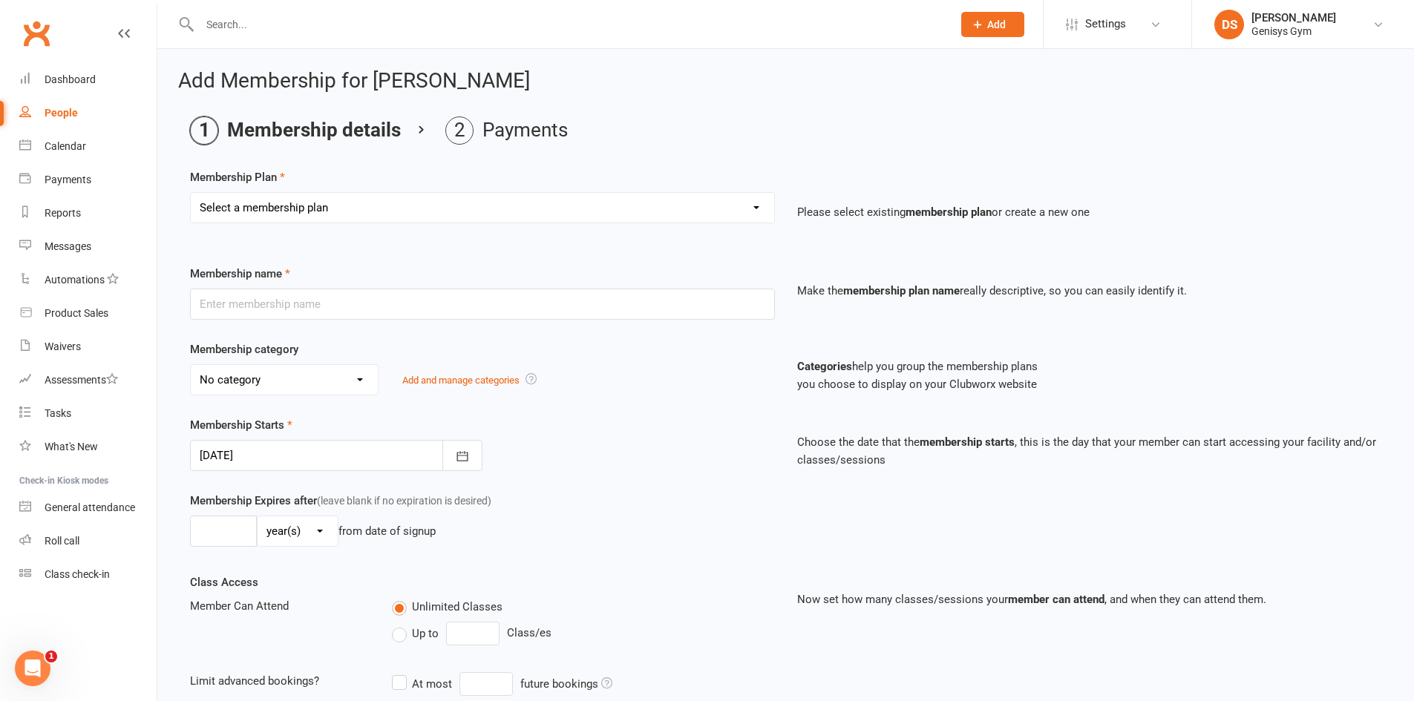
click at [346, 214] on select "Select a membership plan Create new Membership Plan 12 Month Membership Christm…" at bounding box center [482, 208] width 583 height 30
click at [740, 122] on ol "Membership details Payments" at bounding box center [785, 131] width 1191 height 28
drag, startPoint x: 88, startPoint y: 67, endPoint x: 97, endPoint y: 48, distance: 20.9
click at [88, 67] on link "Dashboard" at bounding box center [87, 79] width 137 height 33
